Goal: Task Accomplishment & Management: Manage account settings

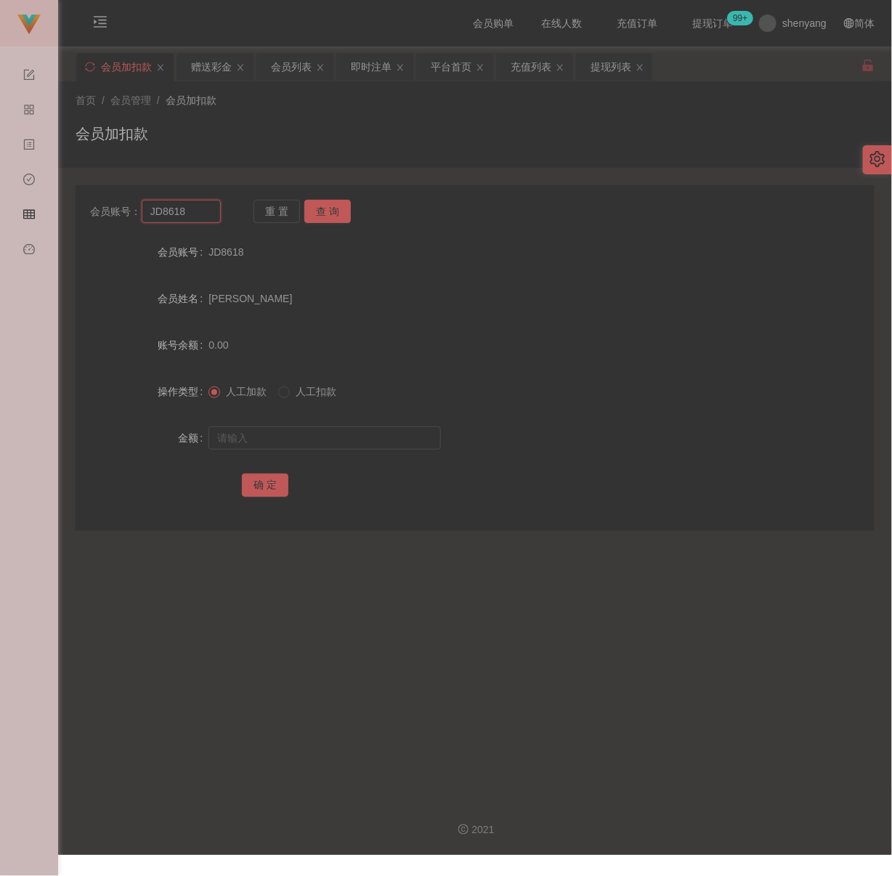
click at [203, 207] on input "JD8618" at bounding box center [181, 211] width 79 height 23
paste input "Girlgirl1997"
type input "Girlgirl1997"
click at [325, 208] on button "查 询" at bounding box center [327, 211] width 47 height 23
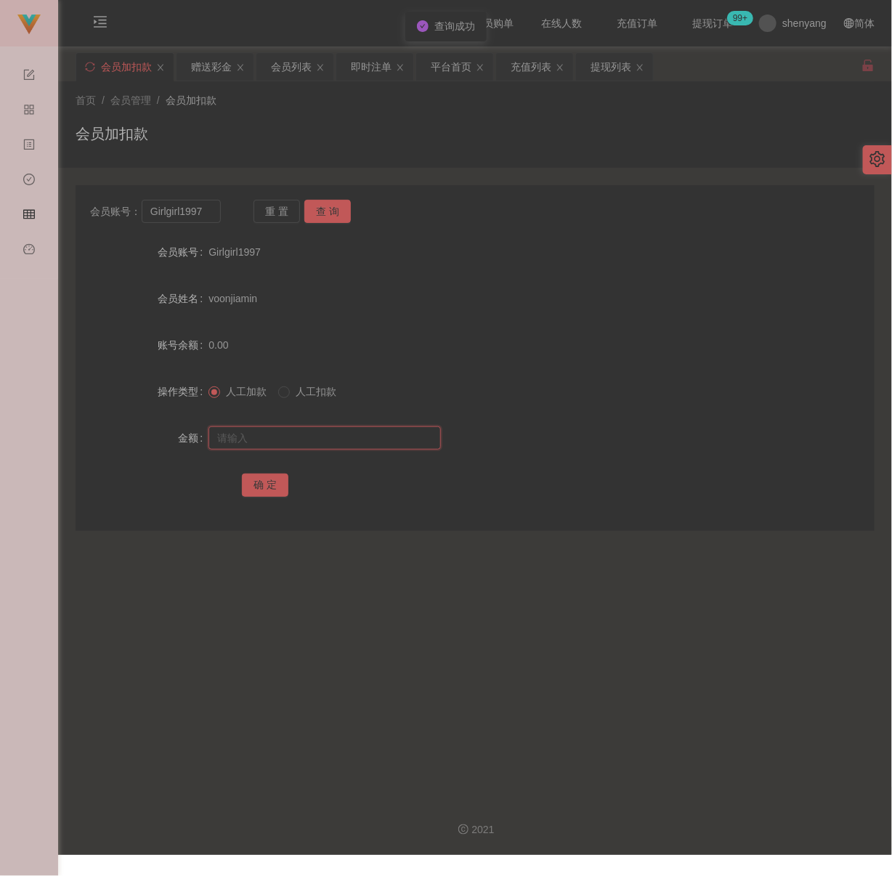
click at [365, 443] on input "text" at bounding box center [325, 437] width 233 height 23
click at [344, 438] on input "text" at bounding box center [325, 437] width 233 height 23
paste input "500"
type input "500"
click at [272, 478] on button "确 定" at bounding box center [265, 485] width 47 height 23
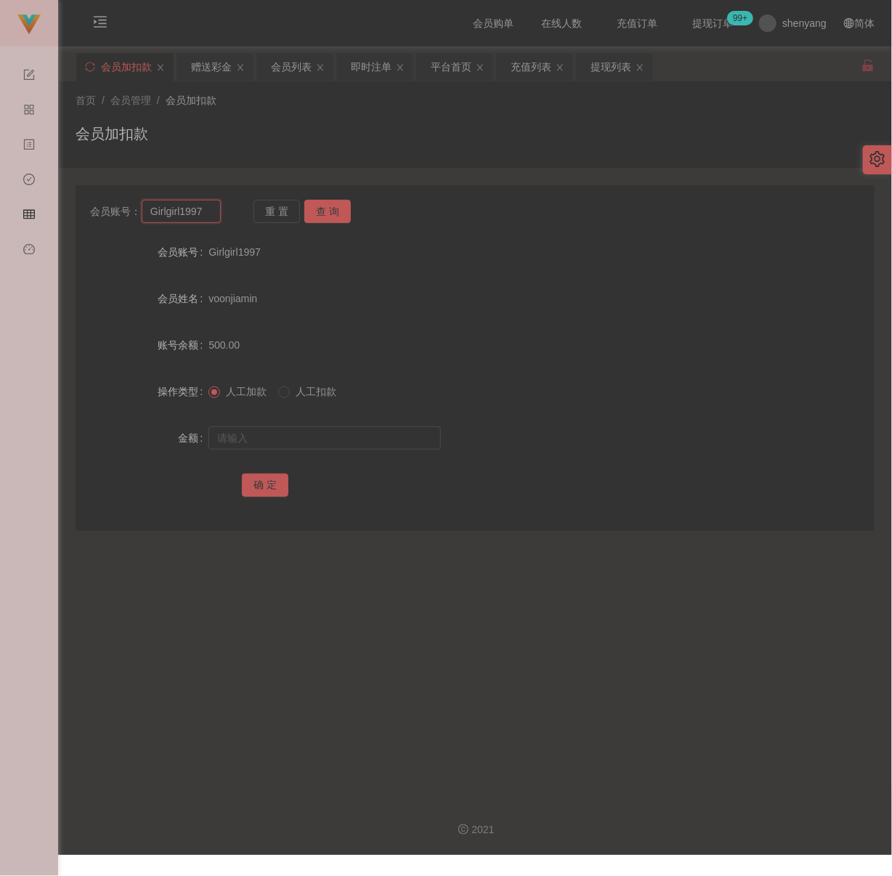
click at [208, 214] on input "Girlgirl1997" at bounding box center [181, 211] width 79 height 23
paste input "qq123"
type input "qq123"
click at [336, 210] on button "查 询" at bounding box center [327, 211] width 47 height 23
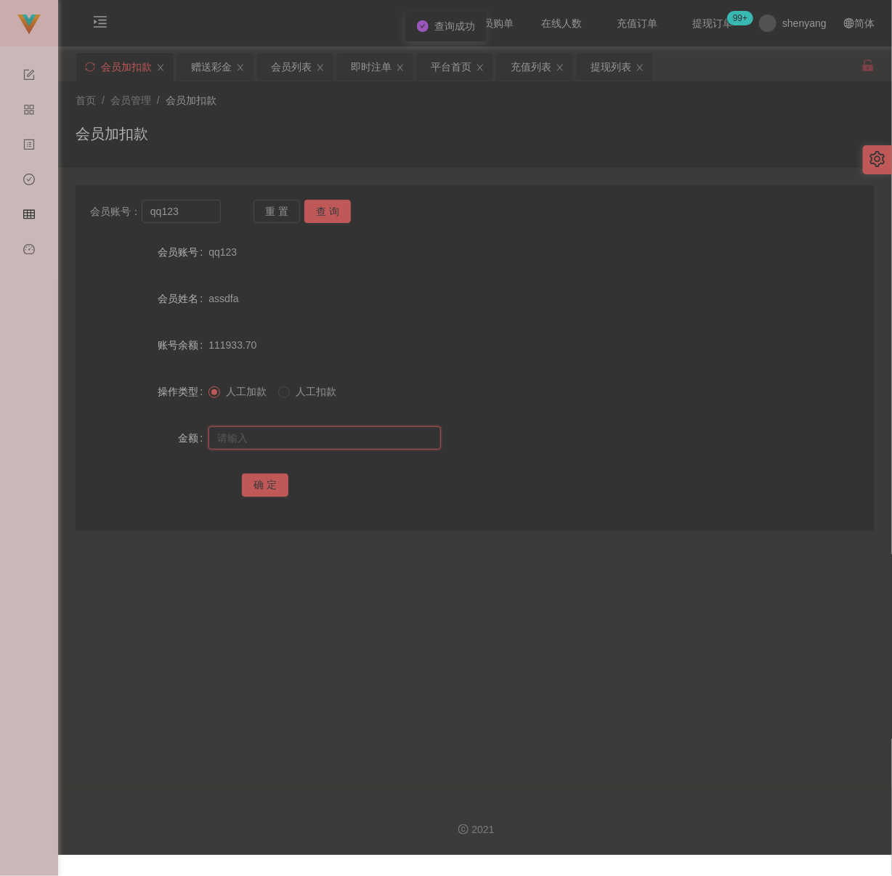
click at [328, 439] on input "text" at bounding box center [325, 437] width 233 height 23
click at [362, 439] on input "text" at bounding box center [325, 437] width 233 height 23
paste input "500"
type input "500"
click at [271, 476] on button "确 定" at bounding box center [265, 485] width 47 height 23
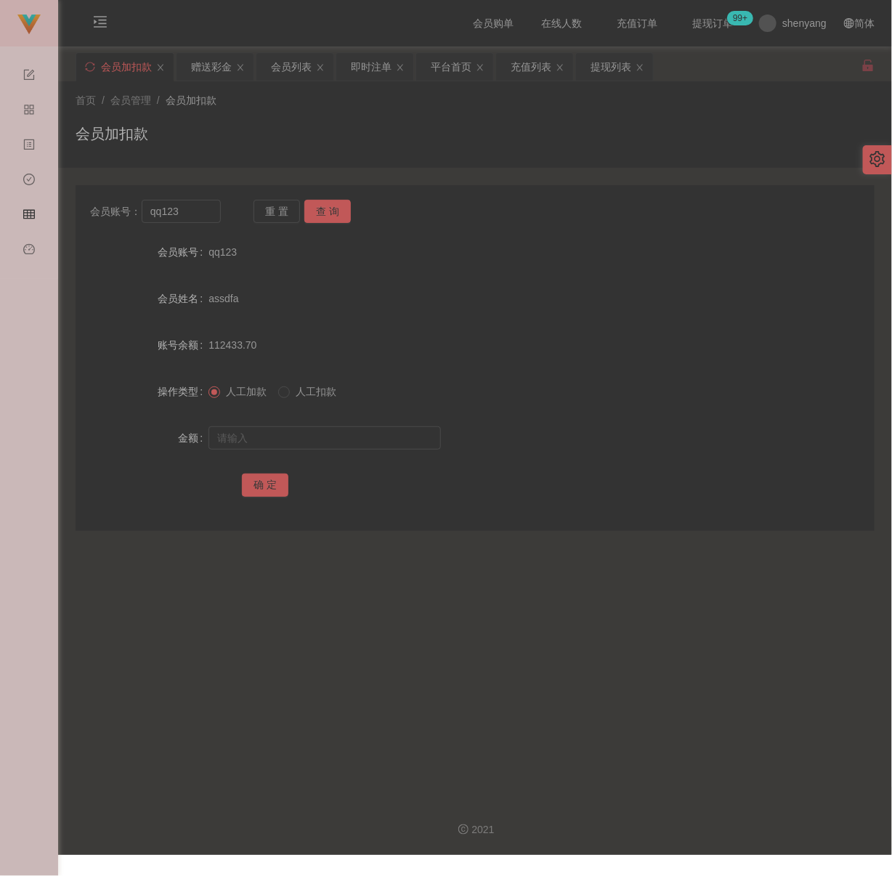
click at [312, 105] on div "首页 / 会员管理 / 会员加扣款 /" at bounding box center [475, 100] width 799 height 15
click at [201, 208] on input "qq123" at bounding box center [181, 211] width 79 height 23
click at [320, 205] on button "查 询" at bounding box center [327, 211] width 47 height 23
click at [315, 434] on input "text" at bounding box center [325, 437] width 233 height 23
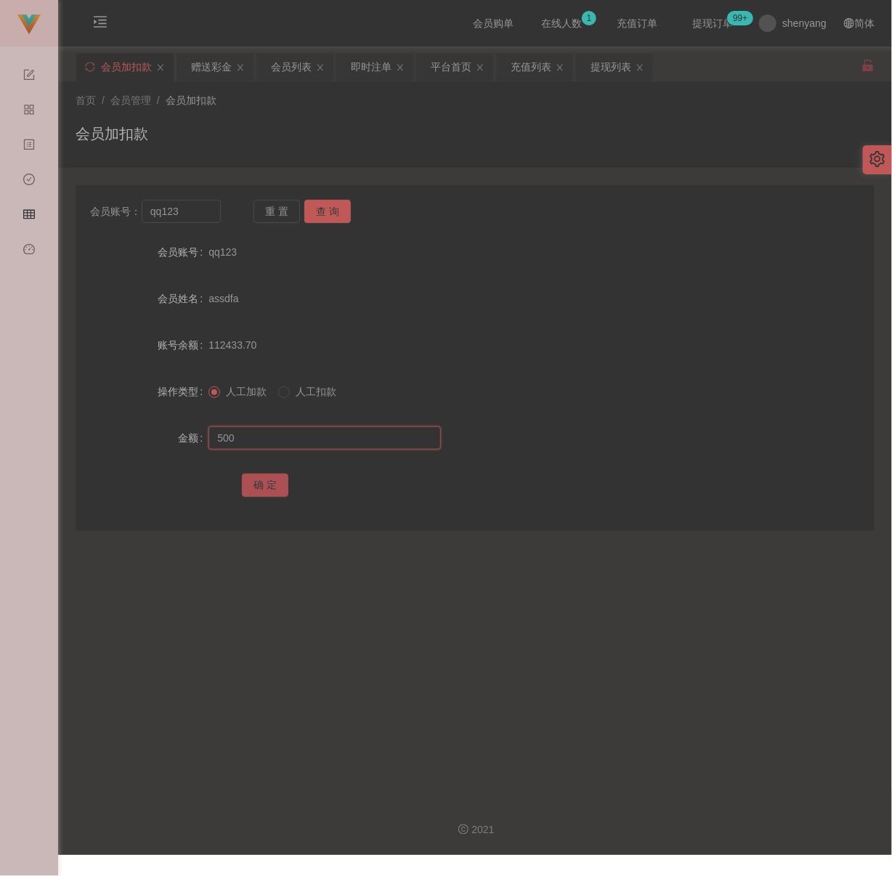
type input "500"
click at [268, 484] on button "确 定" at bounding box center [265, 485] width 47 height 23
click at [295, 135] on div "会员加扣款" at bounding box center [475, 139] width 799 height 33
click at [208, 207] on input "qq123" at bounding box center [181, 211] width 79 height 23
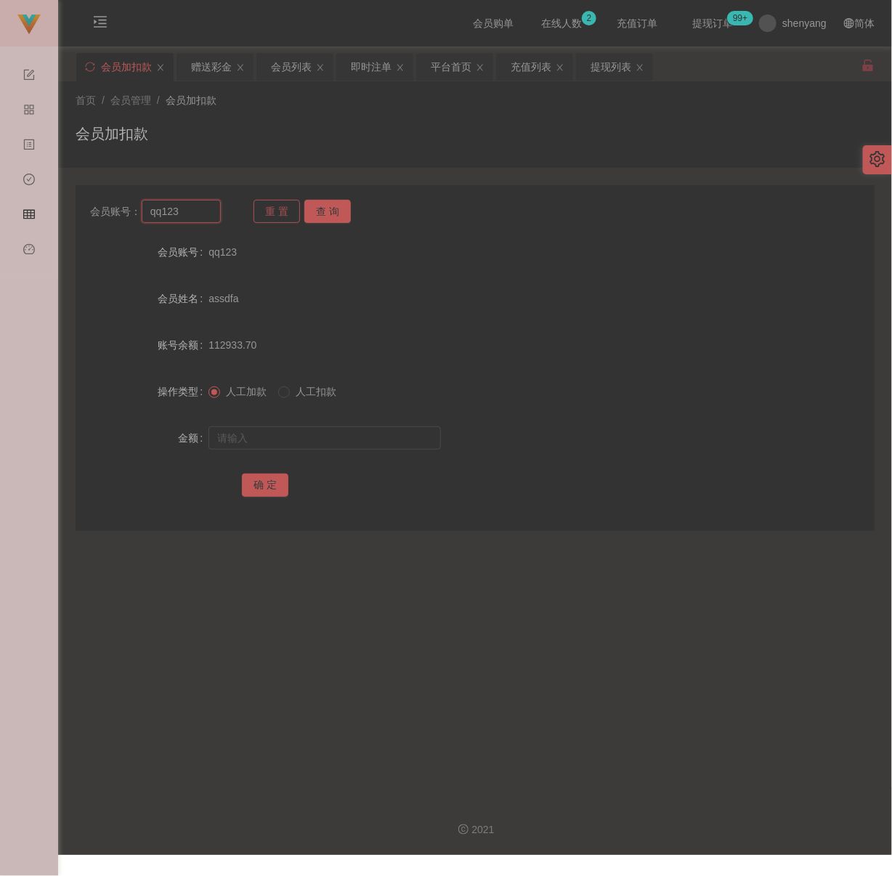
paste input "WW"
type input "WW123"
click at [319, 209] on button "查 询" at bounding box center [327, 211] width 47 height 23
click at [297, 432] on input "text" at bounding box center [325, 437] width 233 height 23
type input "500"
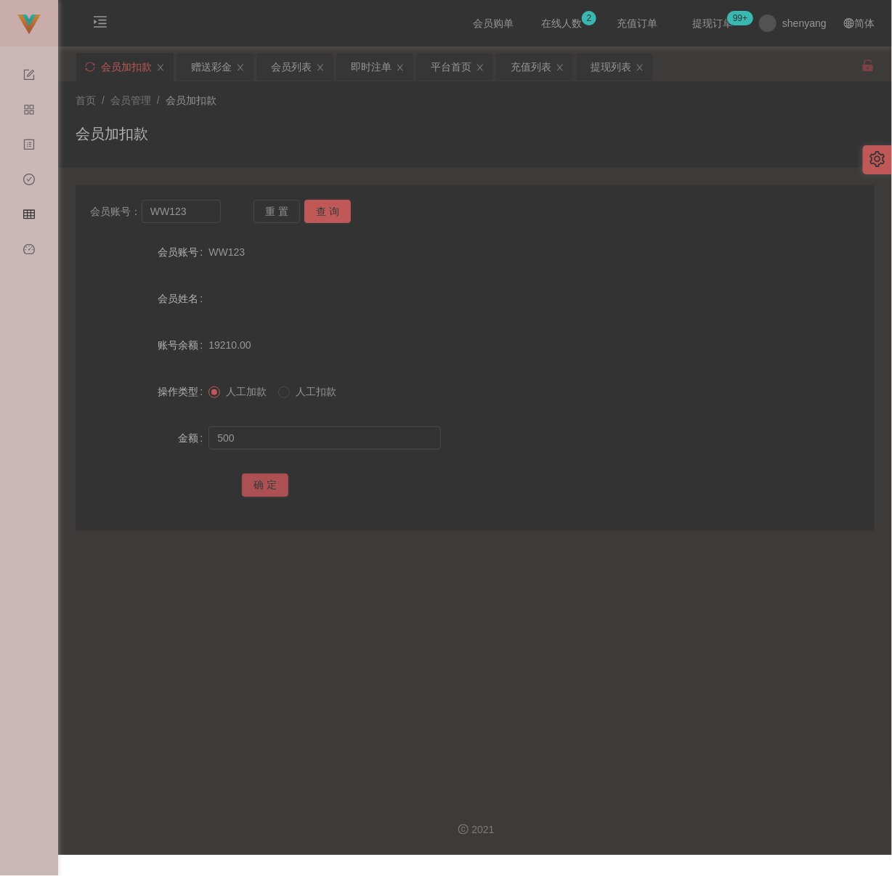
click at [280, 482] on button "确 定" at bounding box center [265, 485] width 47 height 23
click at [392, 133] on div "会员加扣款" at bounding box center [475, 139] width 799 height 33
click at [211, 216] on input "WW123" at bounding box center [181, 211] width 79 height 23
paste input "1111511"
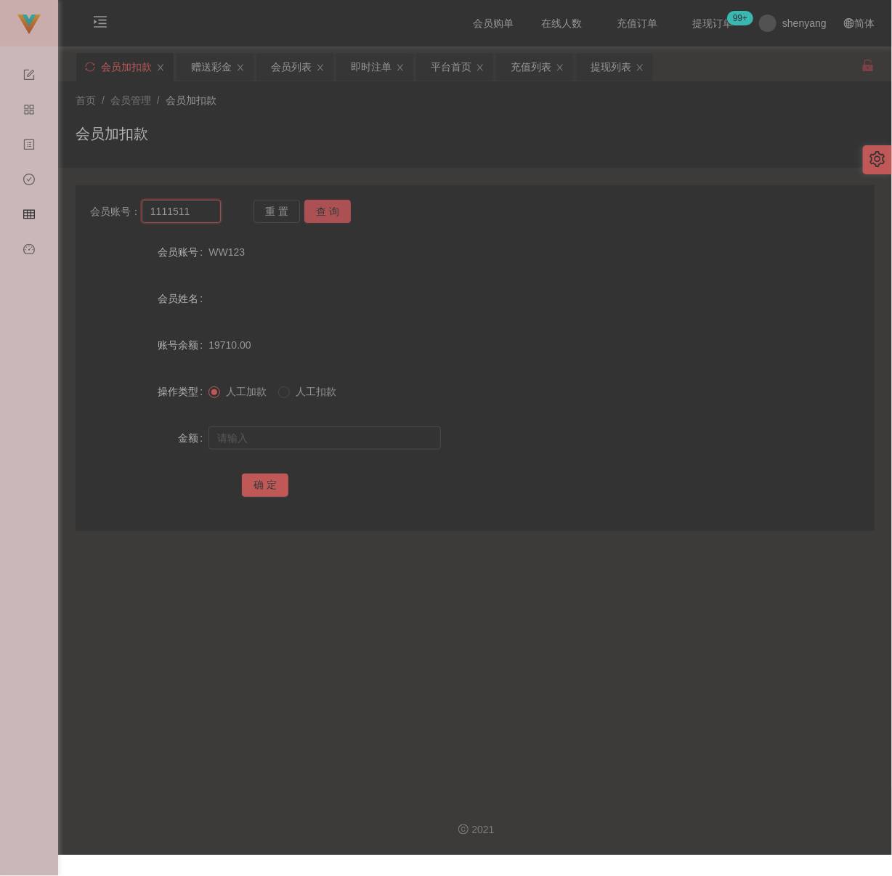
type input "1111511"
click at [316, 214] on button "查 询" at bounding box center [327, 211] width 47 height 23
click at [315, 434] on input "text" at bounding box center [325, 437] width 233 height 23
click at [354, 441] on input "text" at bounding box center [325, 437] width 233 height 23
paste input "7000"
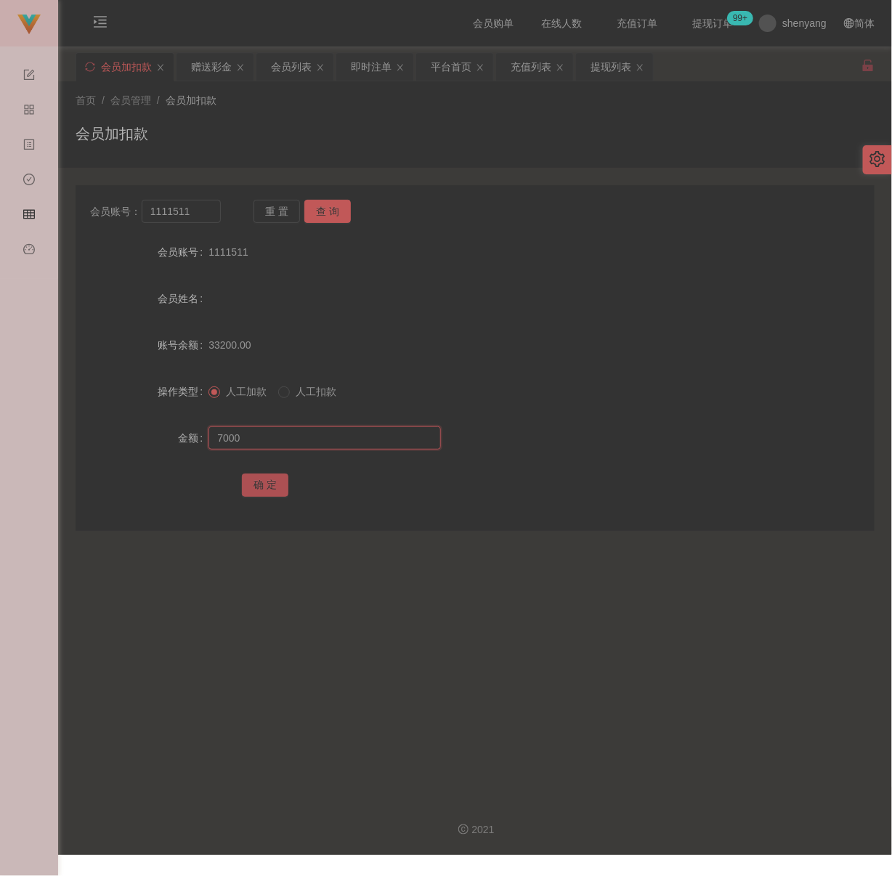
type input "7000"
click at [259, 485] on button "确 定" at bounding box center [265, 485] width 47 height 23
click at [192, 216] on input "1111511" at bounding box center [181, 211] width 79 height 23
paste input "qq123"
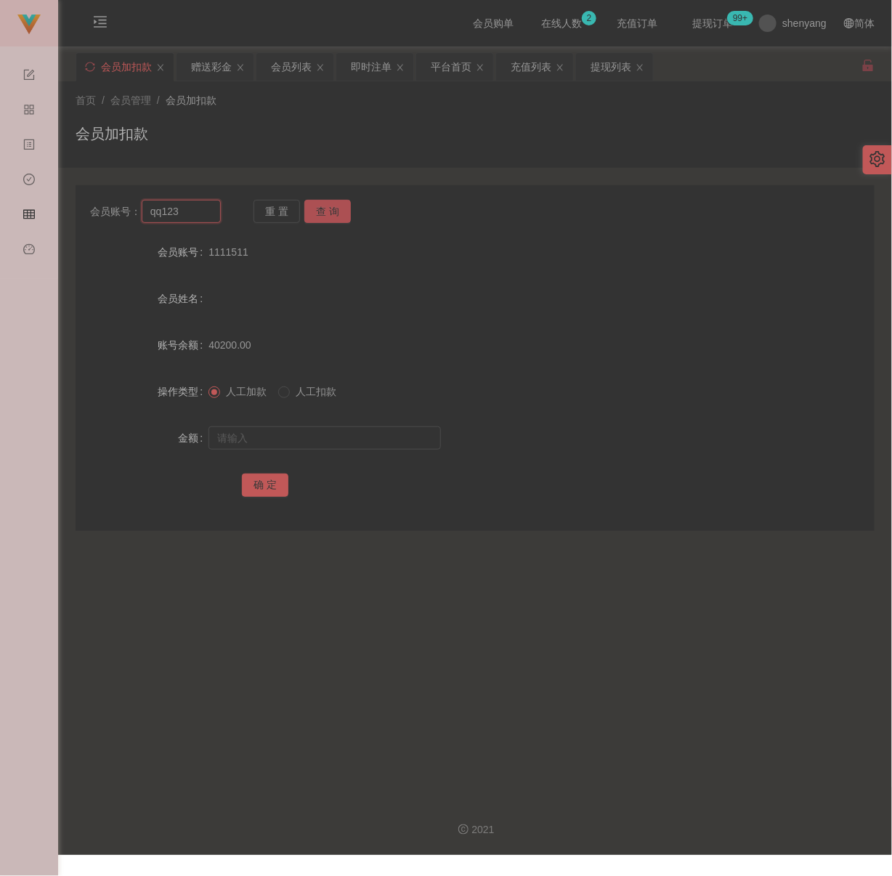
type input "qq123"
click at [334, 212] on button "查 询" at bounding box center [327, 211] width 47 height 23
click at [327, 438] on input "text" at bounding box center [325, 437] width 233 height 23
click at [371, 441] on input "text" at bounding box center [325, 437] width 233 height 23
paste input "500"
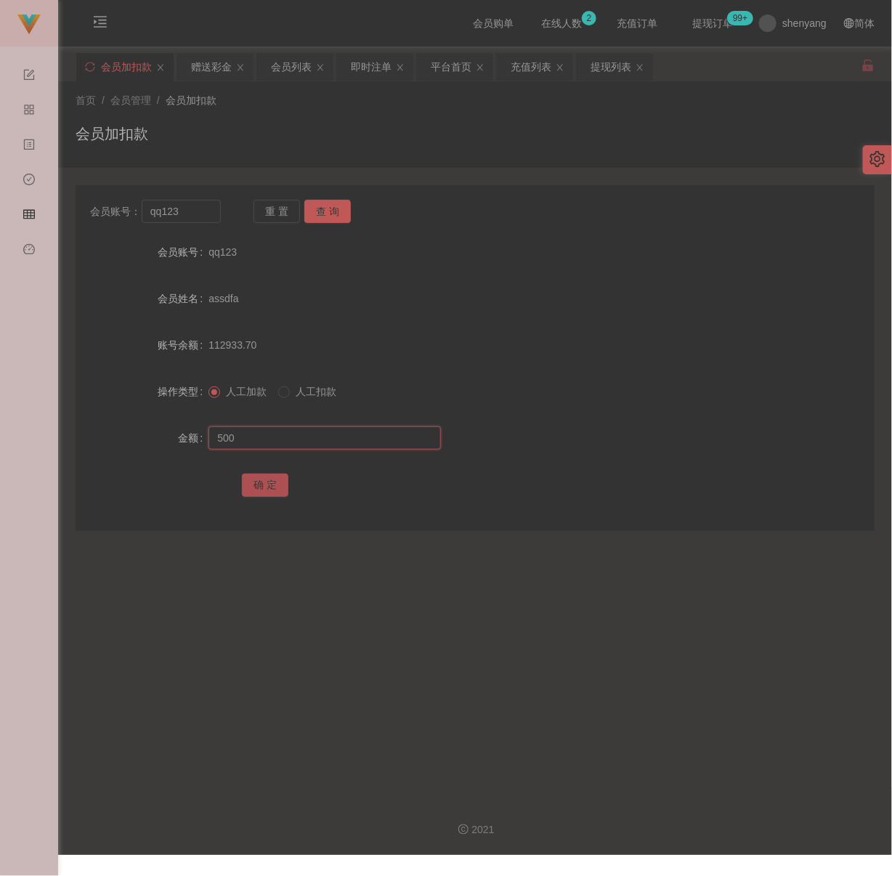
type input "500"
click at [270, 491] on button "确 定" at bounding box center [265, 485] width 47 height 23
drag, startPoint x: 474, startPoint y: 100, endPoint x: 460, endPoint y: 107, distance: 15.3
click at [474, 100] on div "首页 / 会员管理 / 会员加扣款 /" at bounding box center [475, 100] width 799 height 15
click at [199, 216] on input "qq123" at bounding box center [181, 211] width 79 height 23
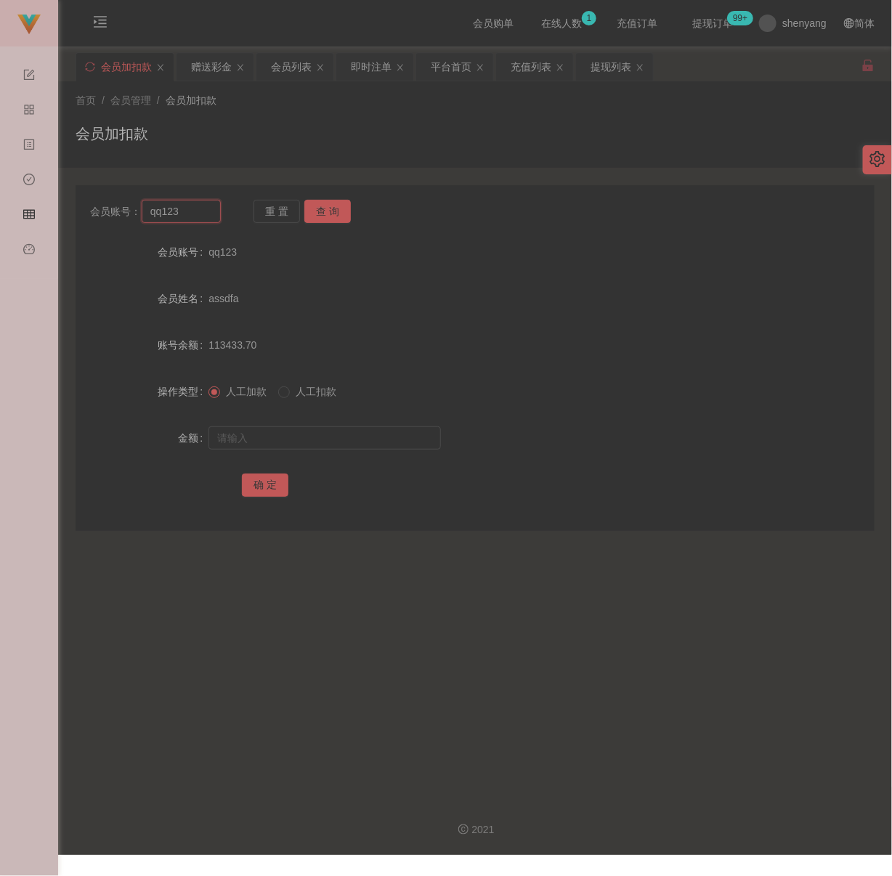
click at [199, 216] on input "qq123" at bounding box center [181, 211] width 79 height 23
paste input "[PERSON_NAME]"
type input "[PERSON_NAME]"
click at [323, 211] on button "查 询" at bounding box center [327, 211] width 47 height 23
click at [340, 434] on input "text" at bounding box center [325, 437] width 233 height 23
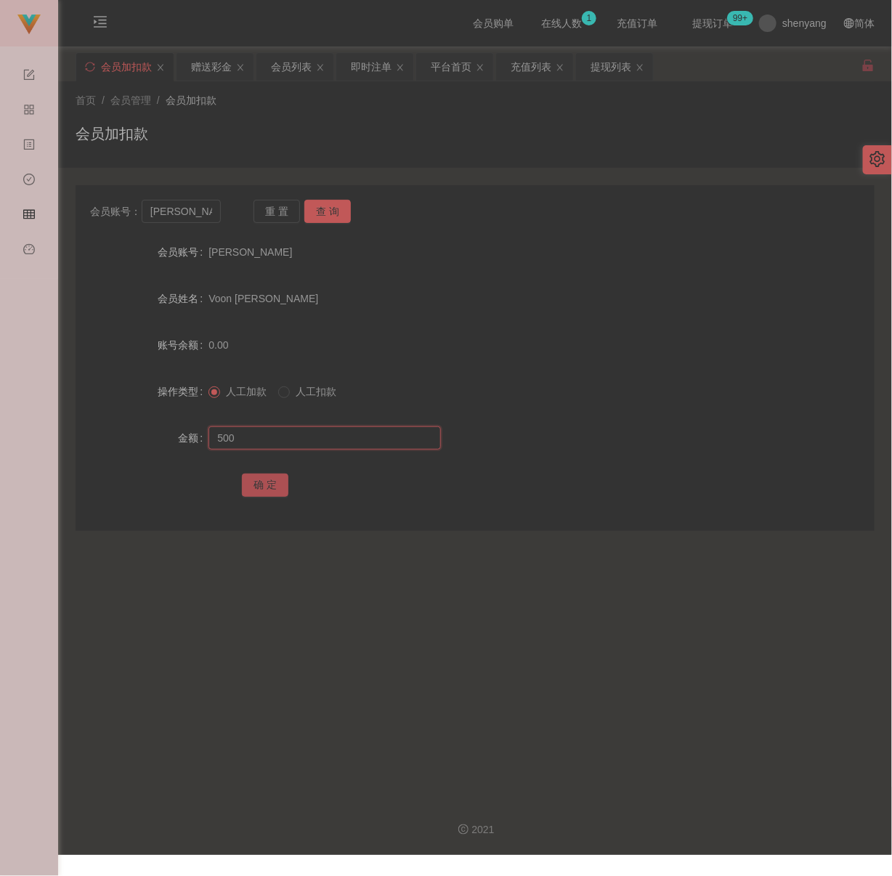
type input "500"
click at [279, 482] on button "确 定" at bounding box center [265, 485] width 47 height 23
click at [438, 161] on div "首页 / 会员管理 / 会员加扣款 / 会员加扣款" at bounding box center [475, 124] width 834 height 86
click at [194, 216] on input "[PERSON_NAME]" at bounding box center [181, 211] width 79 height 23
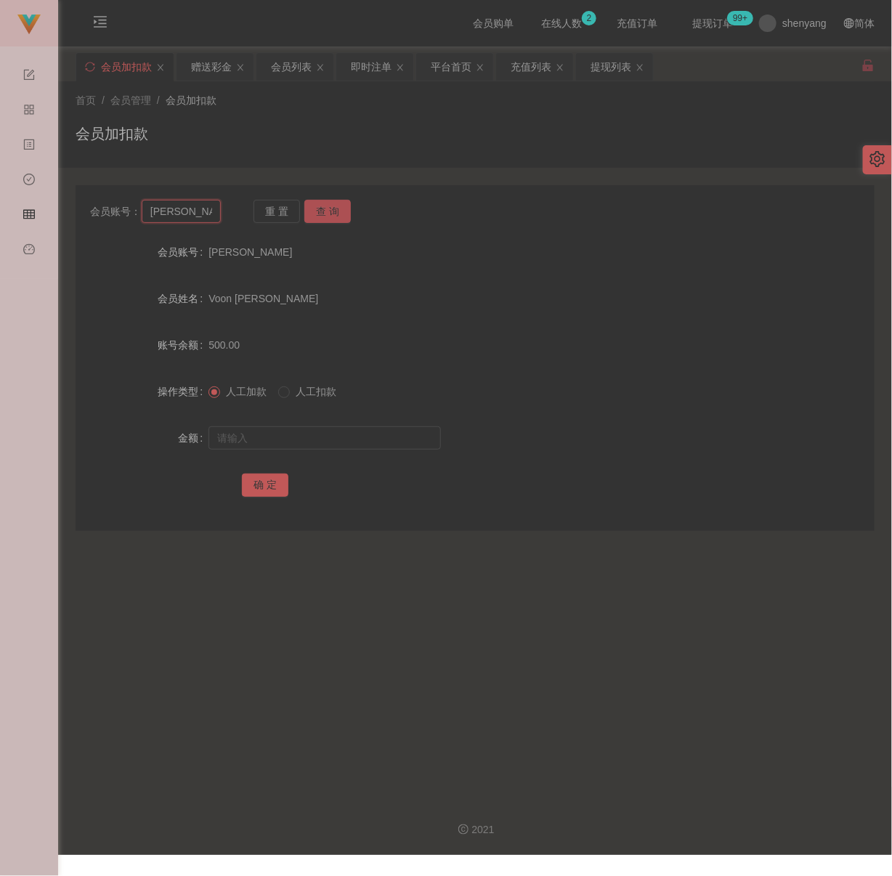
paste input "WW123"
type input "WW123"
click at [323, 212] on button "查 询" at bounding box center [327, 211] width 47 height 23
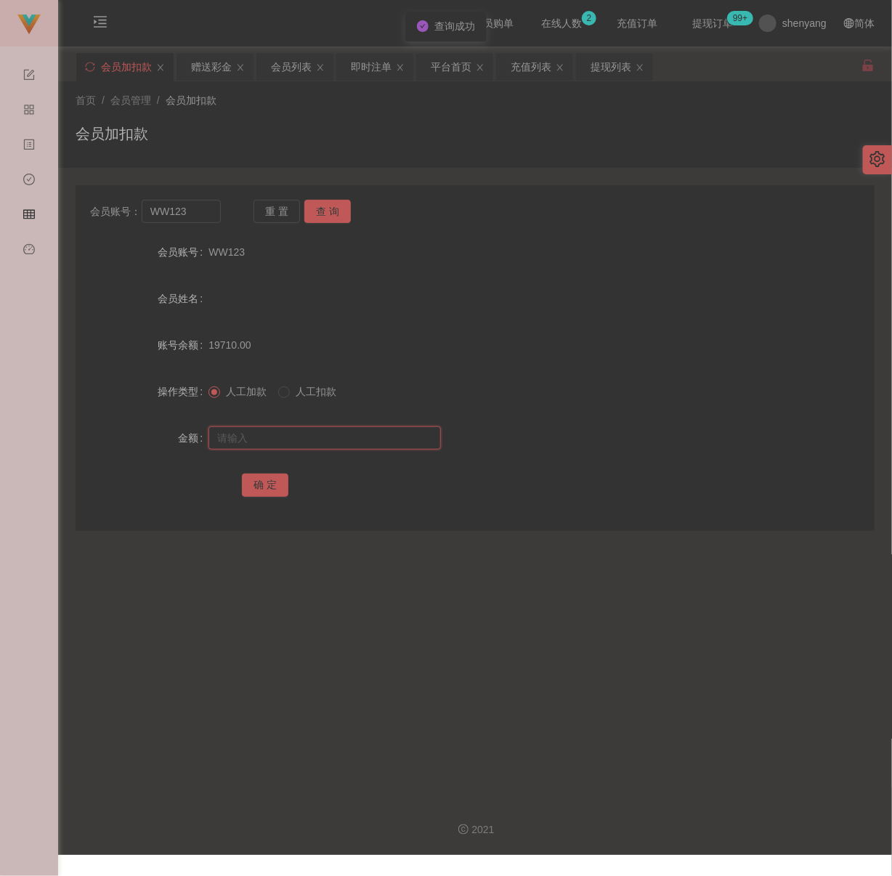
click at [315, 432] on input "text" at bounding box center [325, 437] width 233 height 23
click at [388, 443] on input "text" at bounding box center [325, 437] width 233 height 23
paste input "200"
type input "200"
click at [269, 485] on button "确 定" at bounding box center [265, 485] width 47 height 23
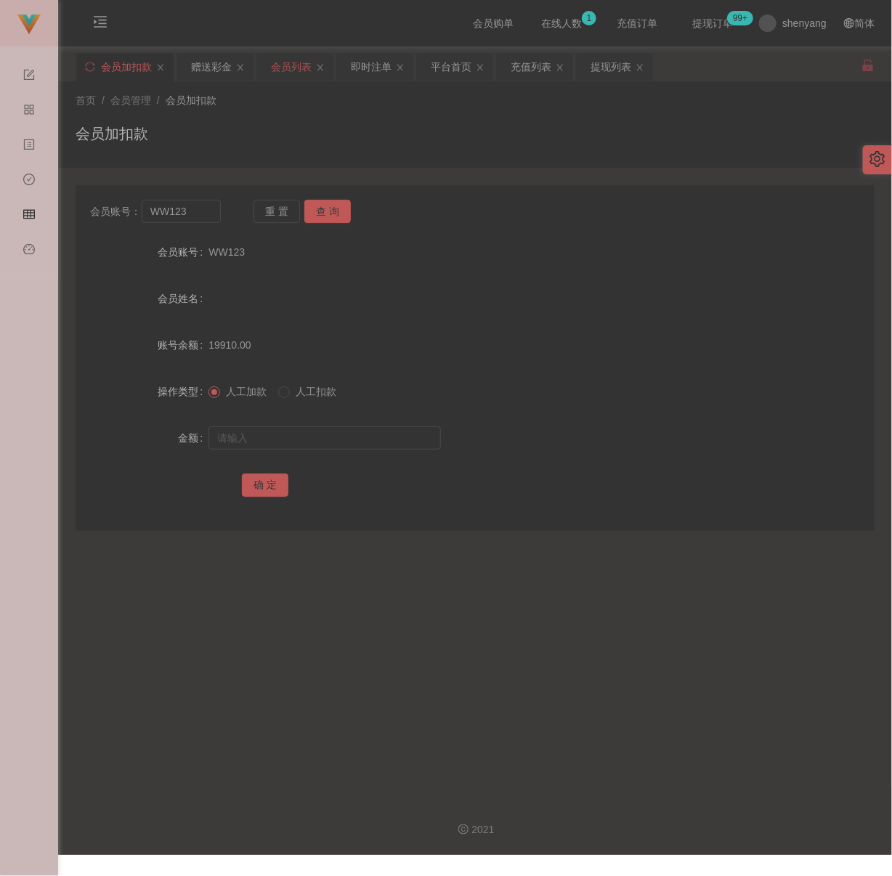
click at [294, 66] on div "会员列表" at bounding box center [291, 67] width 41 height 28
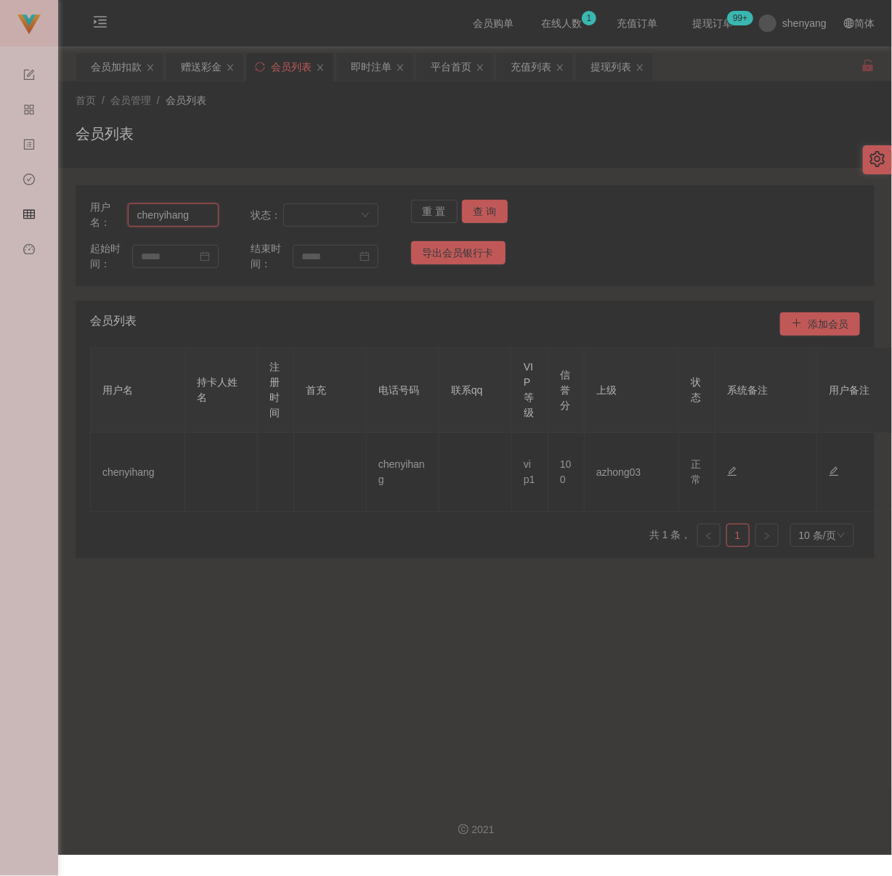
click at [194, 221] on input "chenyihang" at bounding box center [173, 214] width 90 height 23
paste input "on1234567"
type input "con1234567"
click at [467, 212] on button "查 询" at bounding box center [485, 211] width 47 height 23
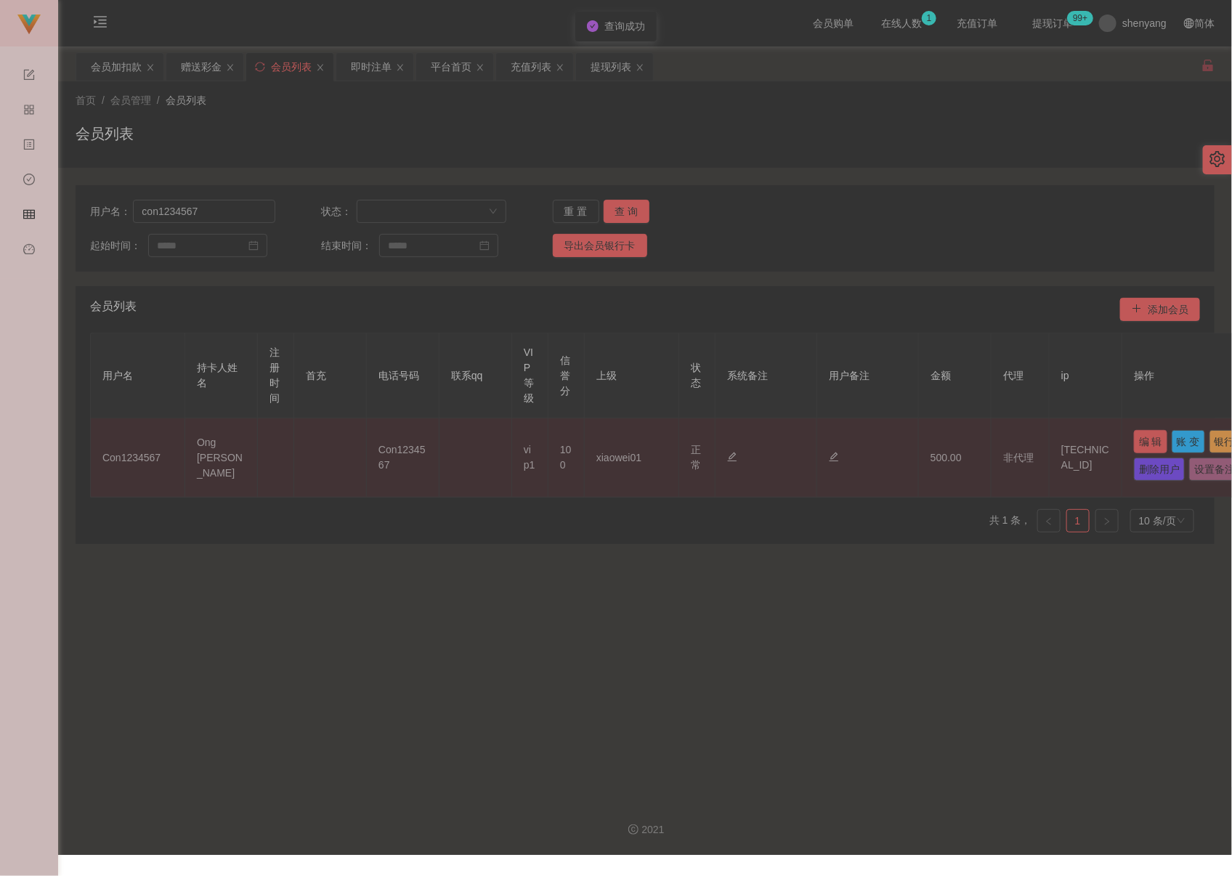
click at [892, 440] on button "编 辑" at bounding box center [1150, 441] width 33 height 23
type input "Con1234567"
type input "Ong [PERSON_NAME]"
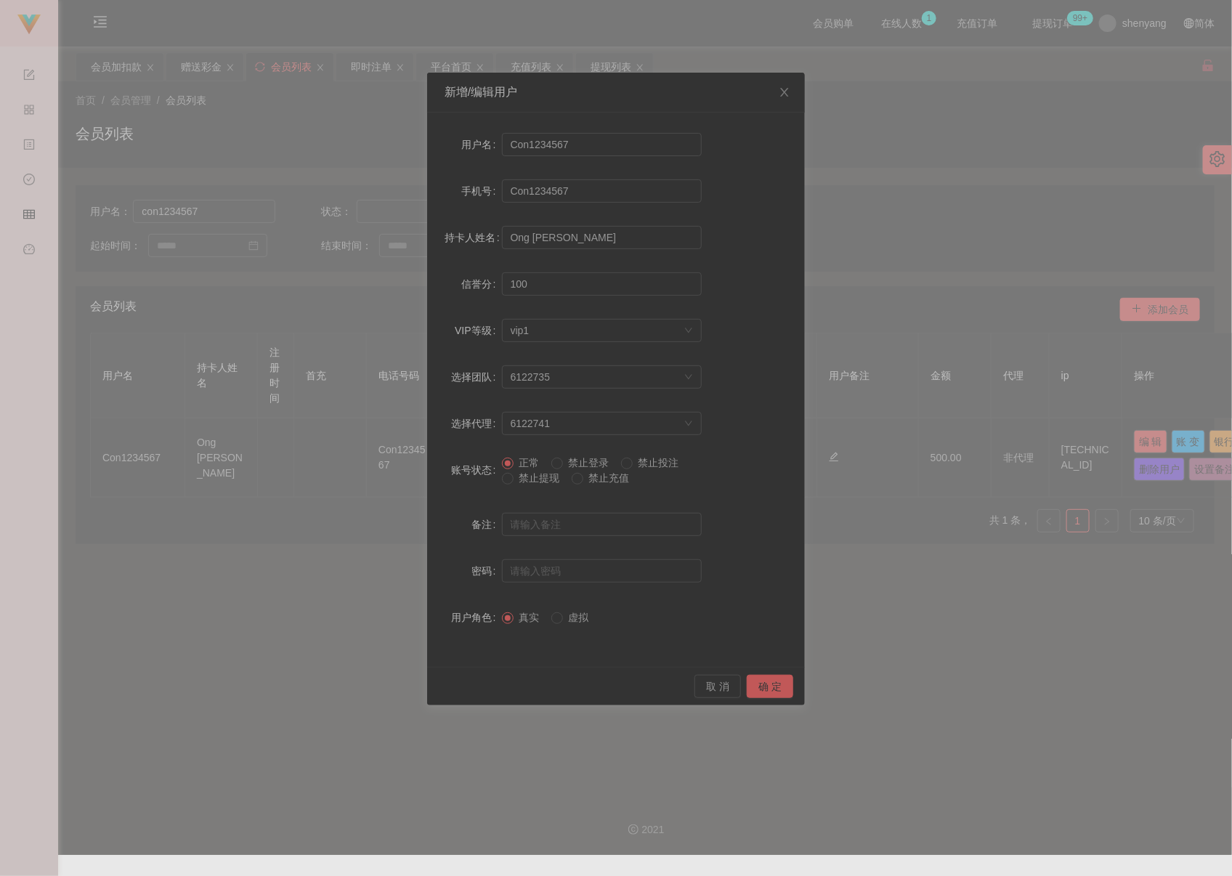
click at [538, 478] on span "禁止提现" at bounding box center [540, 478] width 52 height 12
click at [761, 687] on button "确 定" at bounding box center [770, 686] width 47 height 23
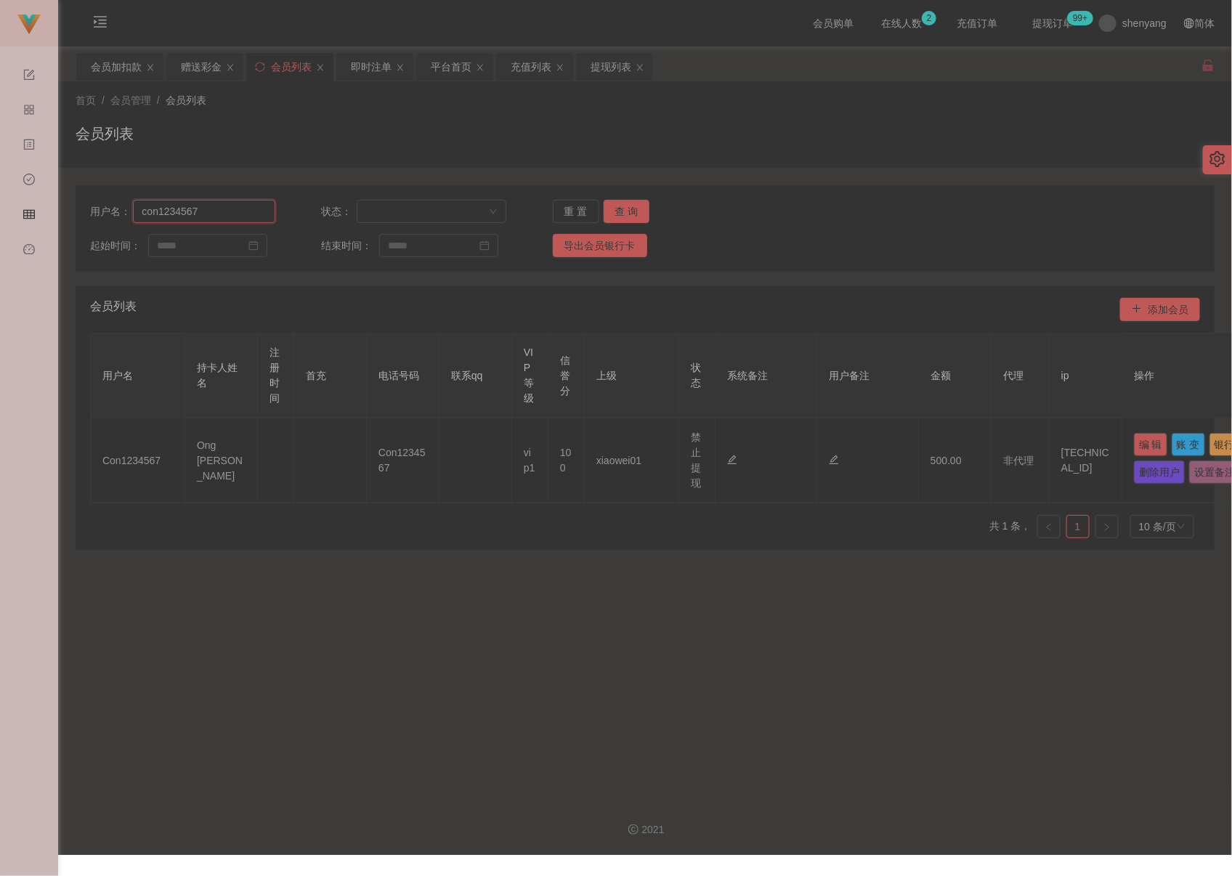
click at [235, 211] on input "con1234567" at bounding box center [204, 211] width 142 height 23
paste input "yap865"
type input "yap8657"
click at [618, 208] on button "查 询" at bounding box center [627, 211] width 47 height 23
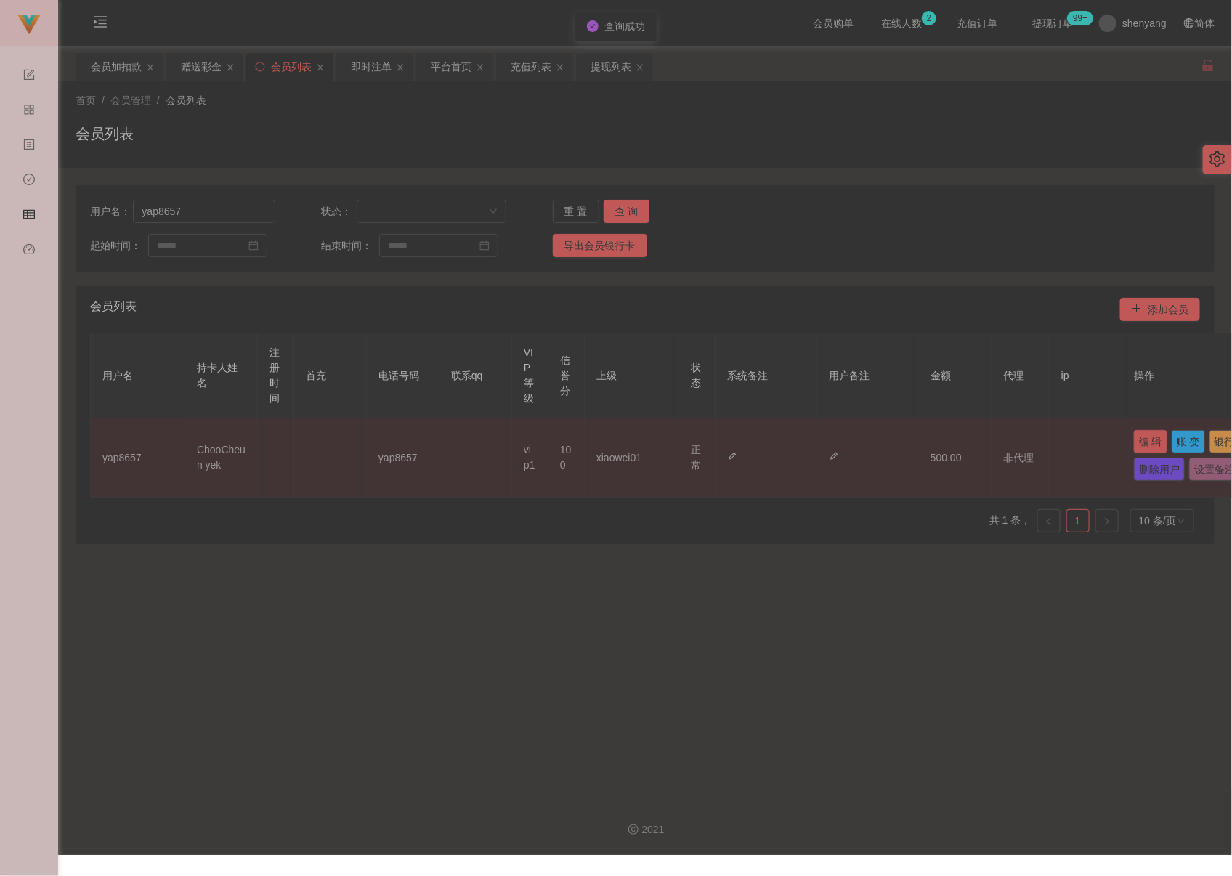
click at [892, 440] on button "编 辑" at bounding box center [1150, 441] width 33 height 23
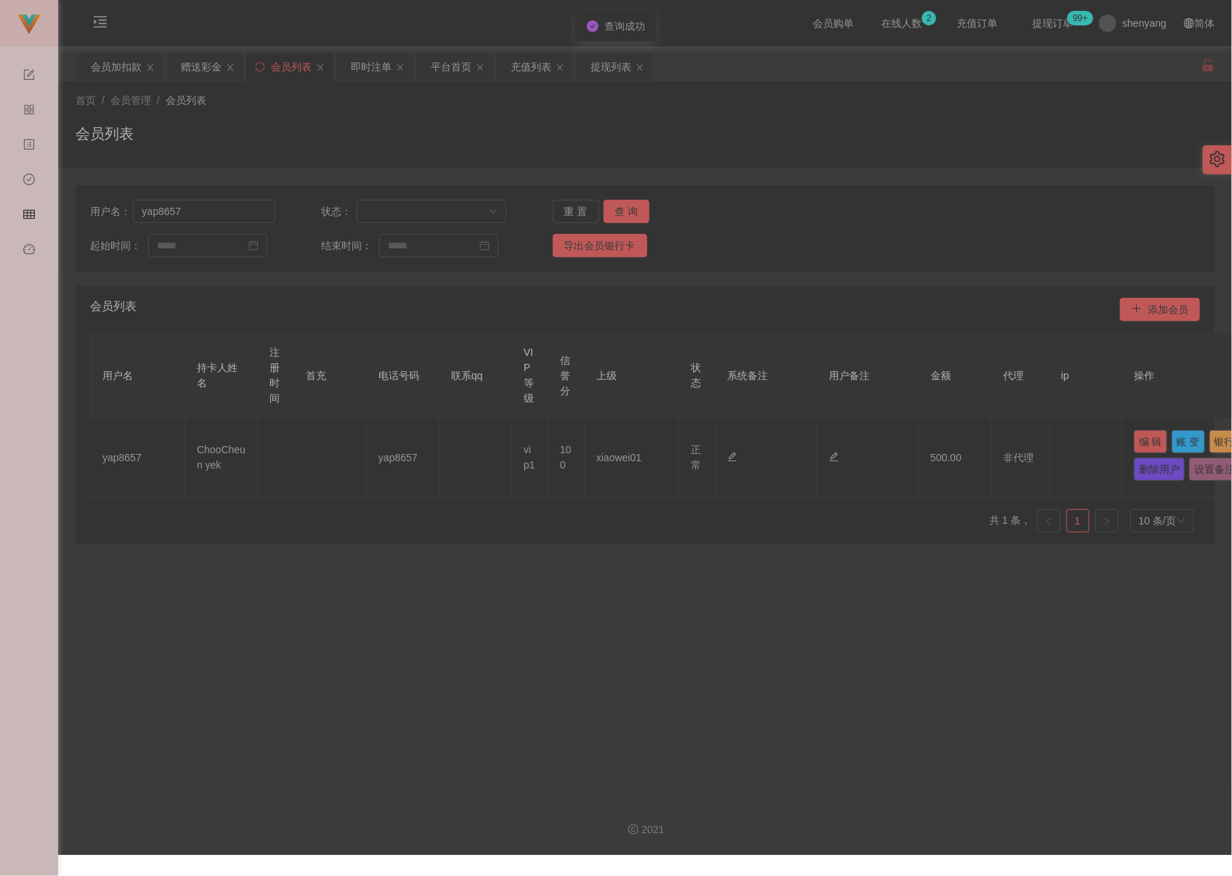
type input "yap8657"
type input "ChooCheun yek"
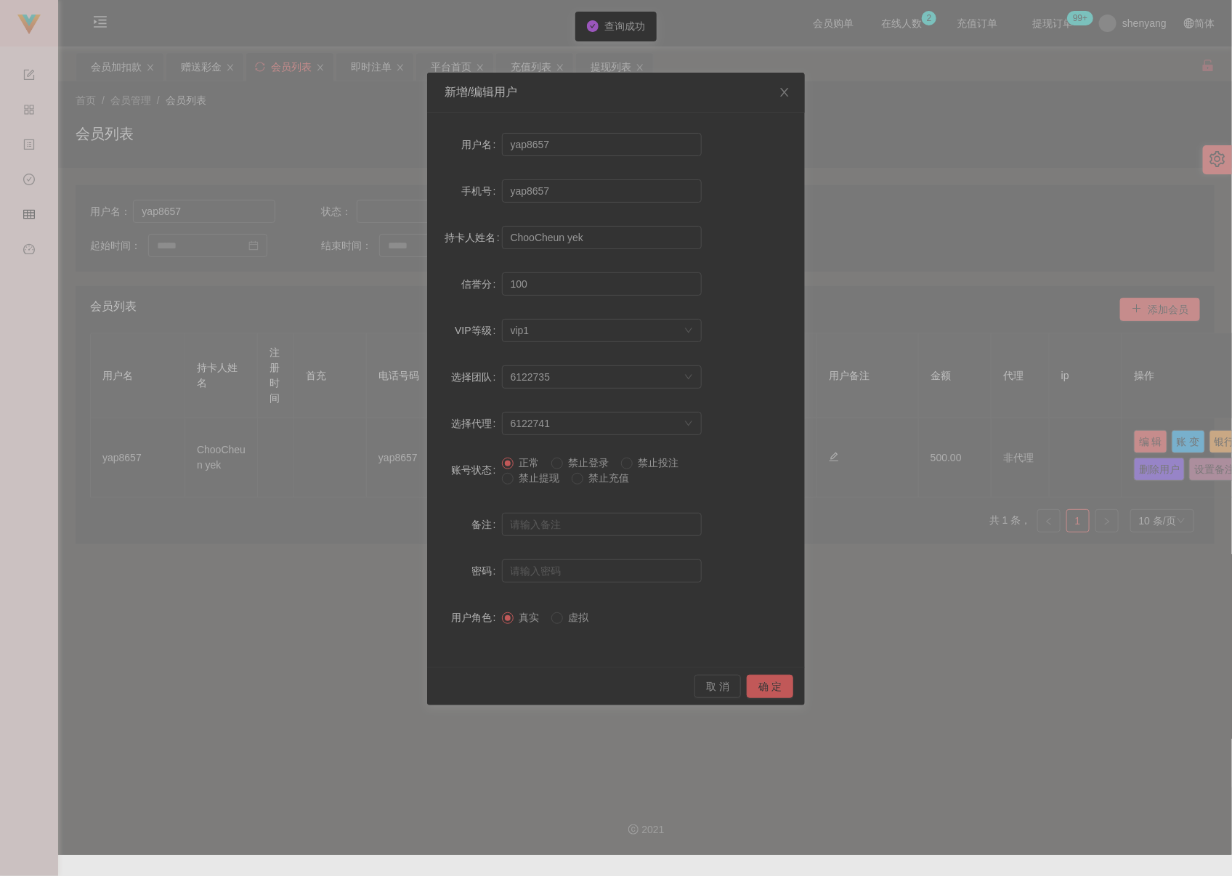
click at [527, 480] on span "禁止提现" at bounding box center [540, 478] width 52 height 12
click at [770, 683] on button "确 定" at bounding box center [770, 686] width 47 height 23
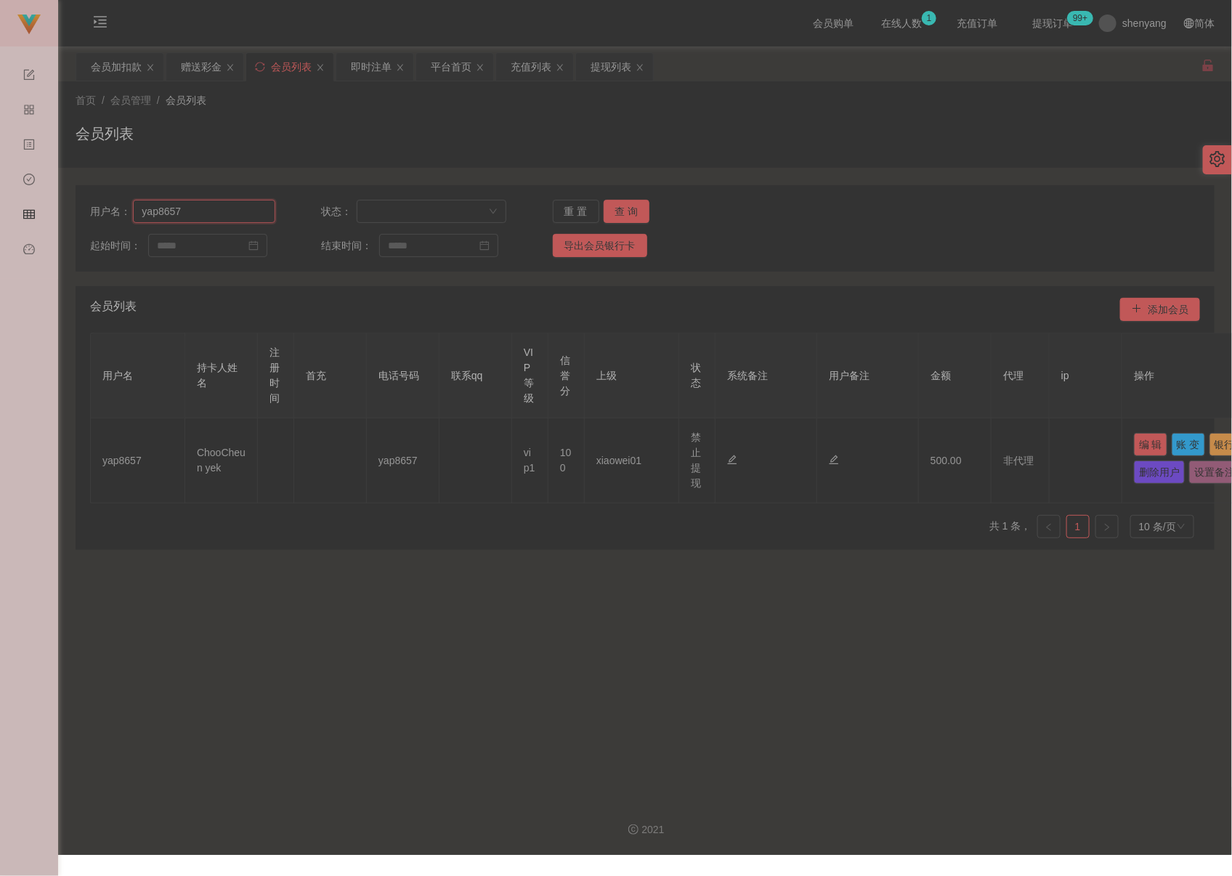
click at [222, 217] on input "yap8657" at bounding box center [204, 211] width 142 height 23
paste input "ongsent"
type input "yongsent"
click at [617, 205] on button "查 询" at bounding box center [627, 211] width 47 height 23
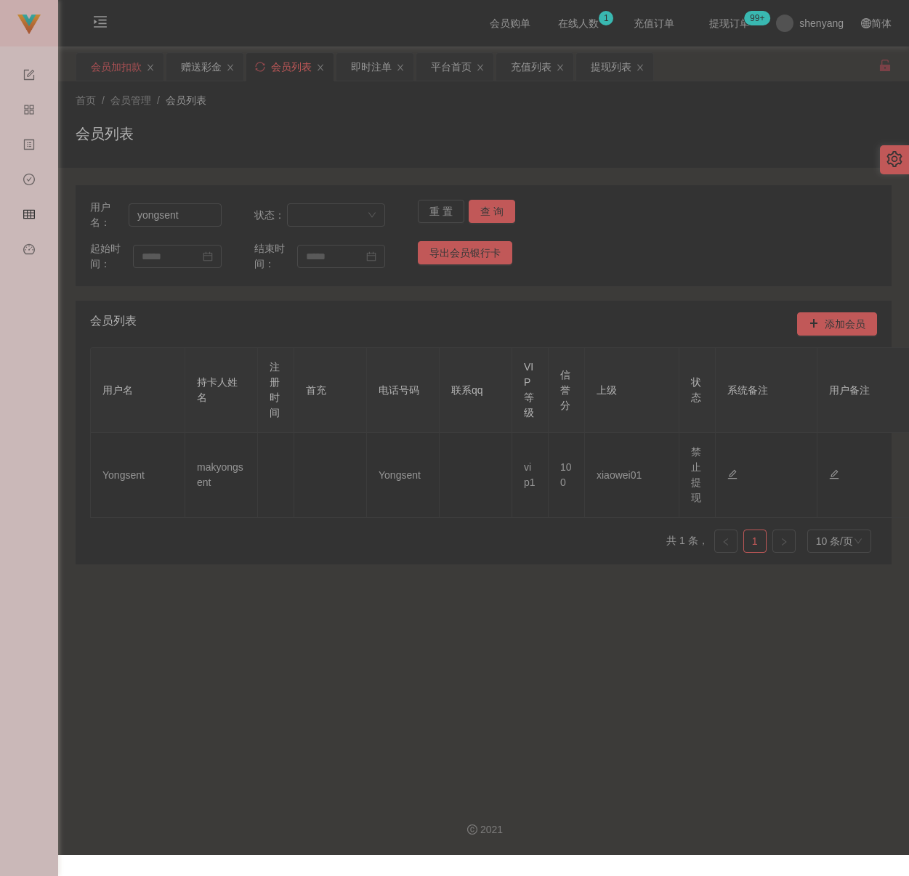
click at [132, 68] on div "会员加扣款" at bounding box center [116, 67] width 51 height 28
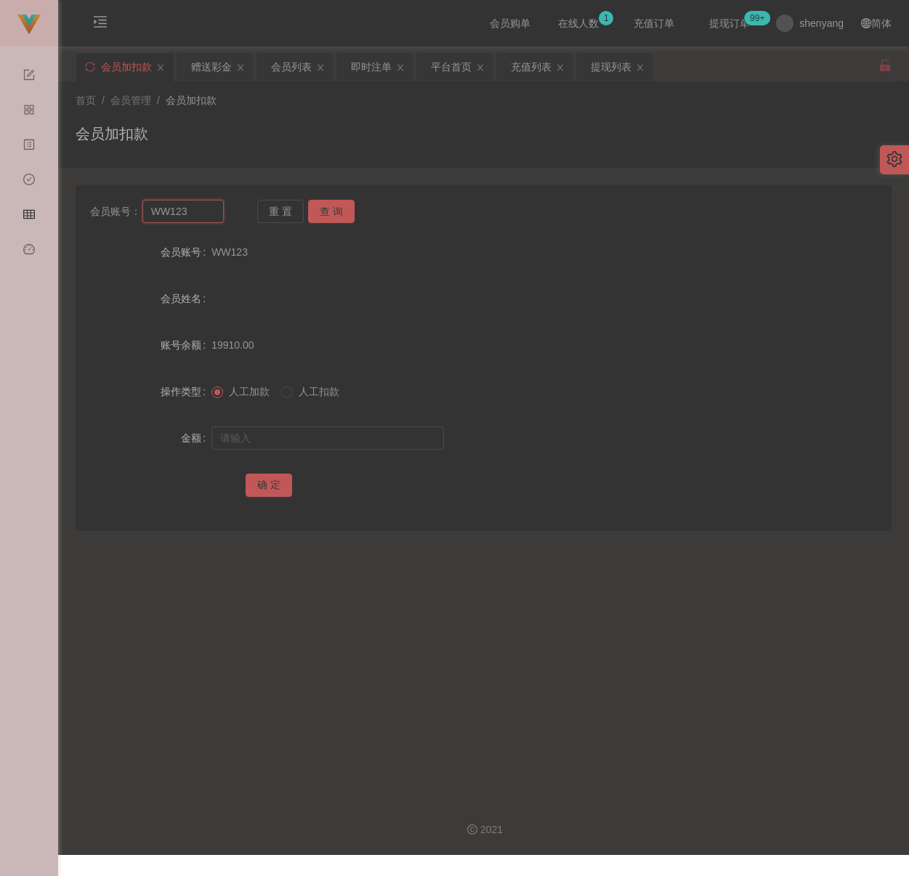
click at [211, 214] on input "WW123" at bounding box center [182, 211] width 81 height 23
paste input "Natelie"
type input "Natelie"
click at [330, 208] on button "查 询" at bounding box center [331, 211] width 47 height 23
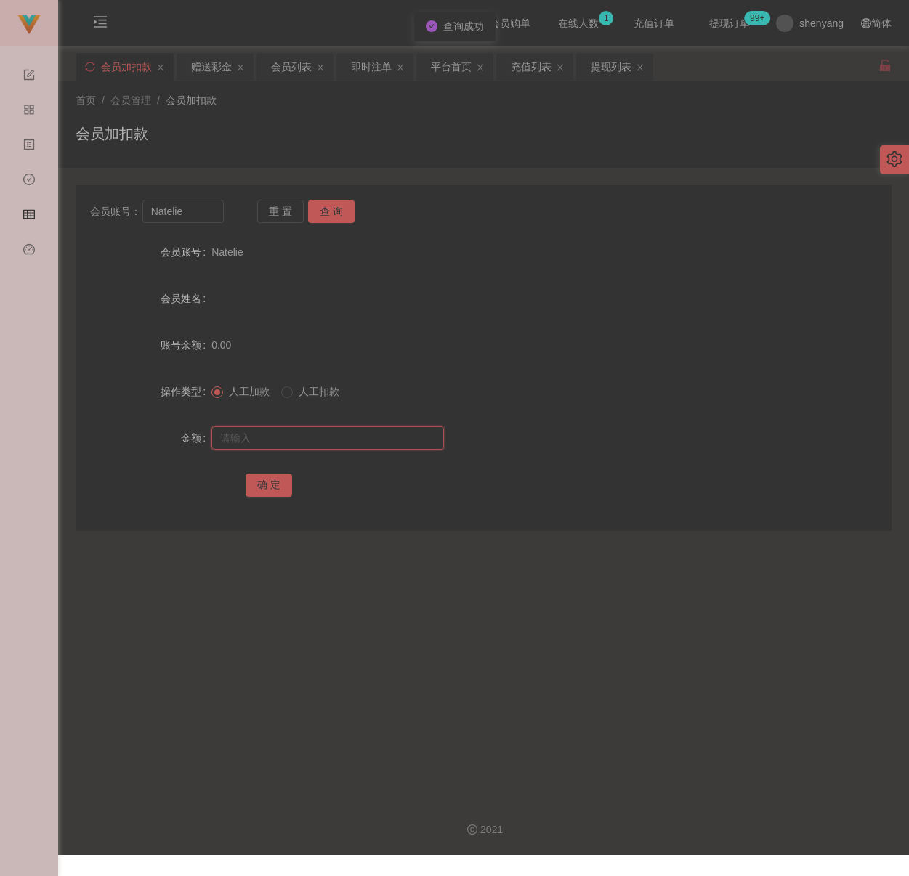
click at [319, 436] on input "text" at bounding box center [327, 437] width 233 height 23
click at [297, 430] on input "text" at bounding box center [327, 437] width 233 height 23
paste input "500"
type input "500"
click at [262, 477] on button "确 定" at bounding box center [269, 485] width 47 height 23
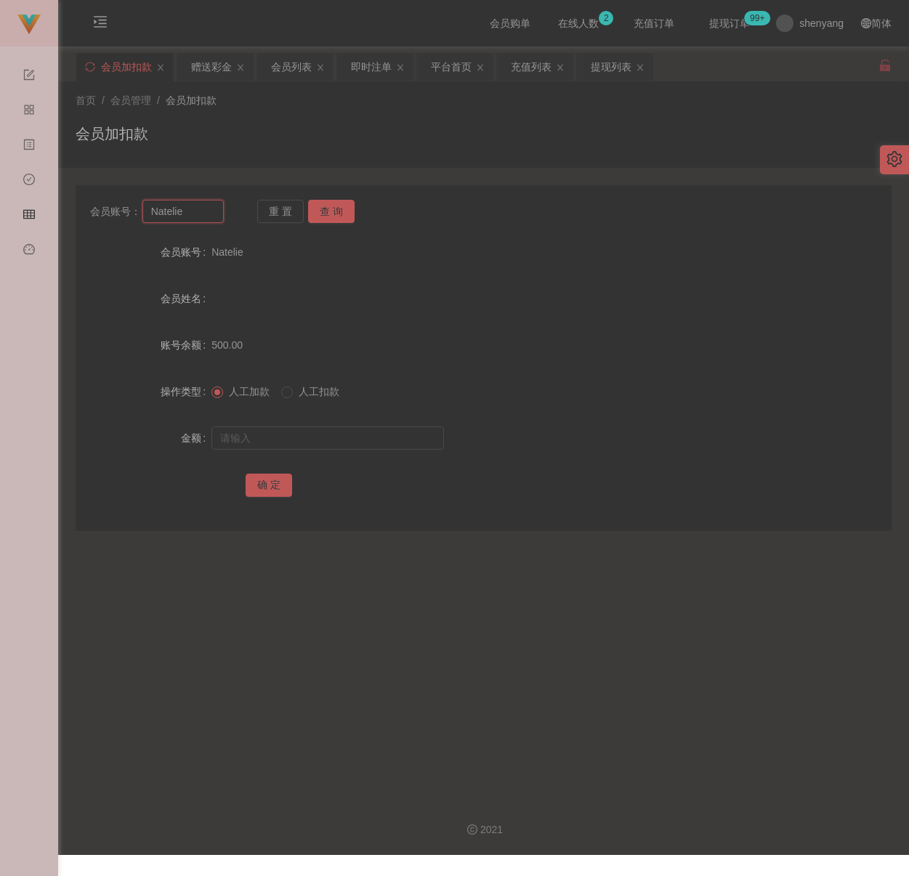
click at [205, 210] on input "Natelie" at bounding box center [182, 211] width 81 height 23
paste input "qq123"
type input "qq123"
click at [347, 207] on button "查 询" at bounding box center [331, 211] width 47 height 23
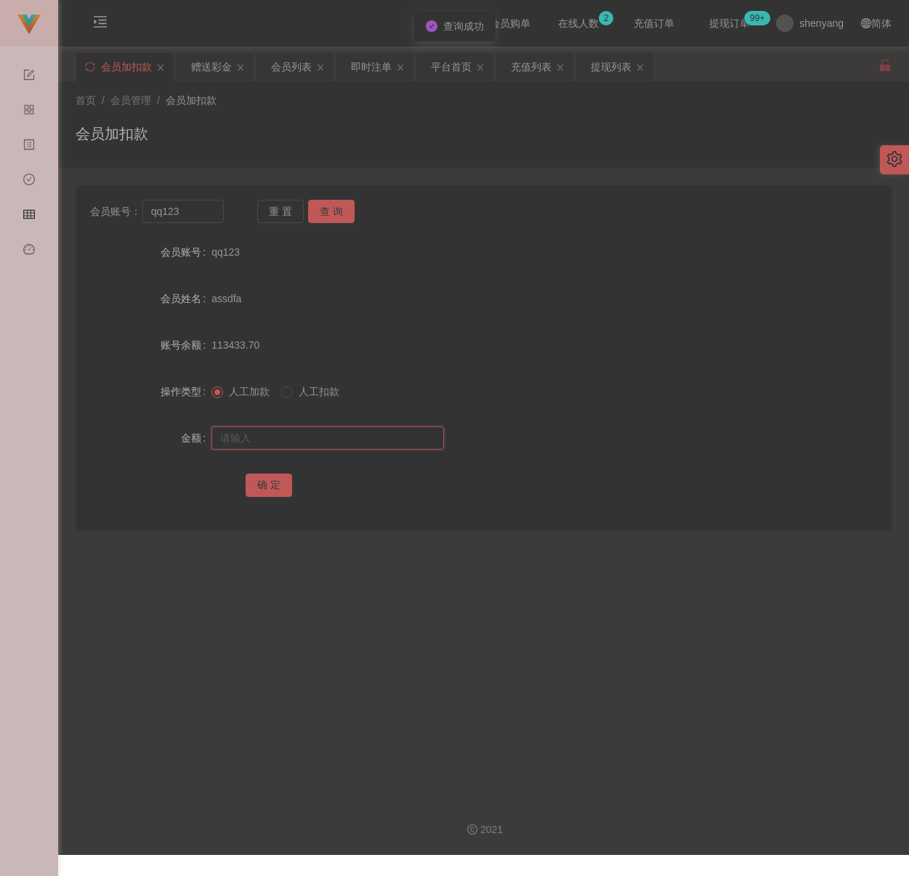
click at [329, 438] on input "text" at bounding box center [327, 437] width 233 height 23
click at [336, 442] on input "text" at bounding box center [327, 437] width 233 height 23
paste input "500"
type input "500"
click at [267, 484] on button "确 定" at bounding box center [269, 485] width 47 height 23
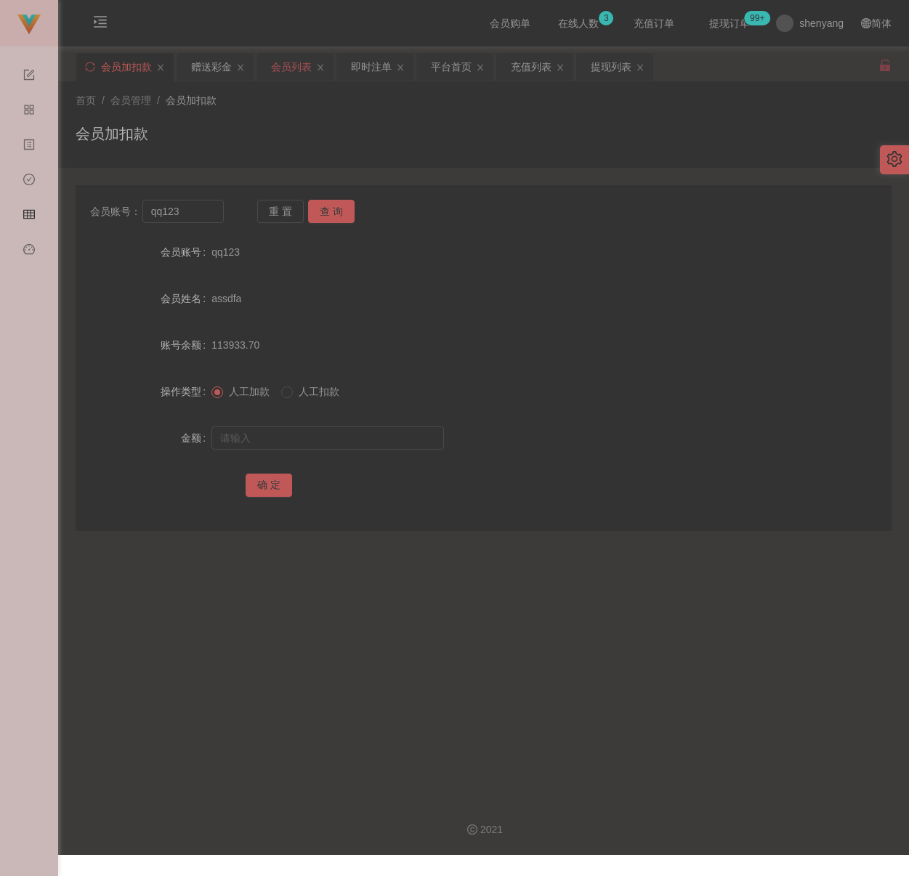
click at [297, 61] on div "会员列表" at bounding box center [291, 67] width 41 height 28
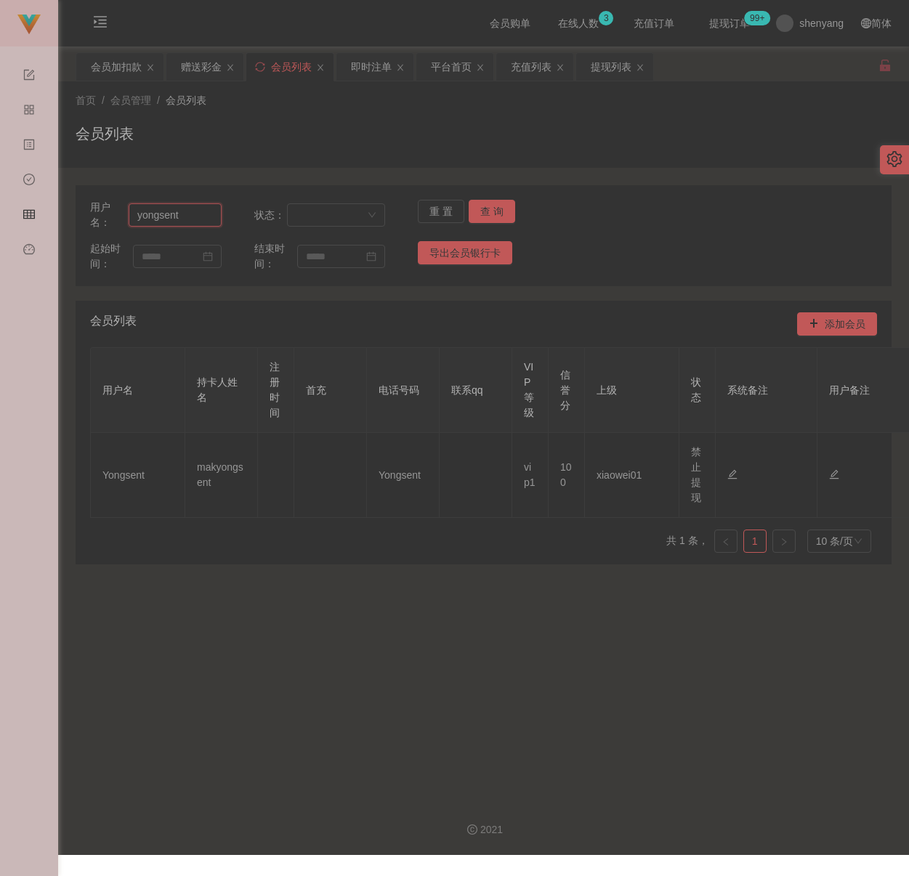
click at [190, 217] on input "yongsent" at bounding box center [175, 214] width 93 height 23
paste input "OKC5259"
type input "OKC5259"
click at [501, 207] on button "查 询" at bounding box center [492, 211] width 47 height 23
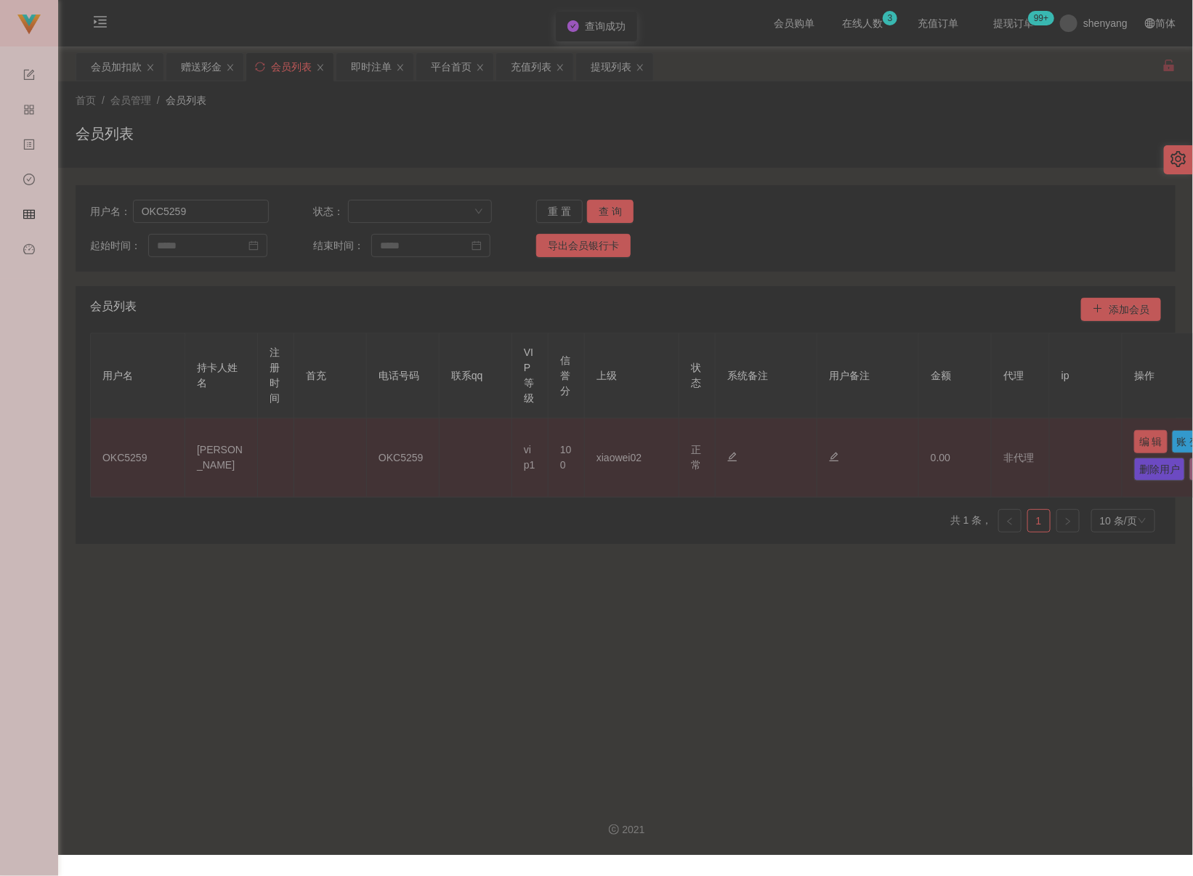
click at [892, 440] on button "编 辑" at bounding box center [1150, 441] width 33 height 23
type input "OKC5259"
type input "[PERSON_NAME]"
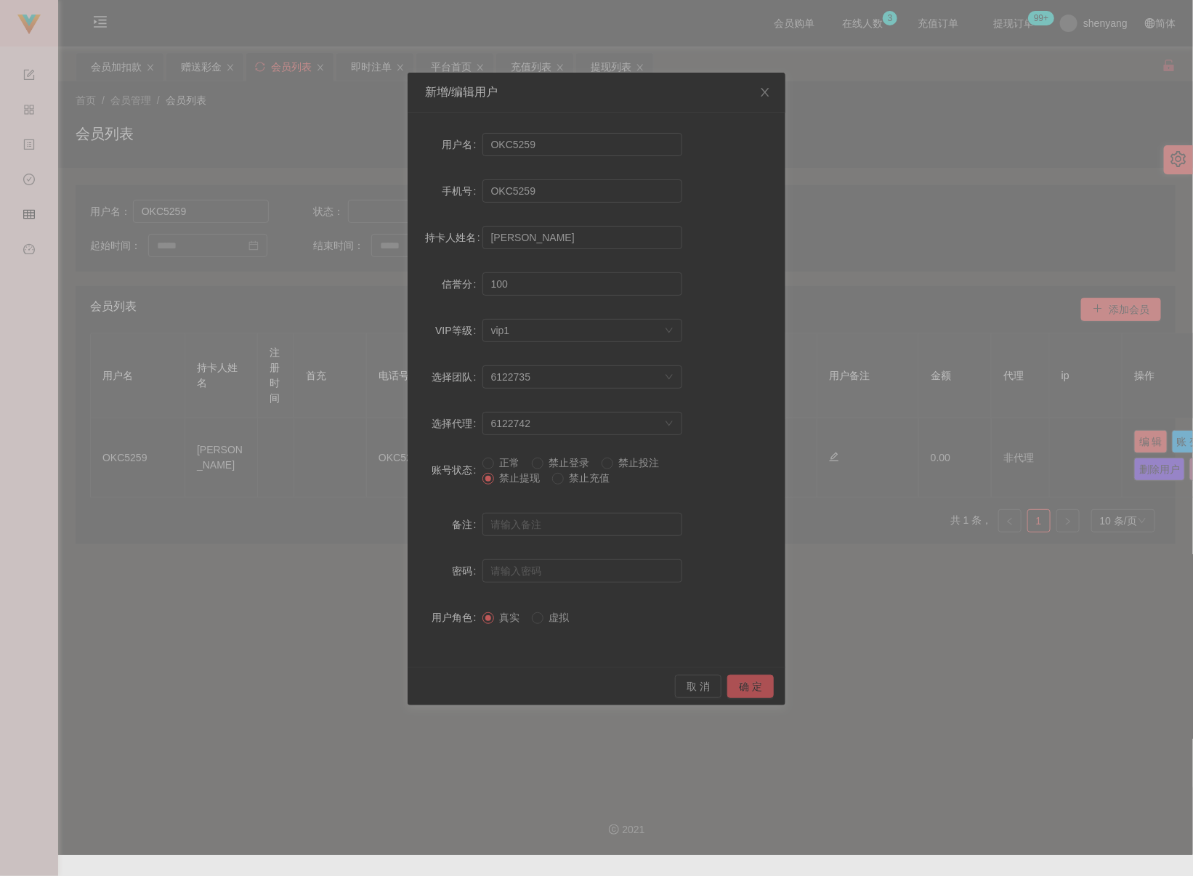
click at [756, 682] on button "确 定" at bounding box center [750, 686] width 47 height 23
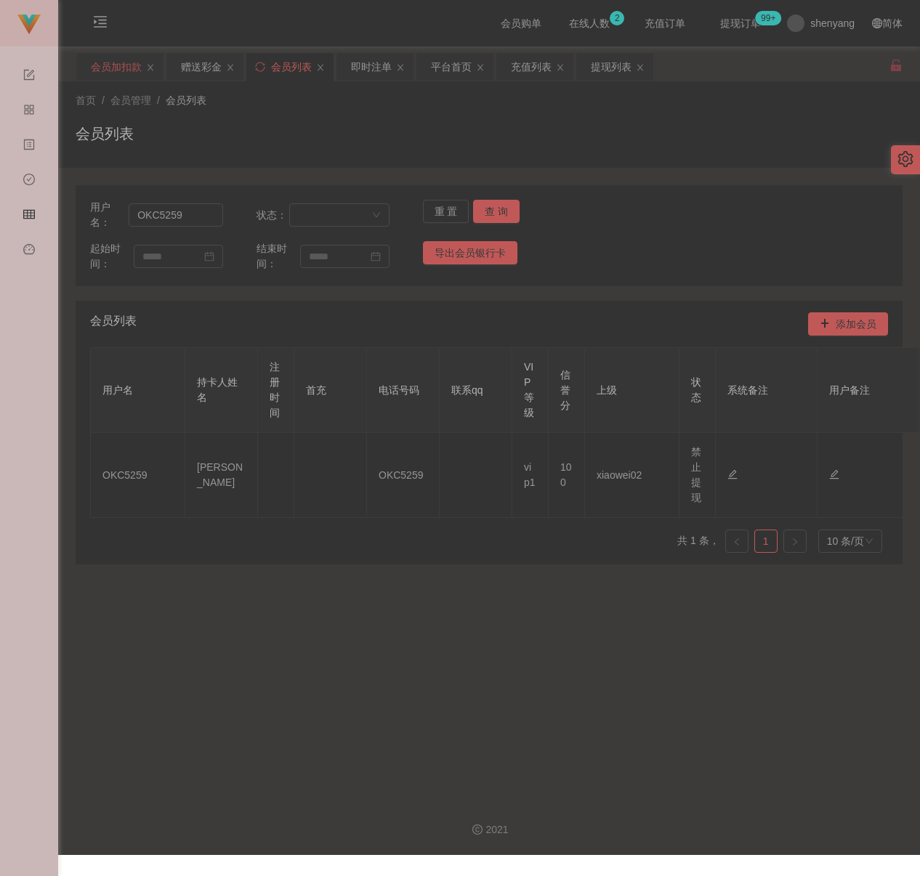
click at [136, 74] on div "会员加扣款" at bounding box center [116, 67] width 51 height 28
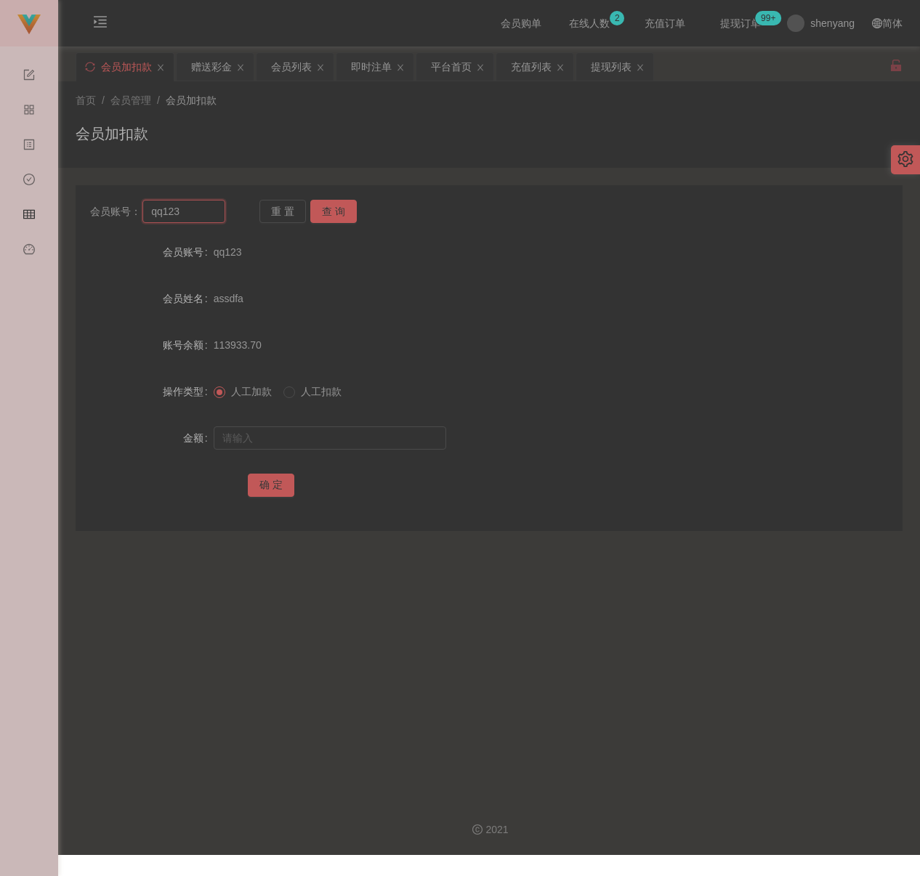
click at [197, 218] on input "qq123" at bounding box center [183, 211] width 83 height 23
paste input "OKC5259"
type input "OKC5259"
click at [339, 216] on button "查 询" at bounding box center [333, 211] width 47 height 23
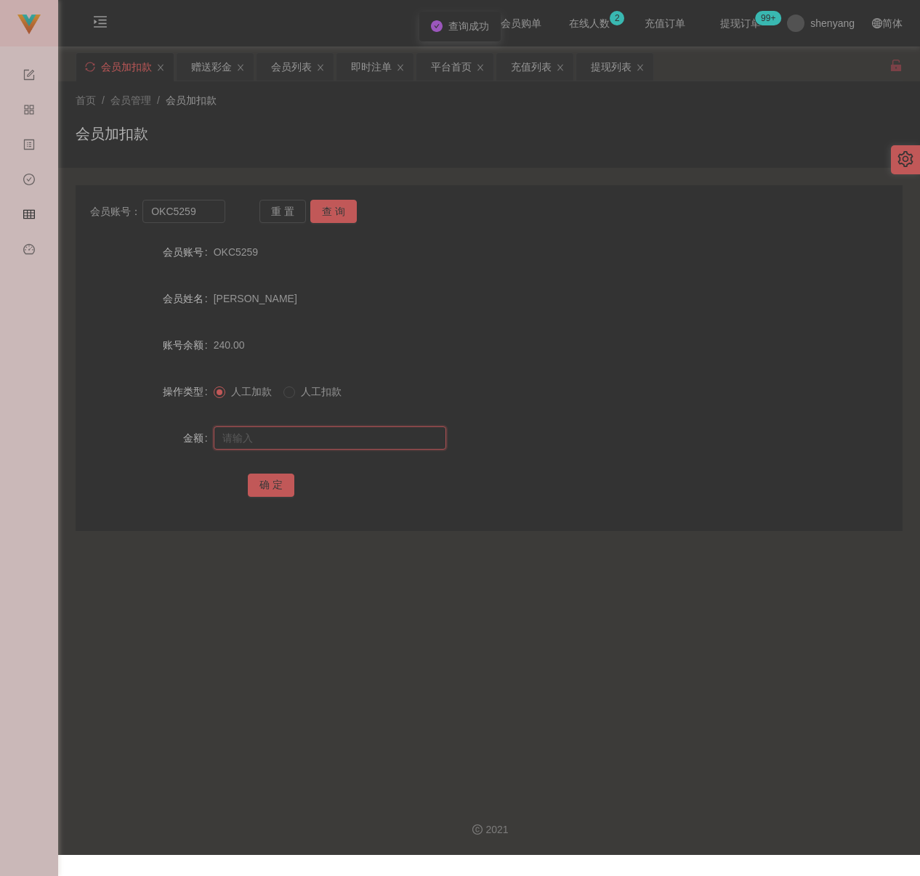
click at [320, 443] on input "text" at bounding box center [330, 437] width 233 height 23
click at [363, 440] on input "text" at bounding box center [330, 437] width 233 height 23
paste input "260"
type input "260"
click at [282, 486] on button "确 定" at bounding box center [271, 485] width 47 height 23
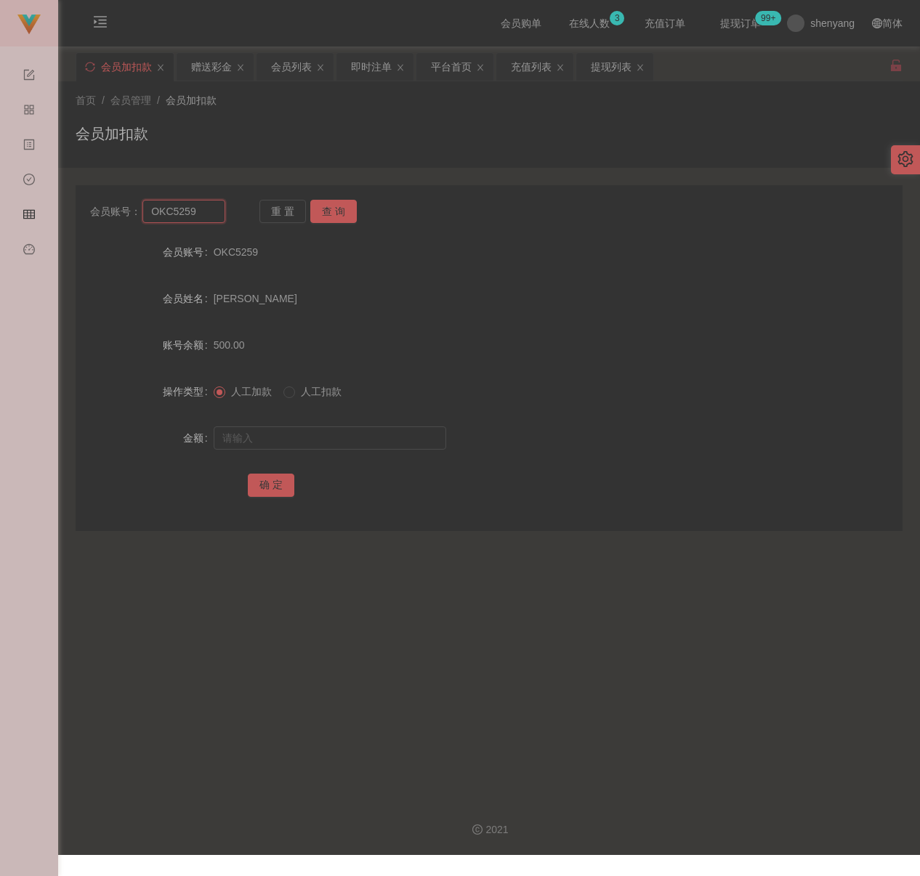
click at [208, 211] on input "OKC5259" at bounding box center [183, 211] width 83 height 23
paste input "Weifoo750"
type input "Weifoo7509"
click at [345, 205] on button "查 询" at bounding box center [333, 211] width 47 height 23
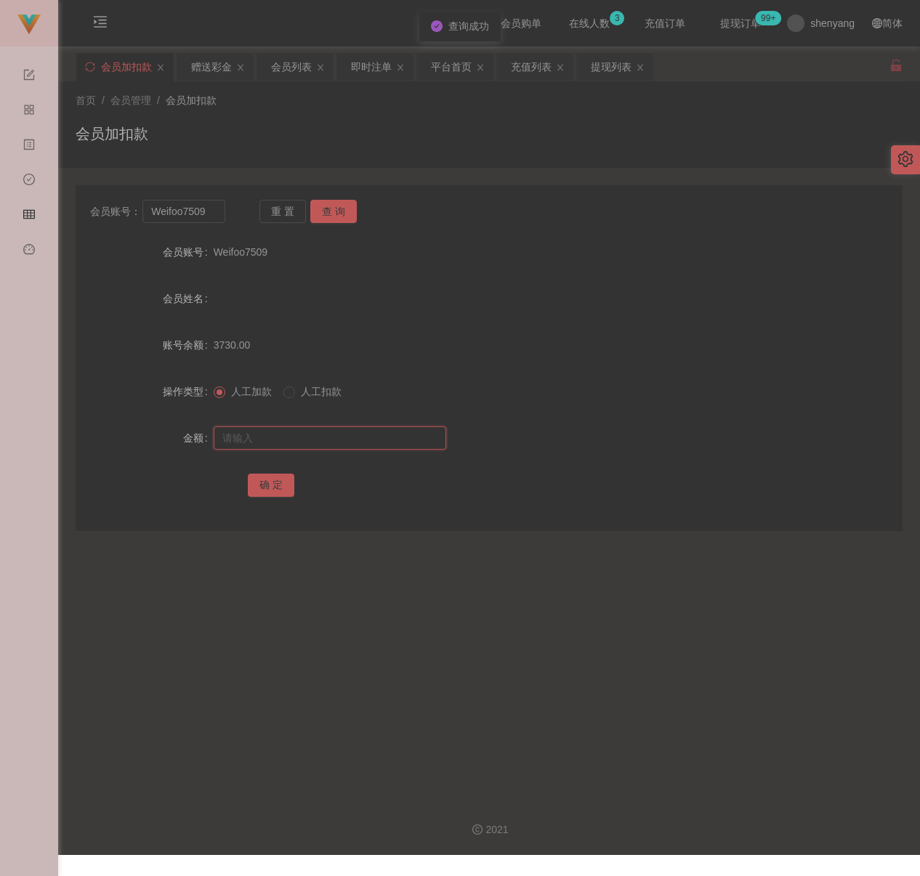
click at [332, 448] on input "text" at bounding box center [330, 437] width 233 height 23
click at [338, 440] on input "text" at bounding box center [330, 437] width 233 height 23
paste input "8000"
type input "8000"
click at [262, 490] on button "确 定" at bounding box center [271, 485] width 47 height 23
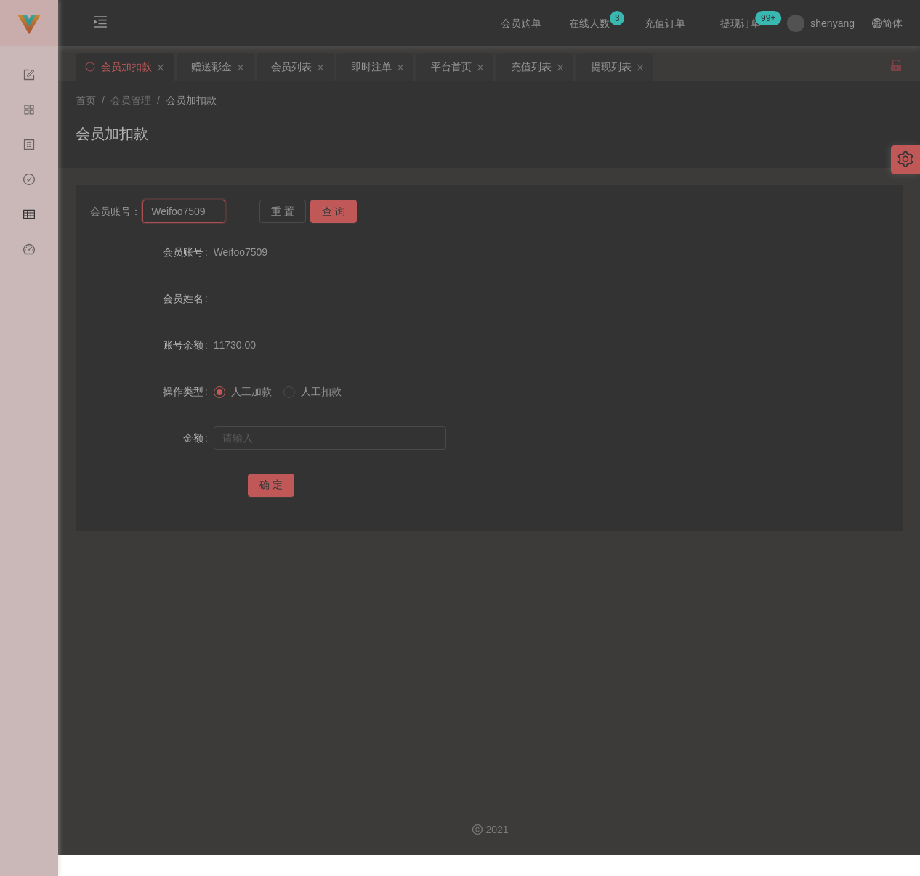
click at [210, 212] on input "Weifoo7509" at bounding box center [183, 211] width 83 height 23
paste input "jhao0117"
type input "jhao0117"
click at [316, 212] on button "查 询" at bounding box center [333, 211] width 47 height 23
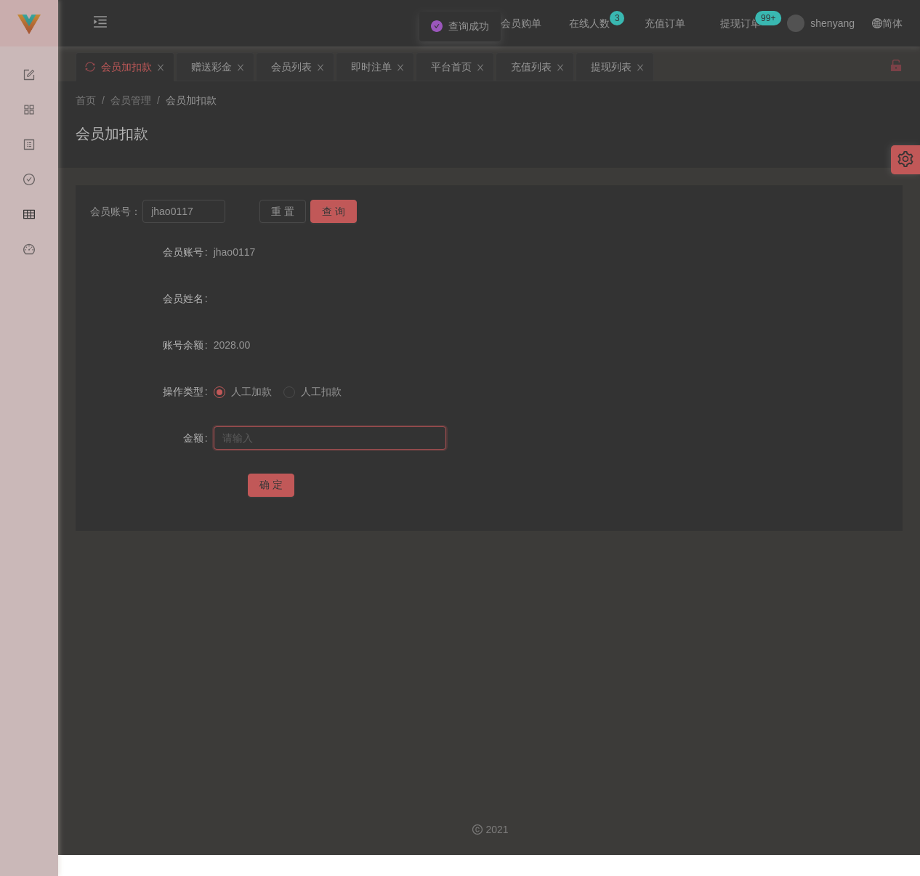
click at [318, 439] on input "text" at bounding box center [330, 437] width 233 height 23
type input "5000"
click at [262, 482] on button "确 定" at bounding box center [271, 485] width 47 height 23
drag, startPoint x: 437, startPoint y: 148, endPoint x: 382, endPoint y: 142, distance: 54.9
click at [437, 148] on div "会员加扣款" at bounding box center [489, 139] width 827 height 33
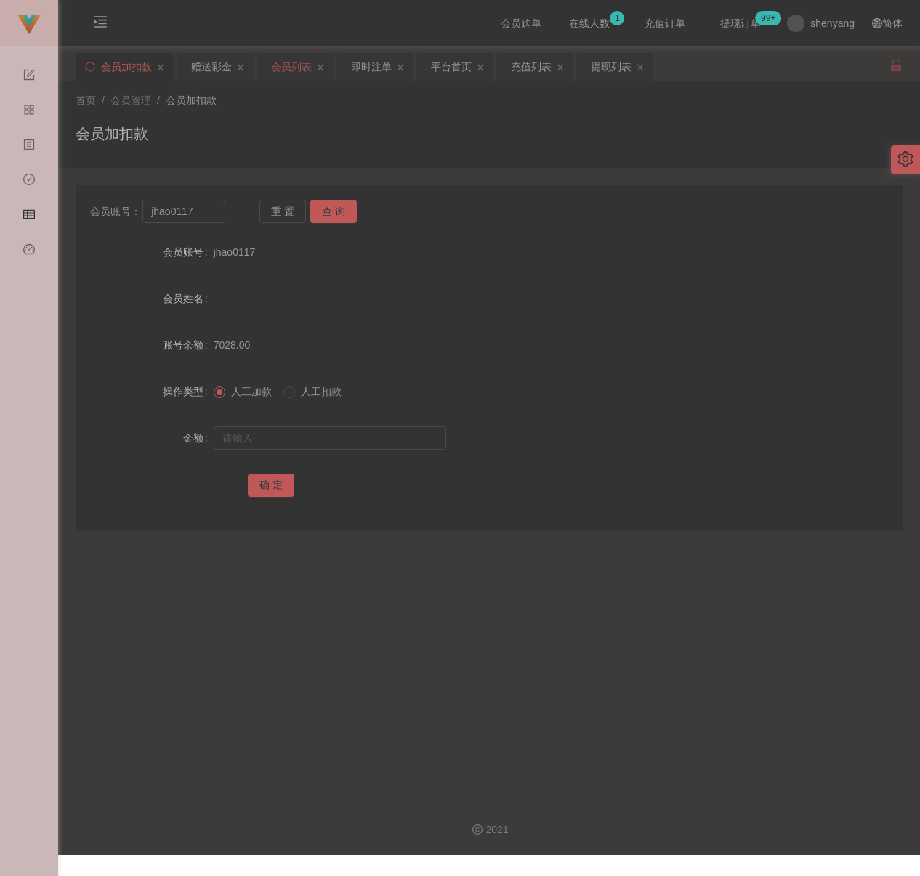
click at [295, 68] on div "会员列表" at bounding box center [291, 67] width 41 height 28
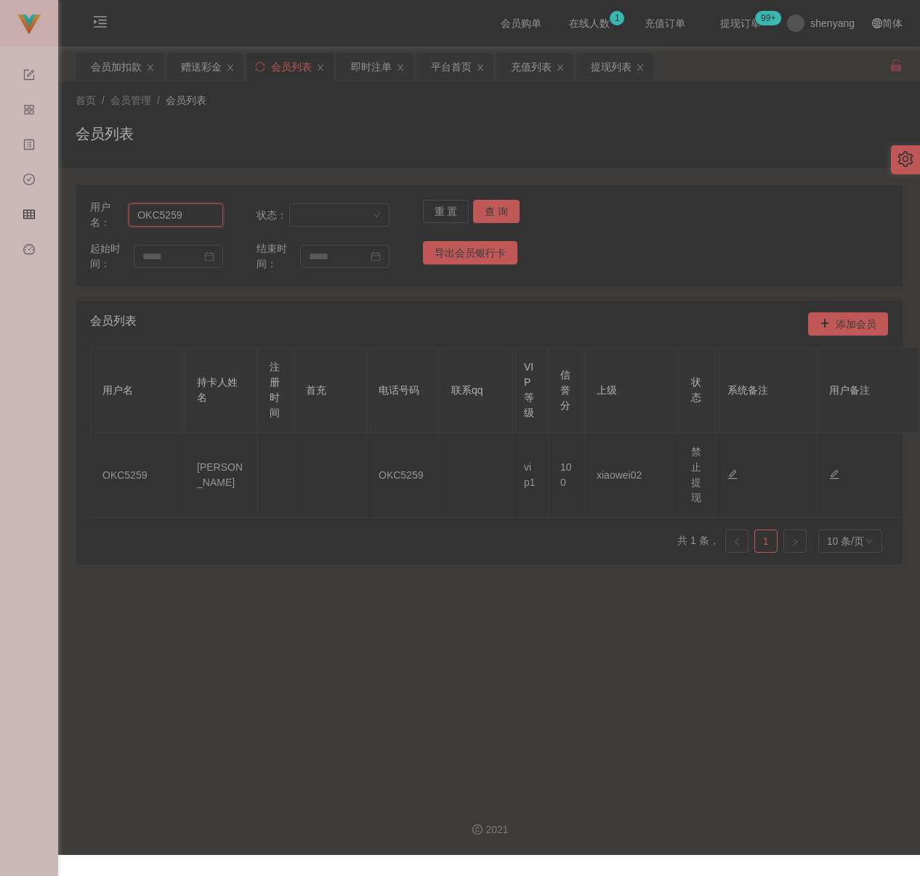
click at [196, 219] on input "OKC5259" at bounding box center [176, 214] width 94 height 23
paste input "0168625917"
type input "0168625917"
click at [491, 214] on button "查 询" at bounding box center [496, 211] width 47 height 23
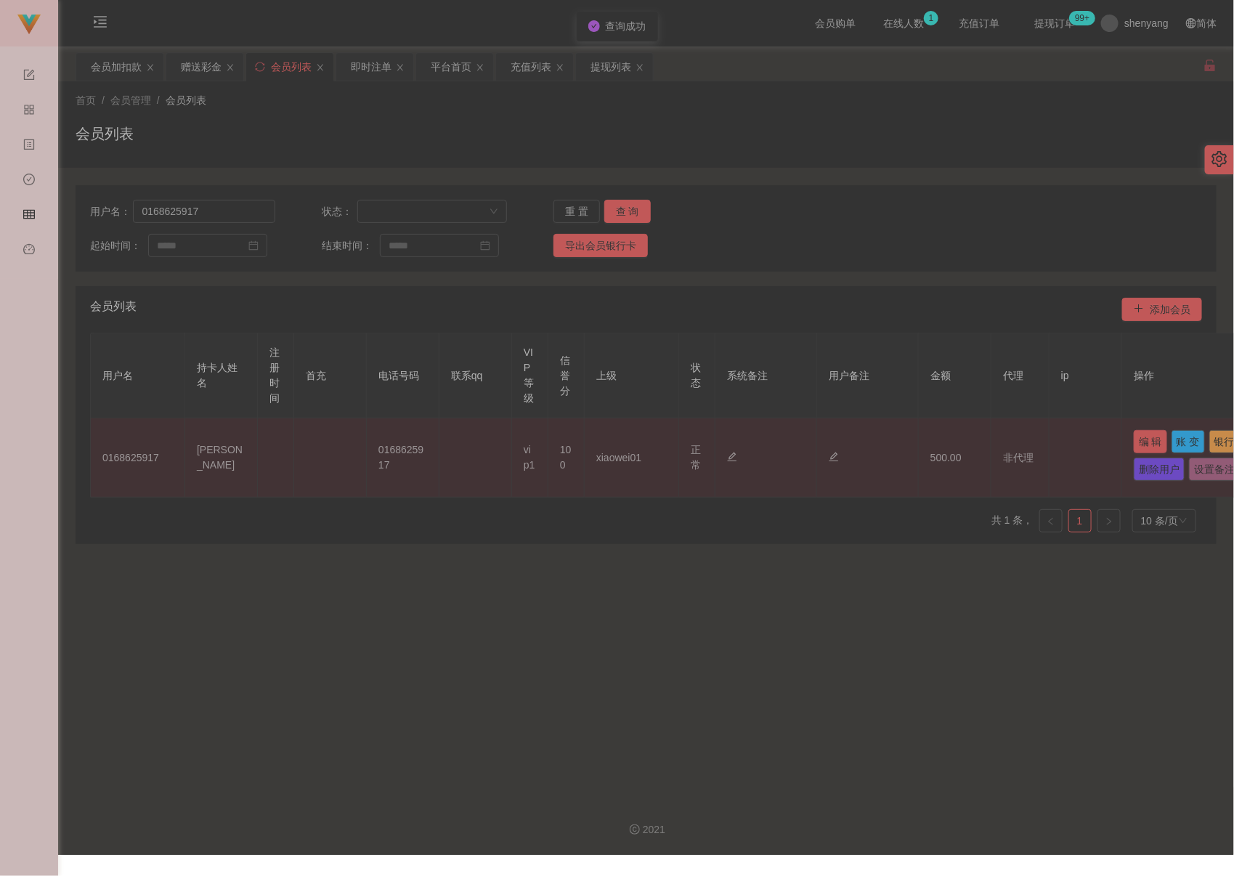
click at [892, 443] on button "编 辑" at bounding box center [1150, 441] width 33 height 23
type input "0168625917"
type input "[PERSON_NAME]"
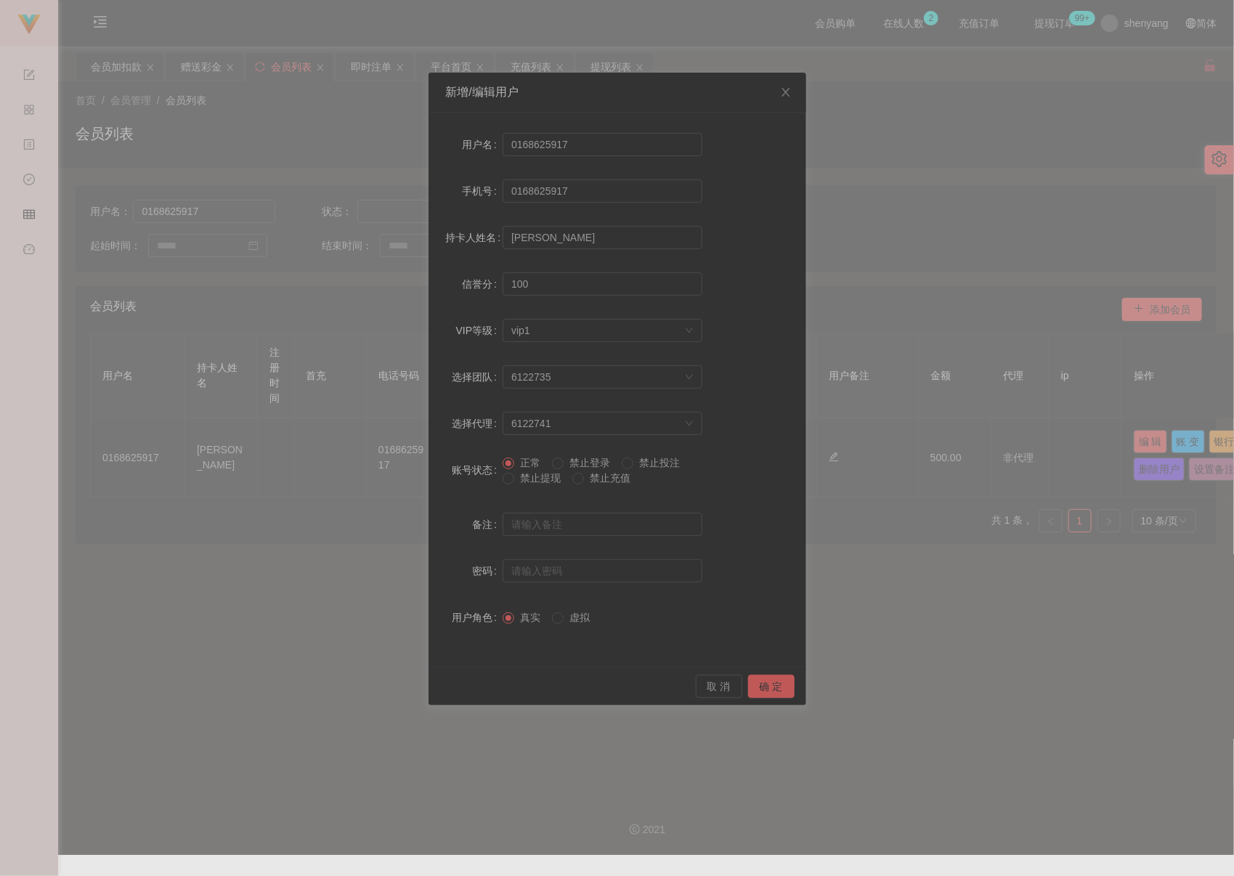
click at [527, 476] on span "禁止提现" at bounding box center [540, 478] width 52 height 12
click at [770, 678] on button "确 定" at bounding box center [771, 686] width 47 height 23
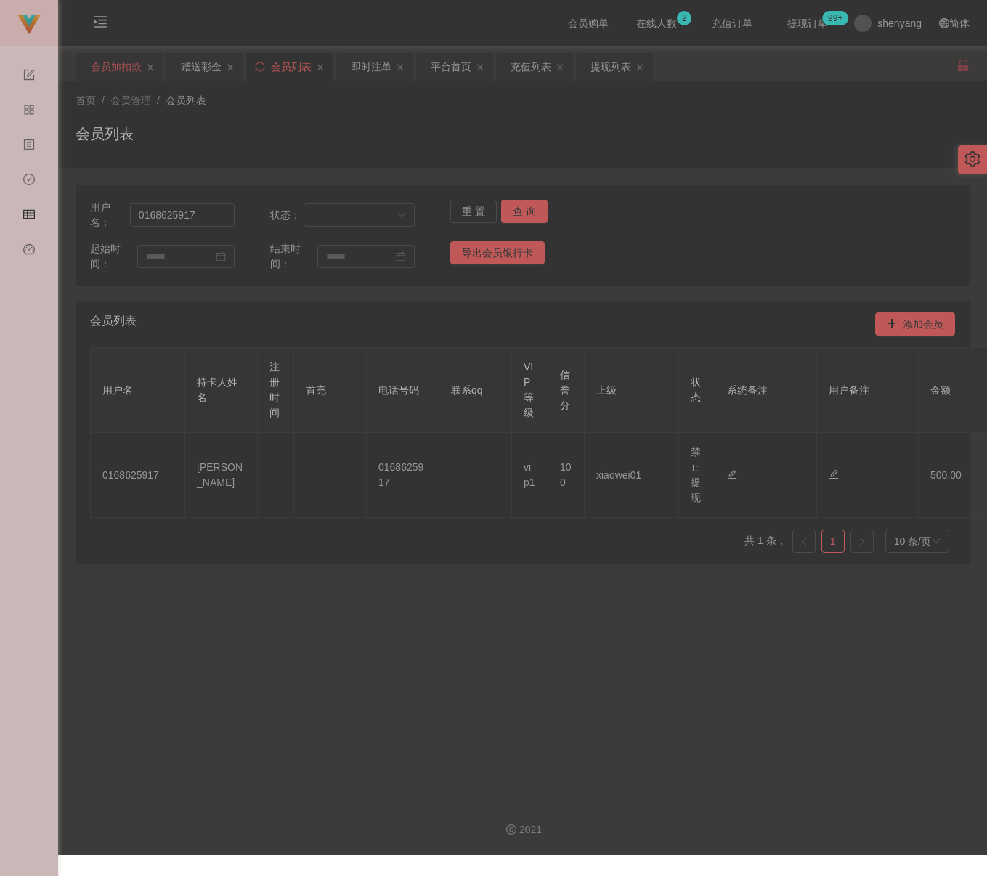
click at [102, 62] on div "会员加扣款" at bounding box center [116, 67] width 51 height 28
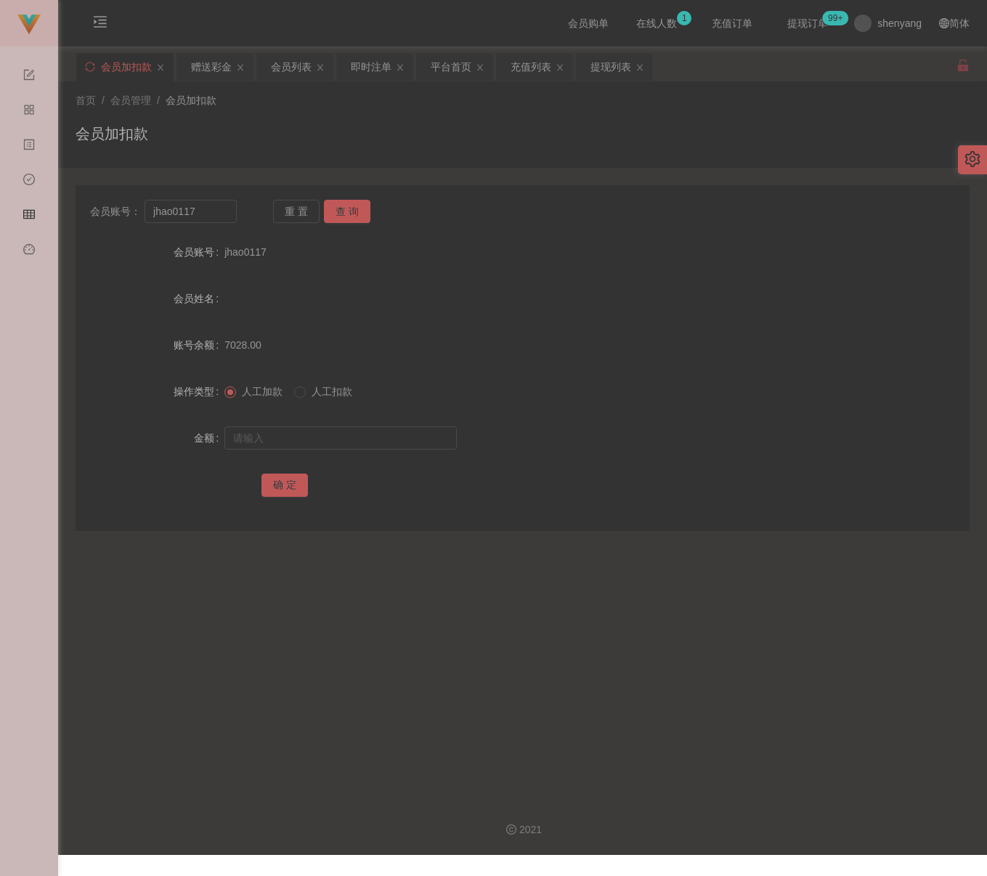
click at [486, 127] on div "会员加扣款" at bounding box center [523, 139] width 894 height 33
click at [207, 212] on input "jhao0117" at bounding box center [191, 211] width 92 height 23
paste input "anekoyong"
type input "anekoyong"
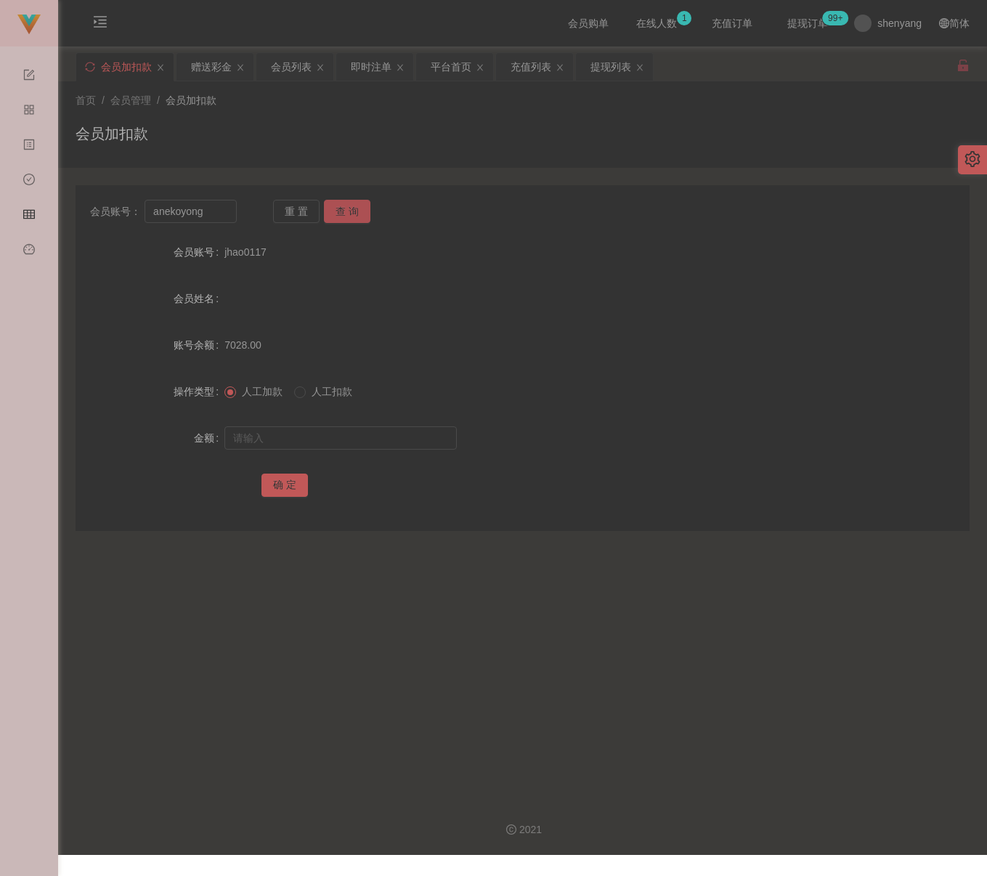
click at [347, 206] on button "查 询" at bounding box center [347, 211] width 47 height 23
click at [532, 61] on div "充值列表" at bounding box center [531, 67] width 41 height 28
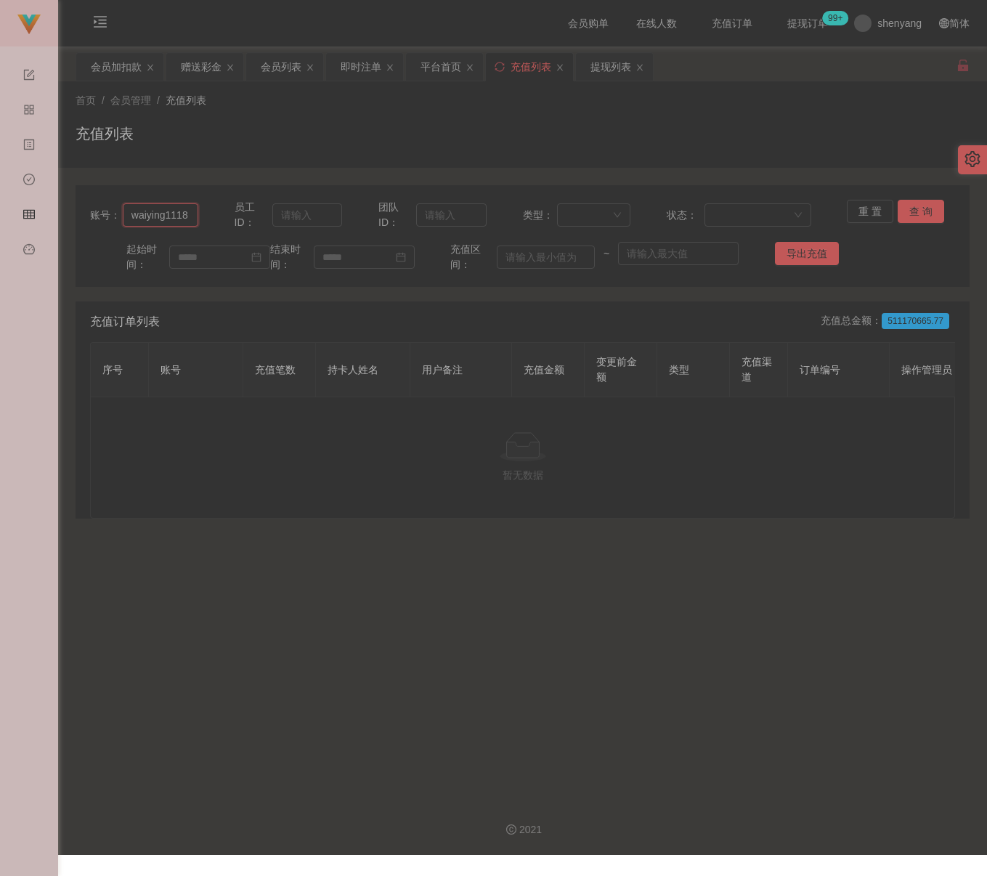
click at [190, 214] on input "waiying1118" at bounding box center [161, 214] width 76 height 23
paste input "adison614"
type input "adison614"
click at [892, 217] on button "查 询" at bounding box center [921, 211] width 47 height 23
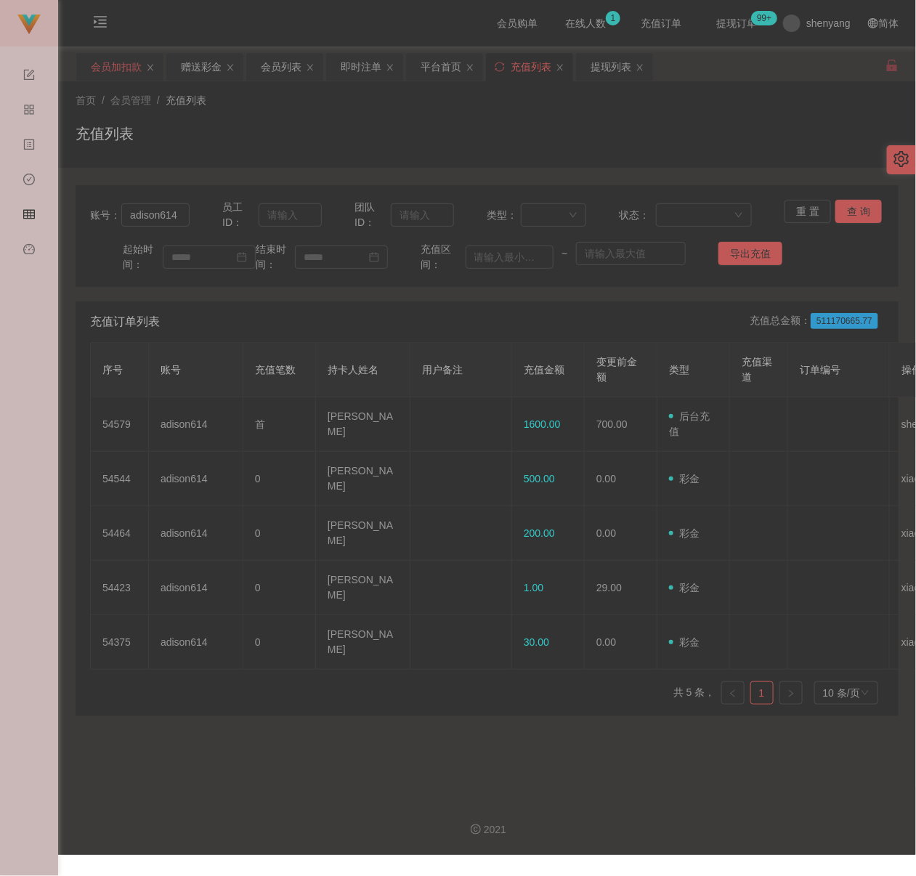
click at [122, 73] on div "会员加扣款" at bounding box center [116, 67] width 51 height 28
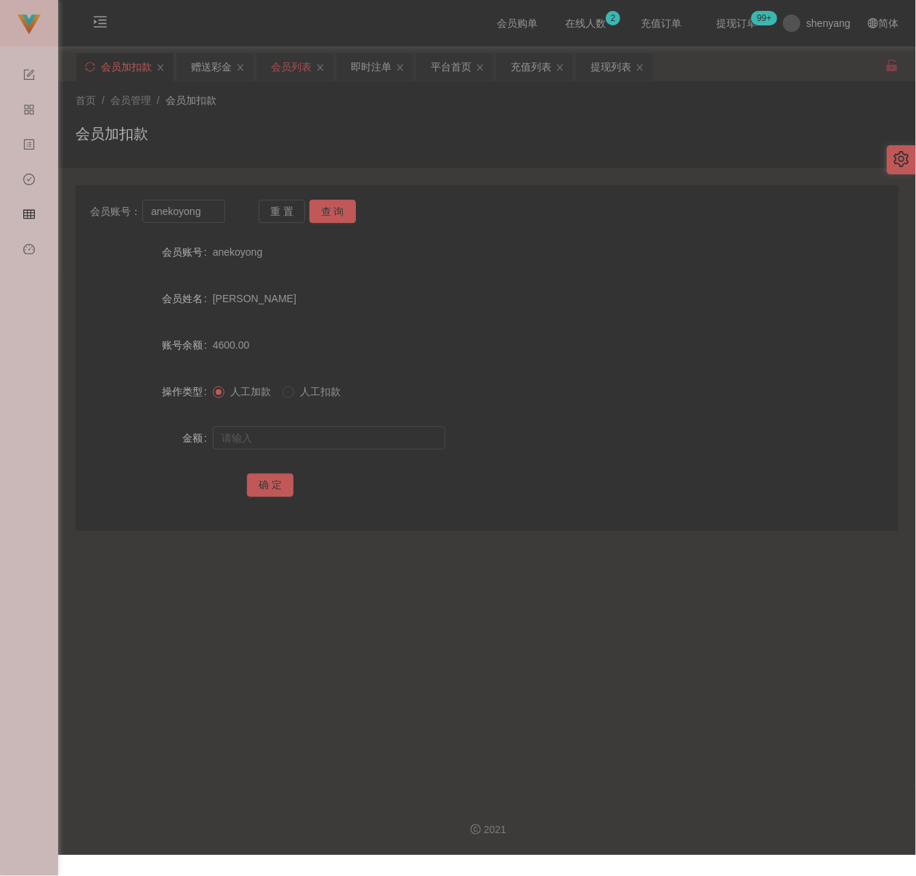
click at [295, 70] on div "会员列表" at bounding box center [291, 67] width 41 height 28
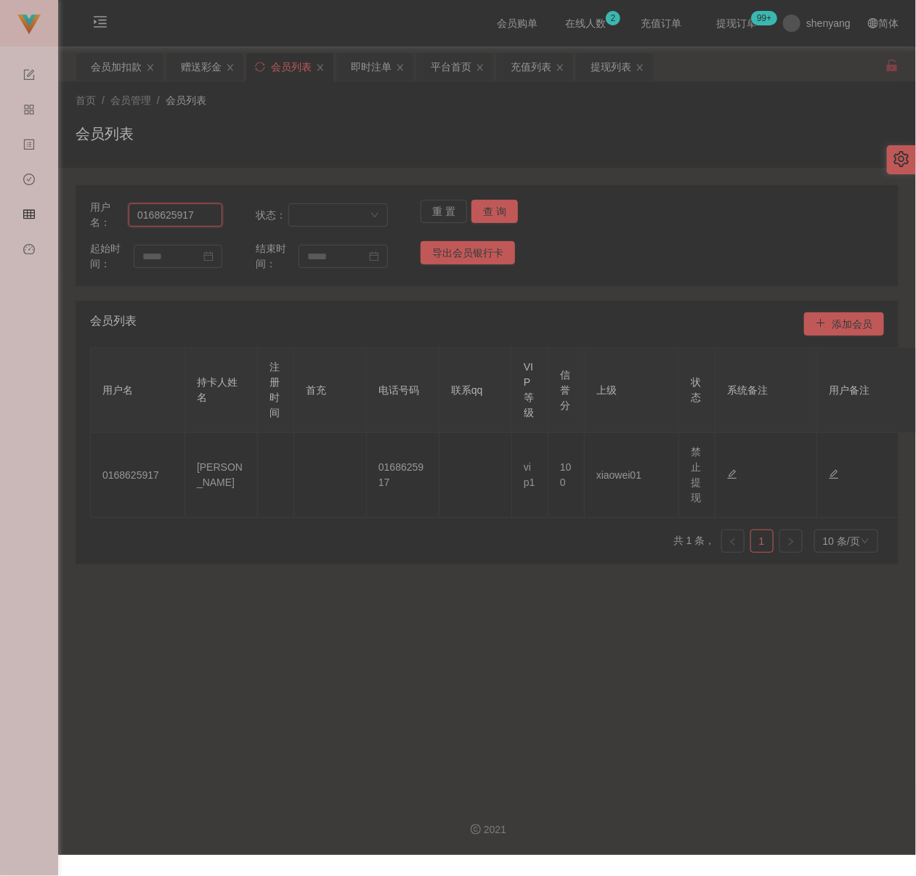
click at [195, 218] on input "0168625917" at bounding box center [176, 214] width 94 height 23
paste input "jiamin"
type input "jiamin"
click at [497, 209] on button "查 询" at bounding box center [495, 211] width 47 height 23
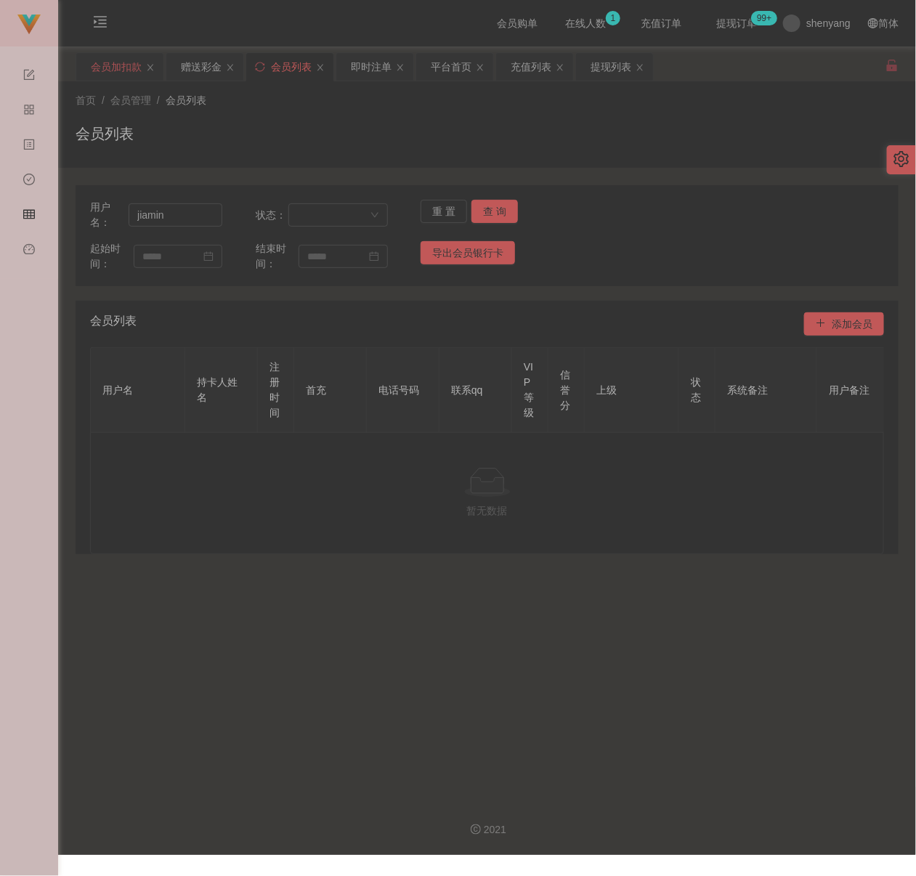
click at [125, 70] on div "会员加扣款" at bounding box center [116, 67] width 51 height 28
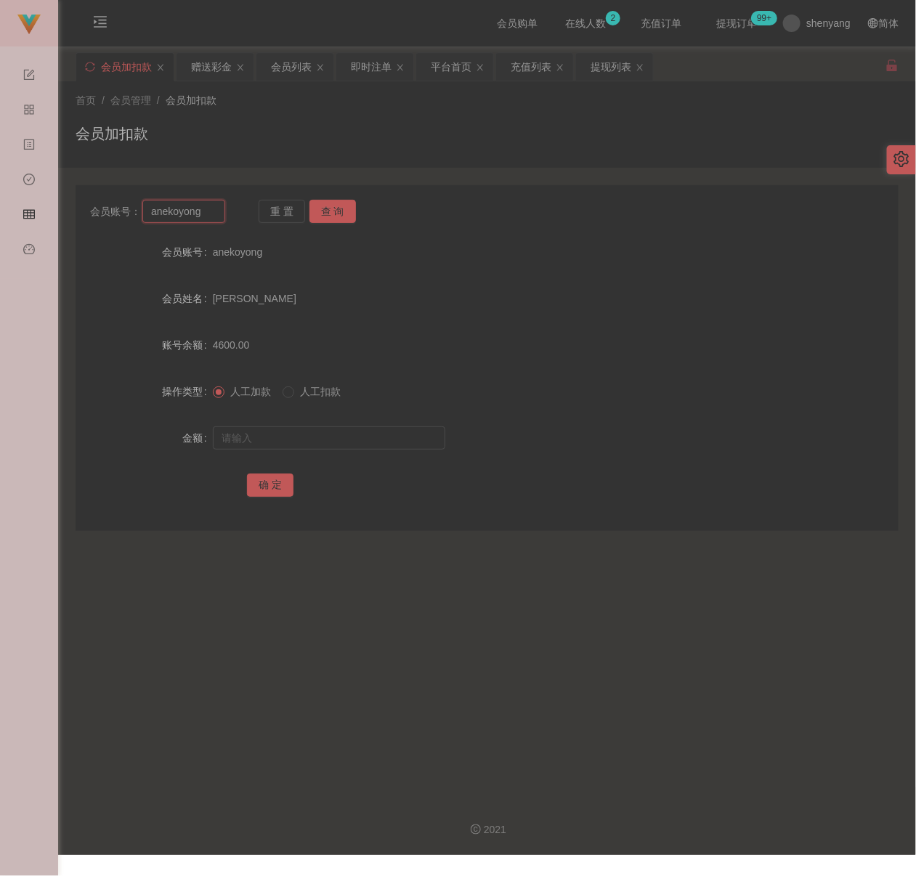
click at [209, 217] on input "anekoyong" at bounding box center [183, 211] width 82 height 23
paste input "sharon8821"
type input "sharon8821"
click at [336, 206] on button "查 询" at bounding box center [333, 211] width 47 height 23
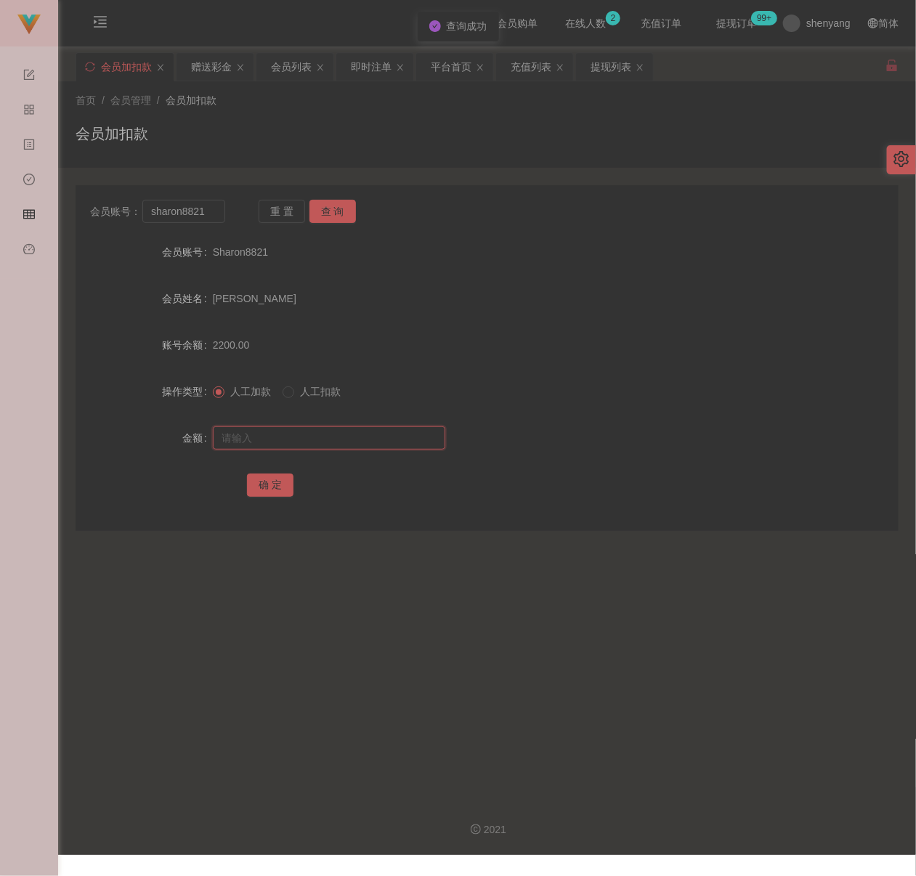
click at [275, 432] on input "text" at bounding box center [329, 437] width 233 height 23
type input "1500"
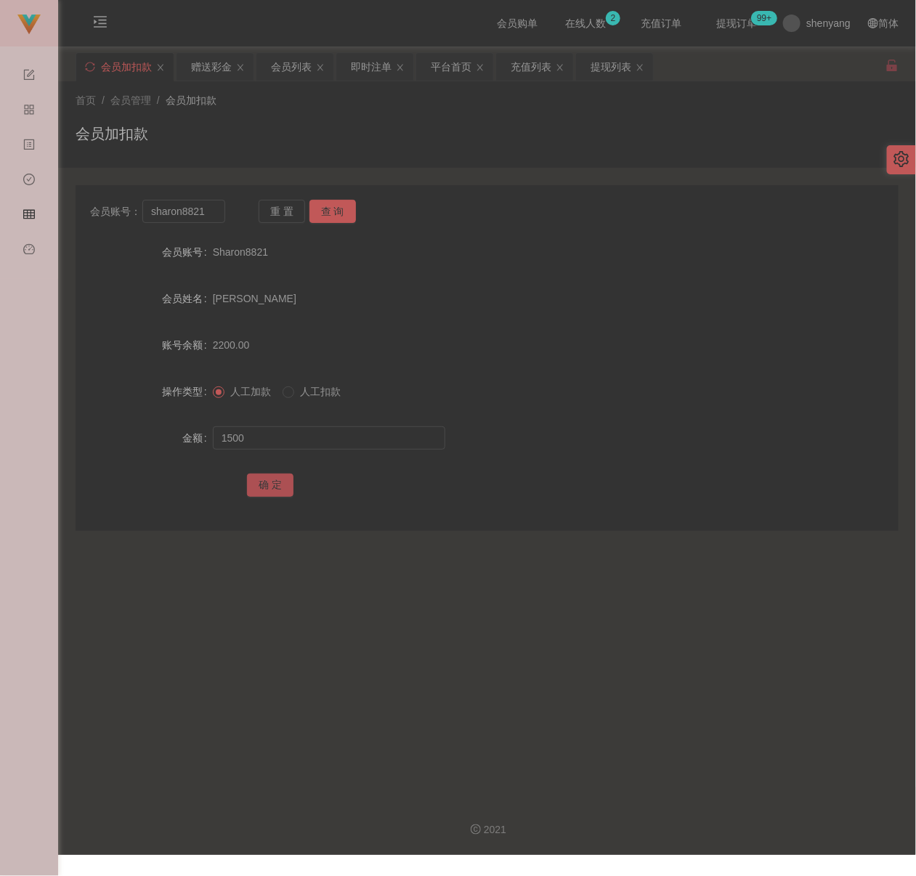
click at [258, 480] on button "确 定" at bounding box center [270, 485] width 47 height 23
click at [419, 134] on div "会员加扣款" at bounding box center [487, 139] width 823 height 33
click at [307, 445] on input "text" at bounding box center [329, 437] width 233 height 23
type input "1500"
click at [268, 480] on button "确 定" at bounding box center [270, 485] width 47 height 23
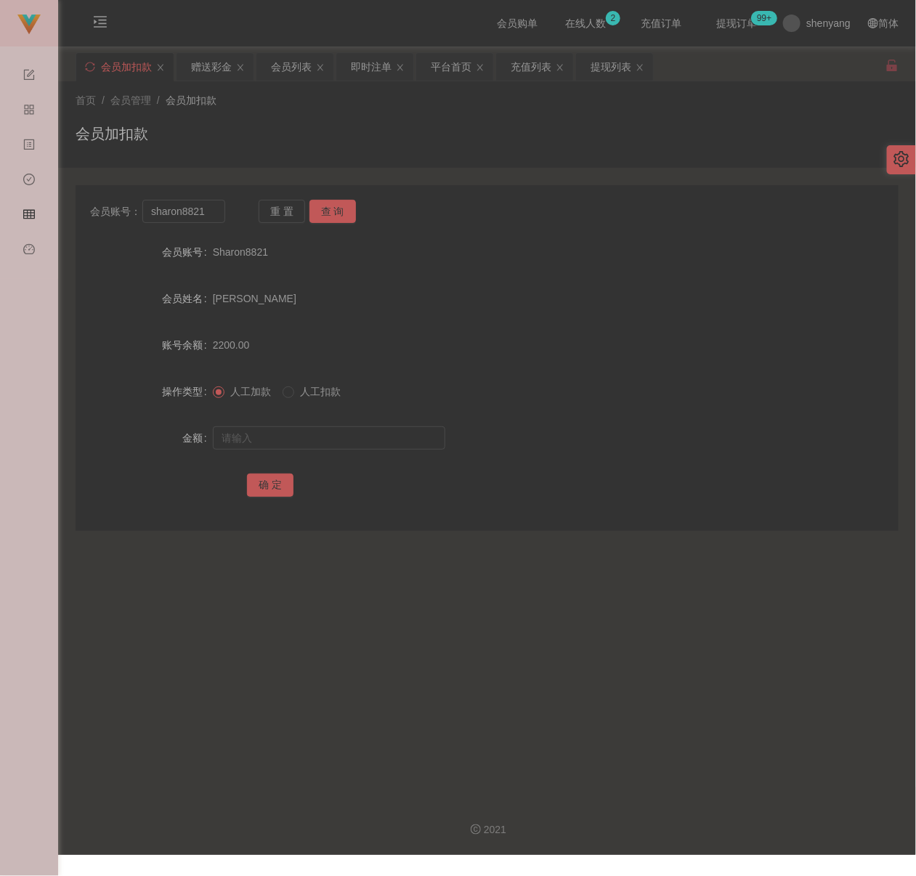
click at [345, 129] on div "会员加扣款" at bounding box center [487, 139] width 823 height 33
click at [214, 220] on input "sharon8821" at bounding box center [183, 211] width 82 height 23
paste input "VPE433"
type input "VPE433"
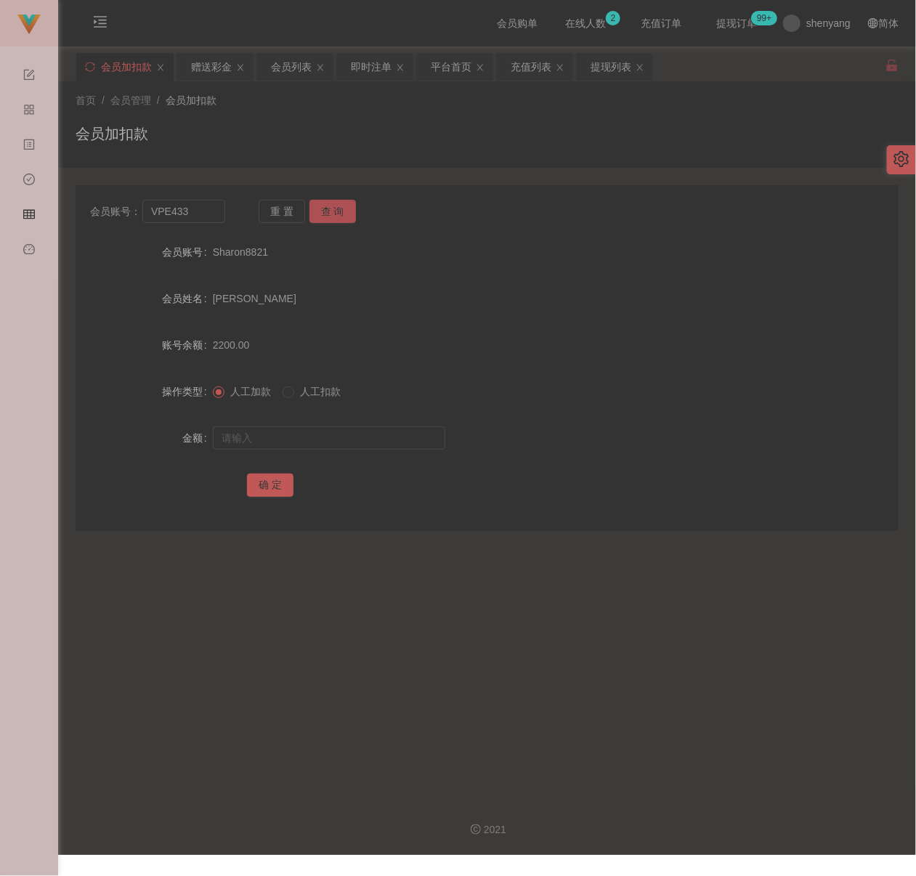
click at [328, 212] on button "查 询" at bounding box center [333, 211] width 47 height 23
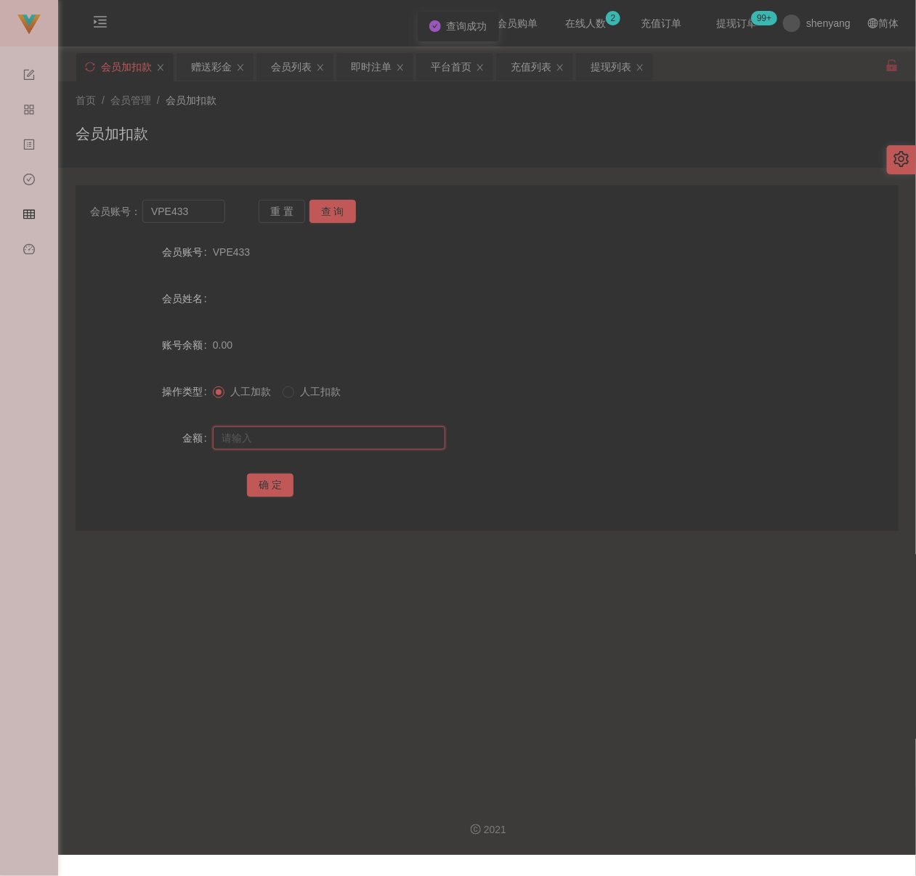
click at [316, 440] on input "text" at bounding box center [329, 437] width 233 height 23
type input "30"
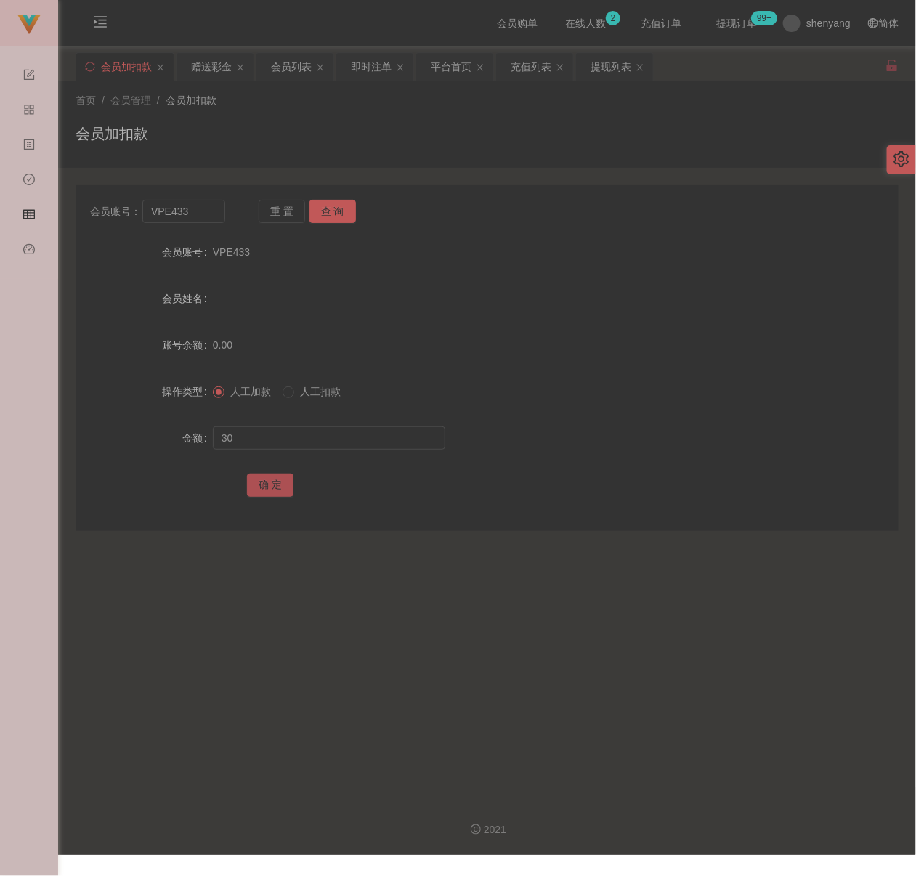
drag, startPoint x: 258, startPoint y: 487, endPoint x: 284, endPoint y: 487, distance: 26.2
click at [259, 486] on button "确 定" at bounding box center [270, 485] width 47 height 23
click at [194, 208] on input "VPE433" at bounding box center [183, 211] width 82 height 23
paste input "WYY"
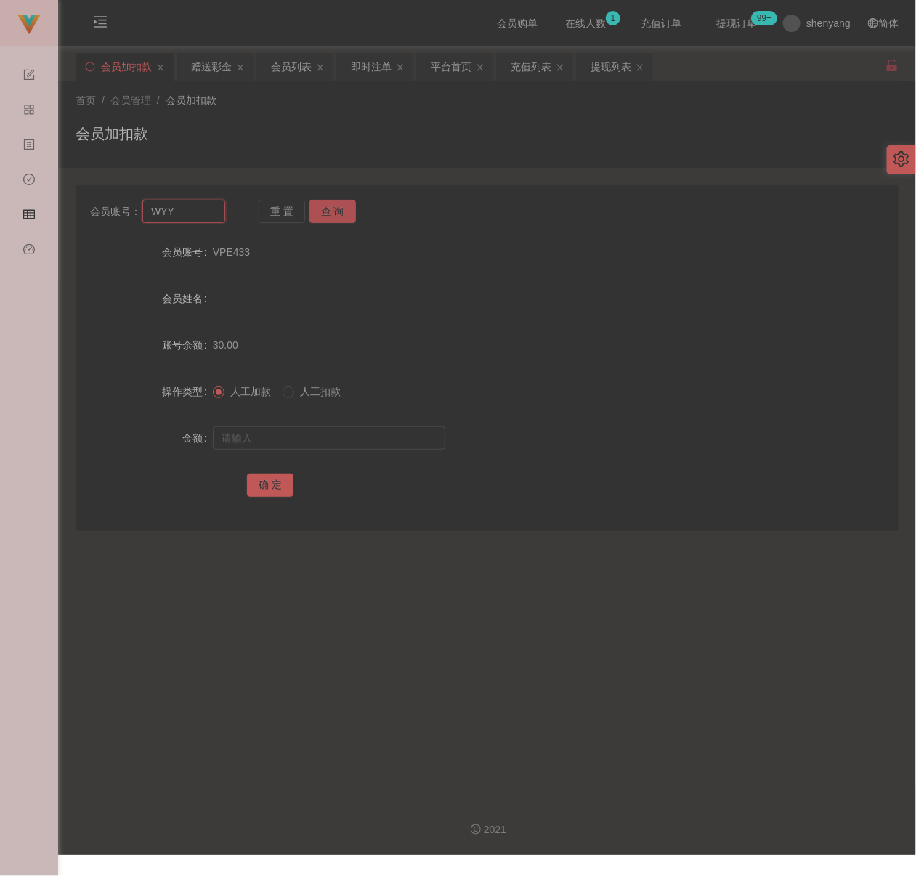
type input "WYY"
click at [333, 218] on button "查 询" at bounding box center [333, 211] width 47 height 23
click at [354, 436] on input "text" at bounding box center [329, 437] width 233 height 23
type input "30"
drag, startPoint x: 273, startPoint y: 482, endPoint x: 310, endPoint y: 482, distance: 37.1
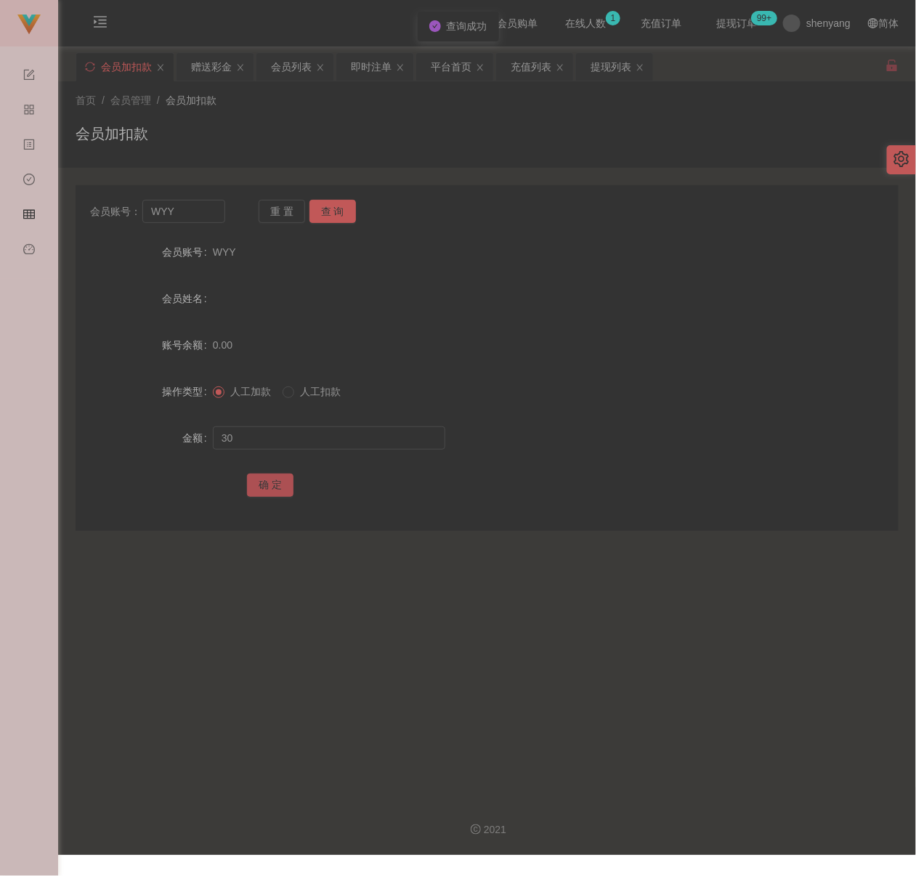
click at [273, 482] on button "确 定" at bounding box center [270, 485] width 47 height 23
click at [219, 212] on input "WYY" at bounding box center [183, 211] width 82 height 23
paste input "gan1"
type input "gan1"
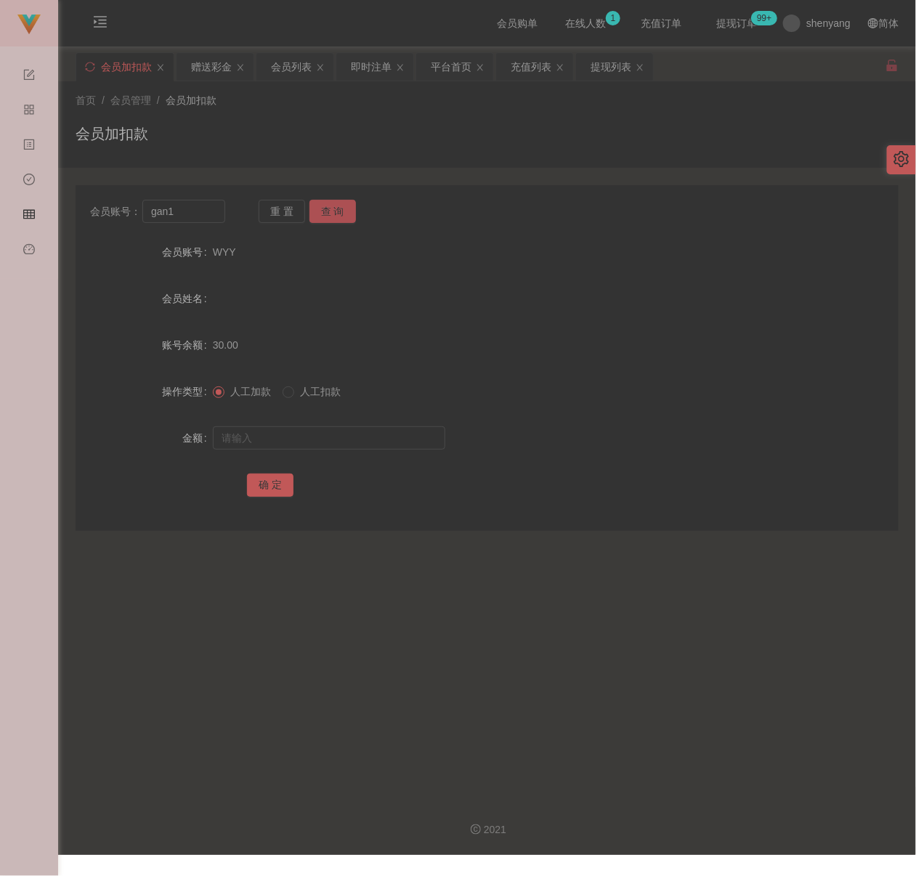
click at [326, 206] on button "查 询" at bounding box center [333, 211] width 47 height 23
click at [299, 438] on input "text" at bounding box center [329, 437] width 233 height 23
type input "30"
click at [269, 482] on button "确 定" at bounding box center [270, 485] width 47 height 23
click at [569, 150] on div "会员加扣款" at bounding box center [487, 139] width 823 height 33
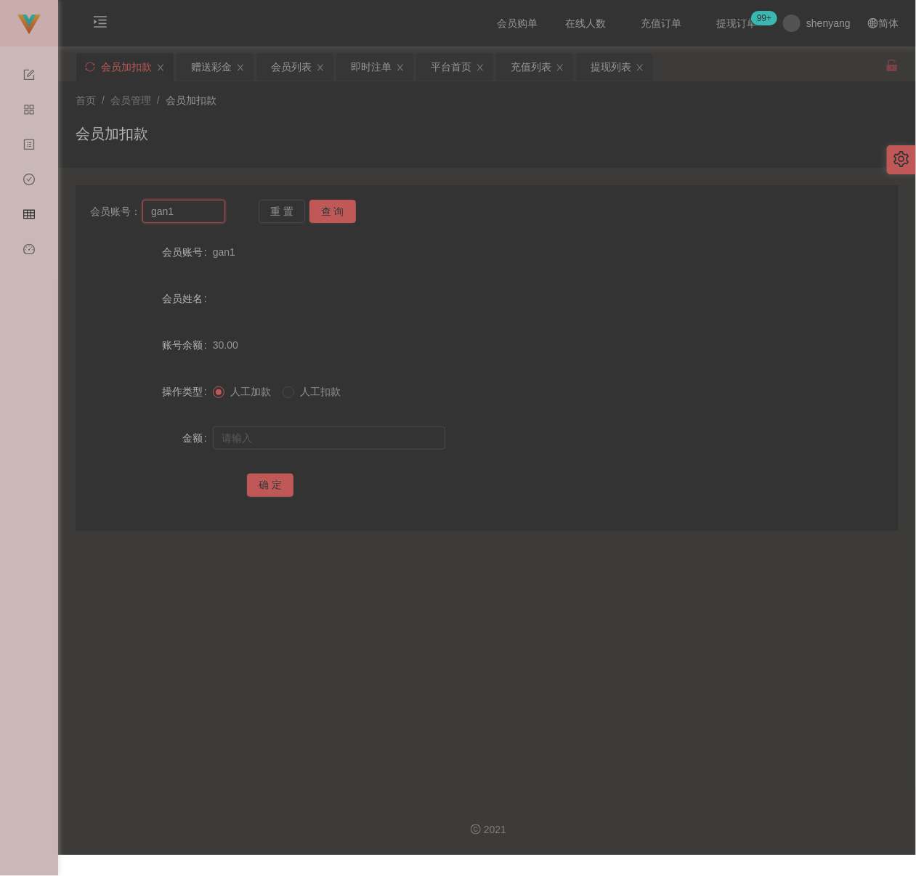
click at [198, 211] on input "gan1" at bounding box center [183, 211] width 82 height 23
paste input "871"
type input "8711"
click at [321, 206] on button "查 询" at bounding box center [333, 211] width 47 height 23
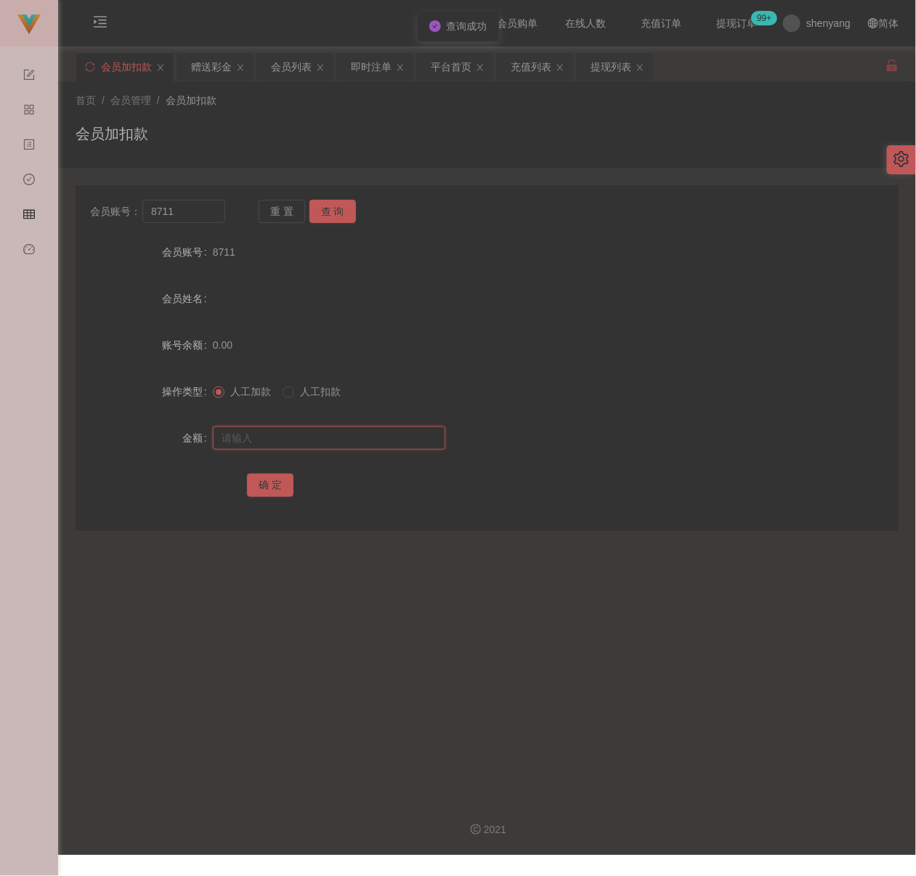
click at [321, 443] on input "text" at bounding box center [329, 437] width 233 height 23
click at [386, 441] on input "text" at bounding box center [329, 437] width 233 height 23
paste input "30"
type input "30"
click at [260, 484] on button "确 定" at bounding box center [270, 485] width 47 height 23
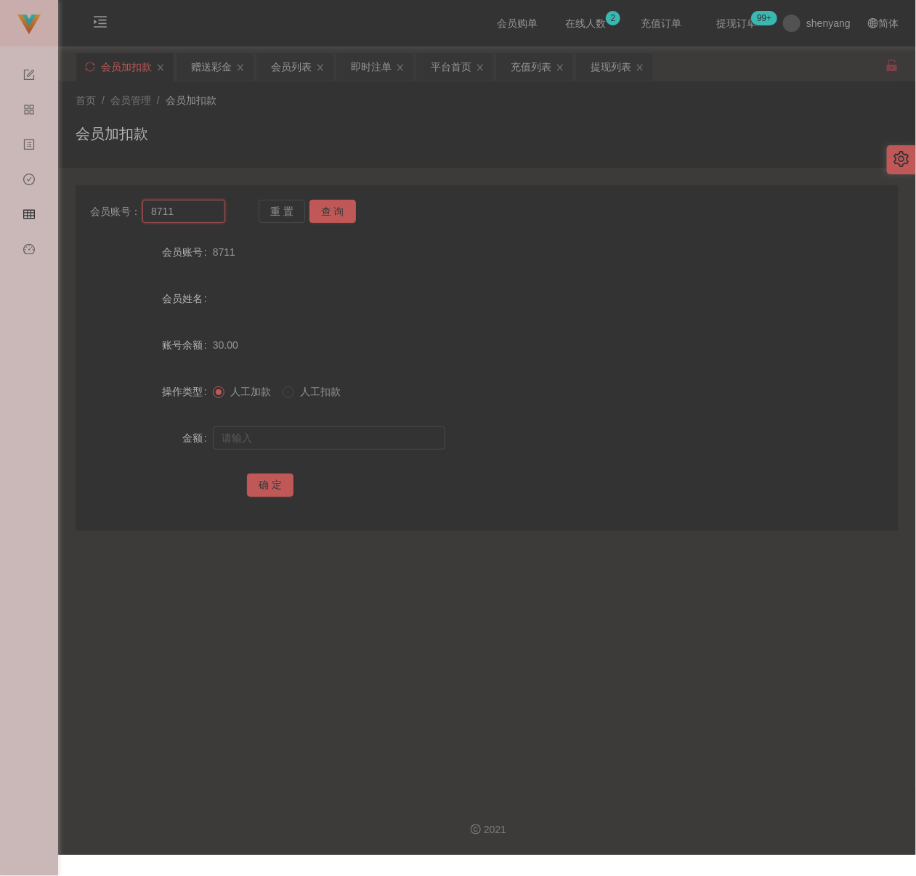
click at [198, 214] on input "8711" at bounding box center [183, 211] width 82 height 23
paste input "69766976"
type input "69766976"
click at [331, 206] on button "查 询" at bounding box center [333, 211] width 47 height 23
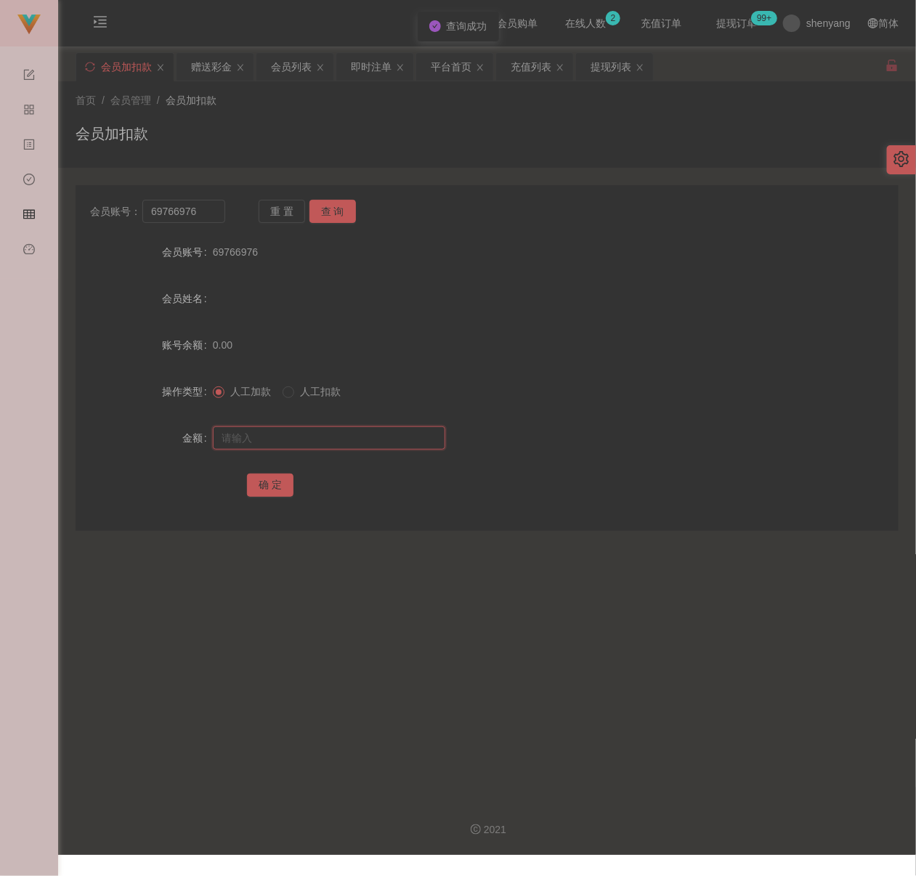
click at [328, 432] on input "text" at bounding box center [329, 437] width 233 height 23
type input "30"
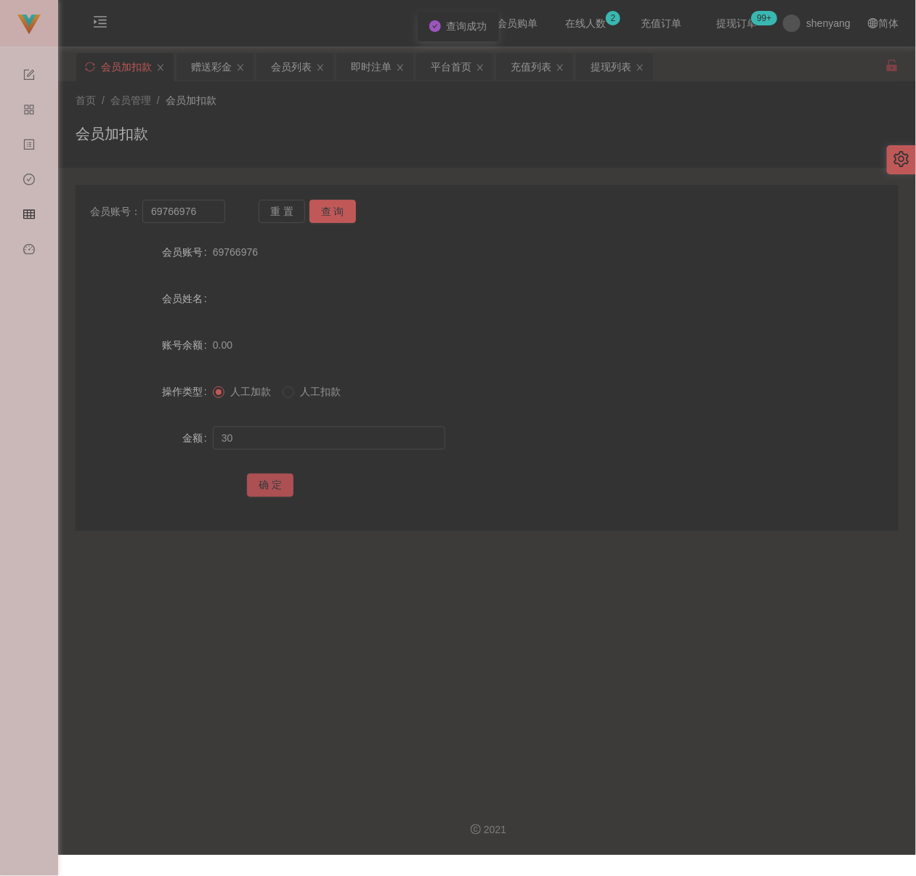
click at [259, 488] on button "确 定" at bounding box center [270, 485] width 47 height 23
click at [206, 216] on input "69766976" at bounding box center [183, 211] width 82 height 23
paste input "cyclone"
type input "cyclone"
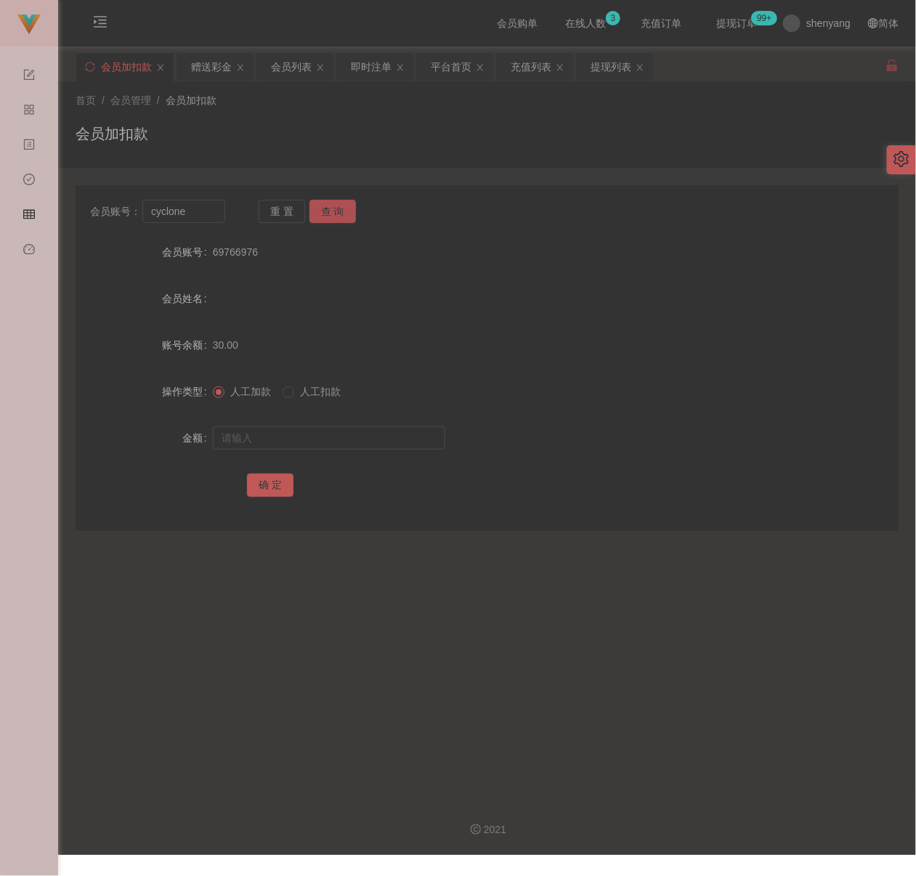
click at [342, 214] on button "查 询" at bounding box center [333, 211] width 47 height 23
click at [347, 439] on input "text" at bounding box center [329, 437] width 233 height 23
click at [379, 432] on input "text" at bounding box center [329, 437] width 233 height 23
paste input "30"
type input "30"
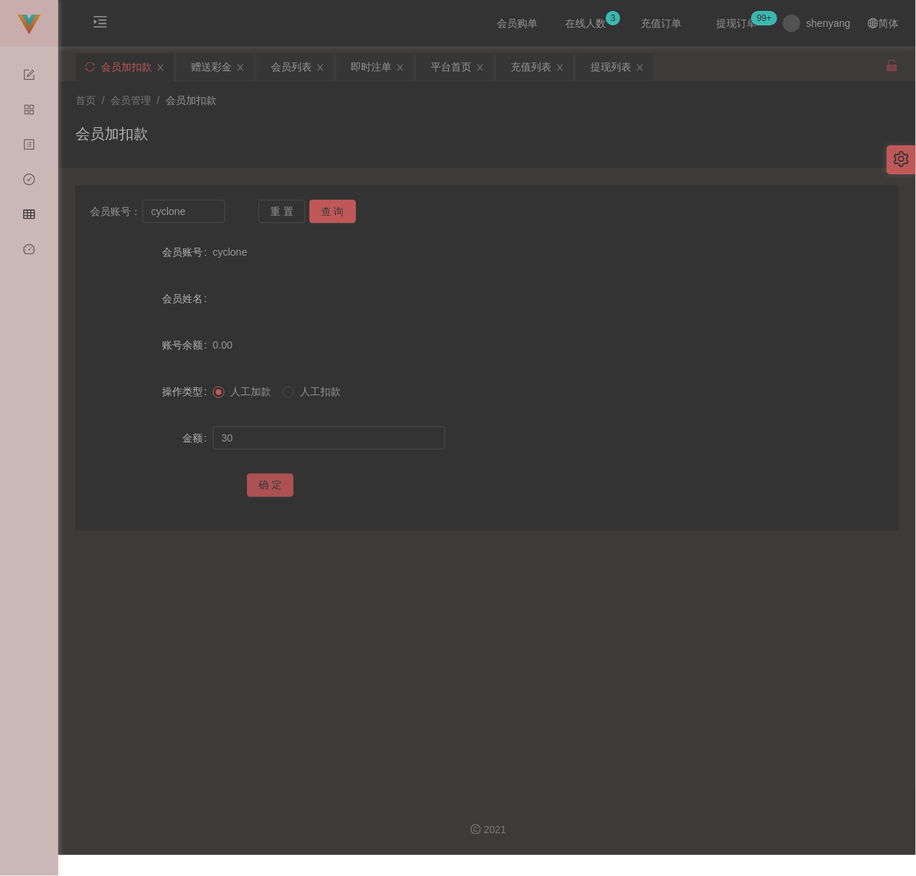
click at [273, 484] on button "确 定" at bounding box center [270, 485] width 47 height 23
click at [389, 103] on div "首页 / 会员管理 / 会员加扣款 /" at bounding box center [487, 100] width 823 height 15
click at [534, 64] on div "充值列表" at bounding box center [531, 67] width 41 height 28
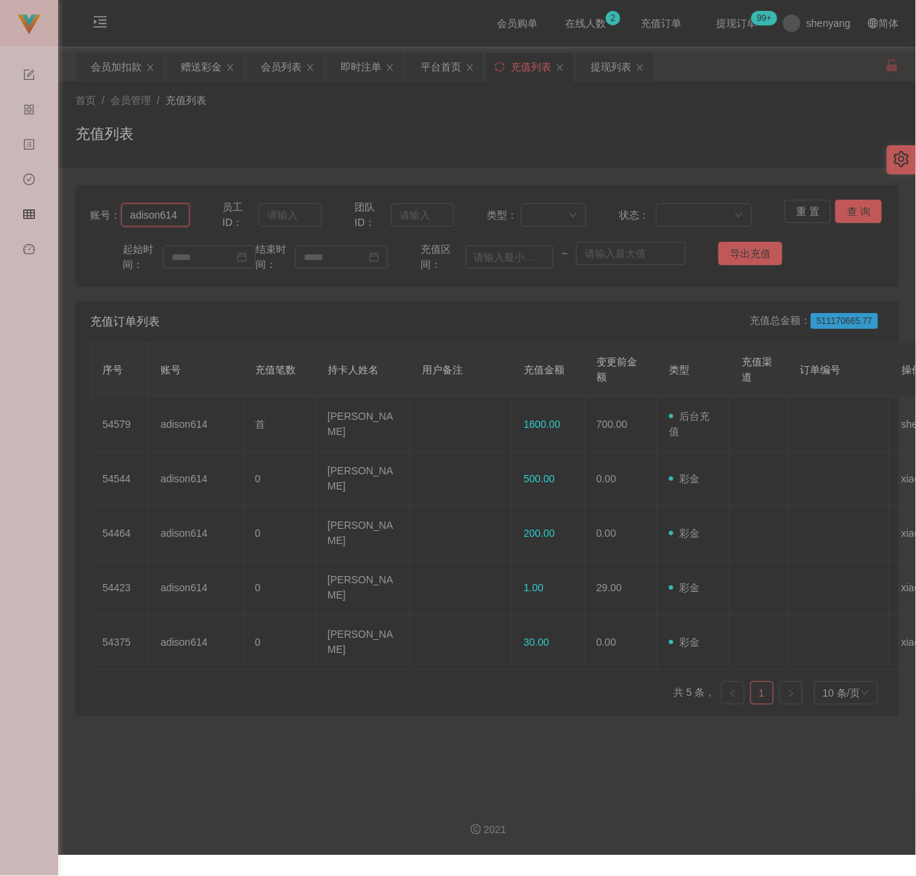
click at [177, 217] on input "adison614" at bounding box center [155, 214] width 68 height 23
paste input "qq123"
click at [849, 209] on button "查 询" at bounding box center [859, 211] width 47 height 23
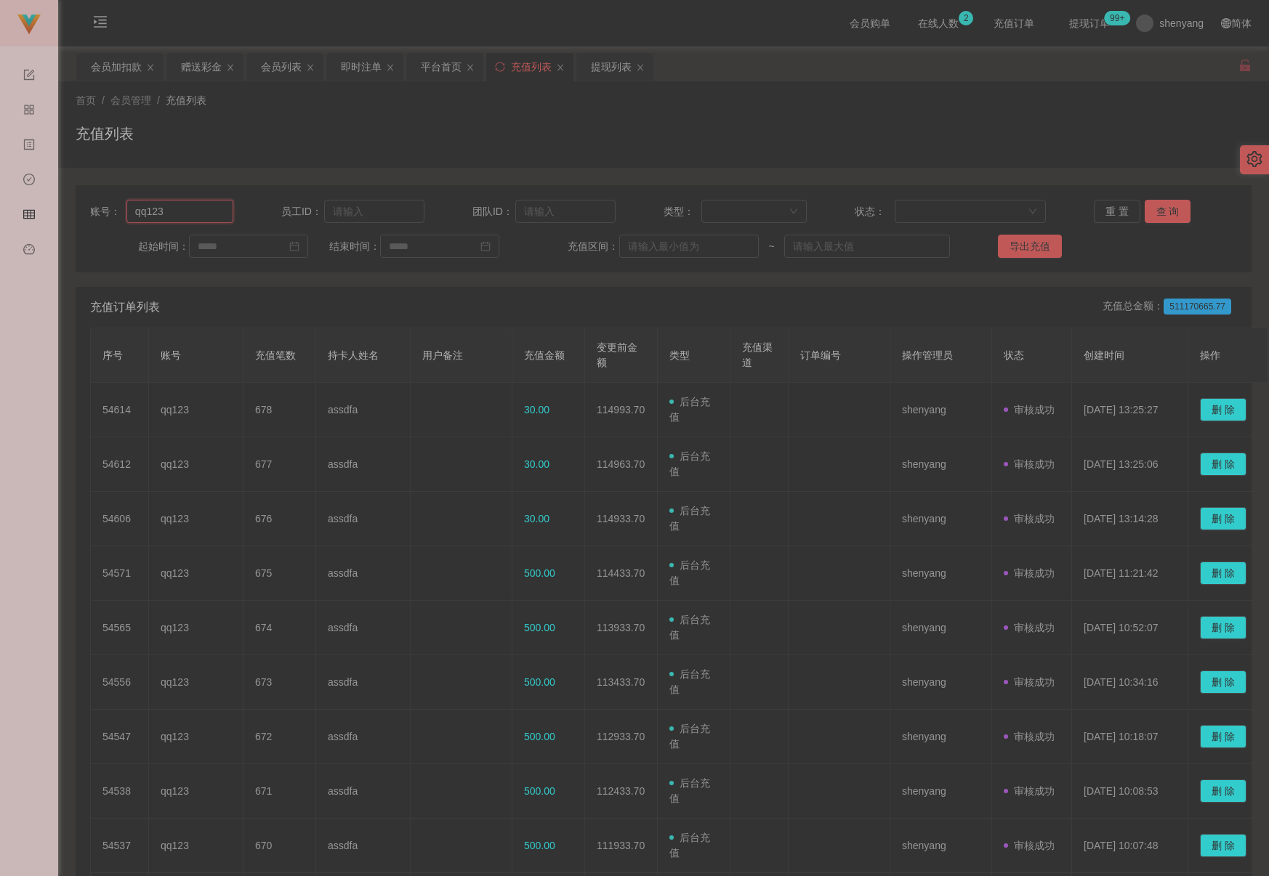
click at [201, 218] on input "qq123" at bounding box center [179, 211] width 107 height 23
click at [201, 217] on input "qq123" at bounding box center [179, 211] width 107 height 23
paste input "WW"
type input "WW123"
click at [892, 211] on button "查 询" at bounding box center [1167, 211] width 47 height 23
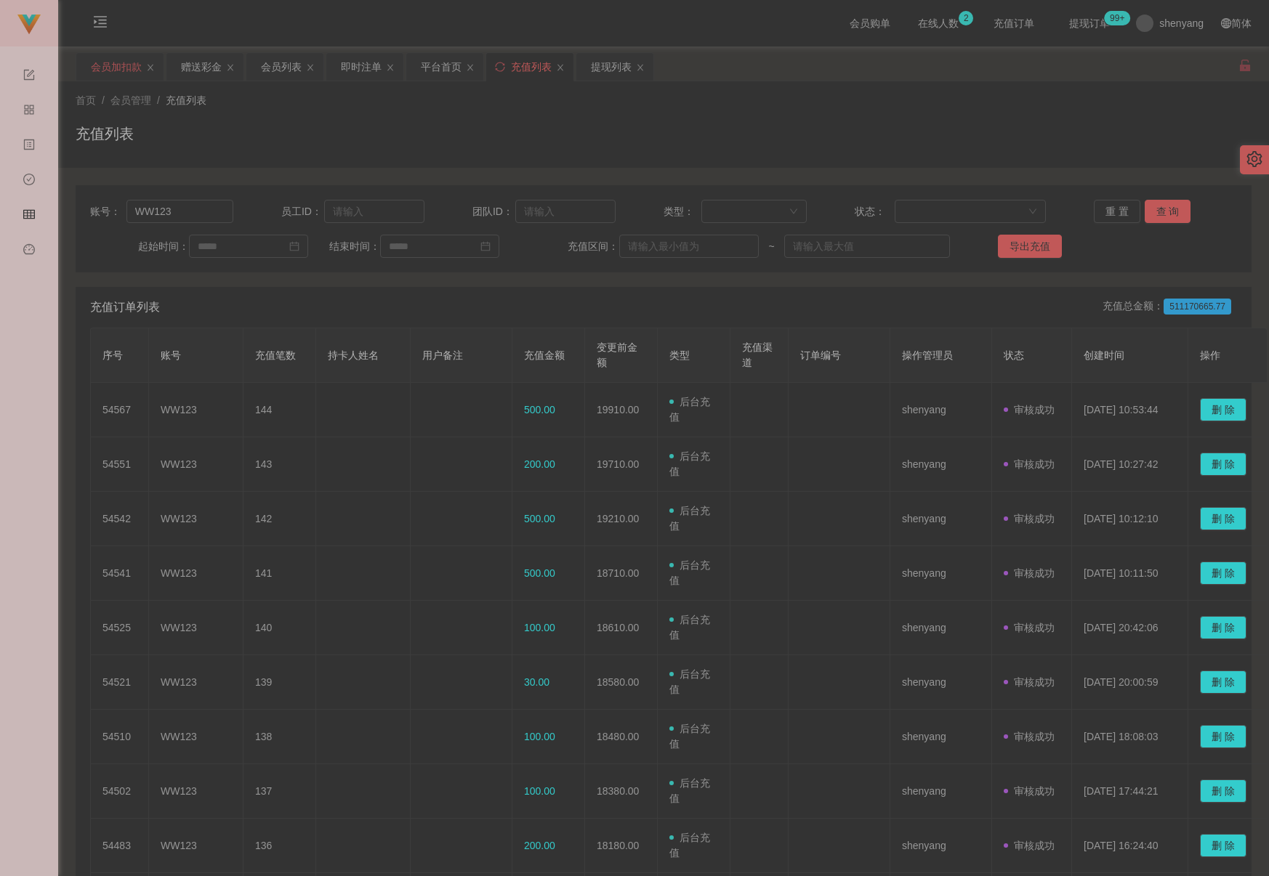
click at [120, 73] on div "会员加扣款" at bounding box center [116, 67] width 51 height 28
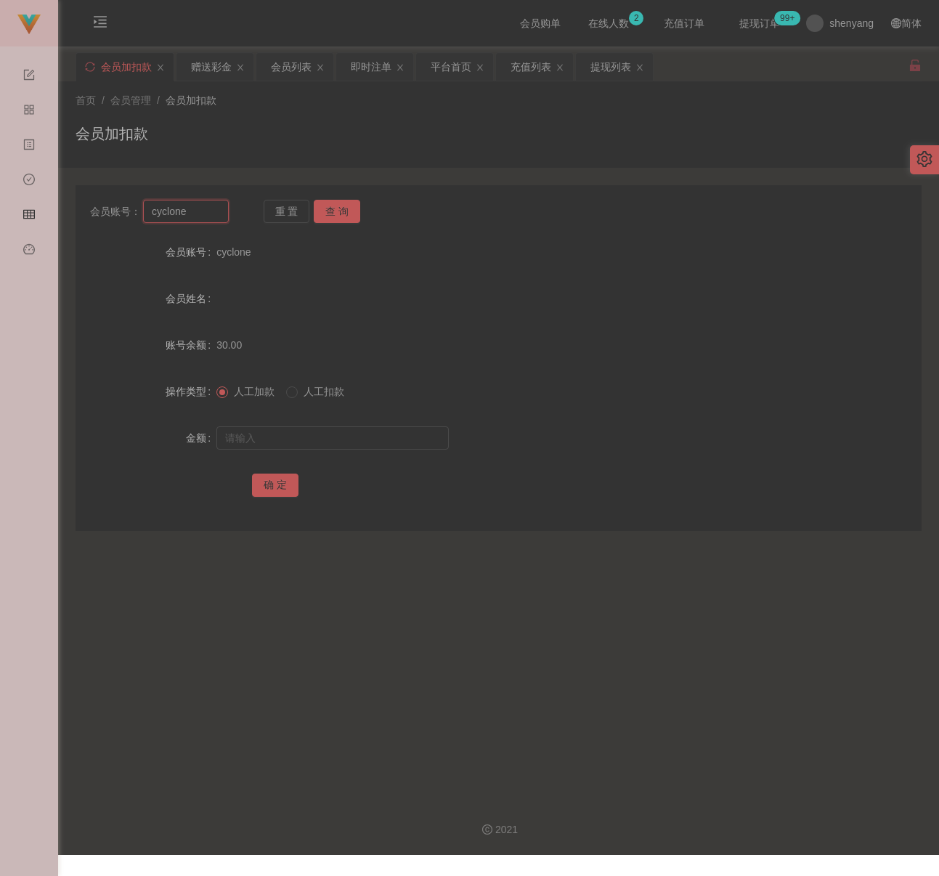
click at [190, 211] on input "cyclone" at bounding box center [186, 211] width 86 height 23
paste input "Kelvin7878"
type input "Kelvin7878"
click at [330, 206] on button "查 询" at bounding box center [337, 211] width 47 height 23
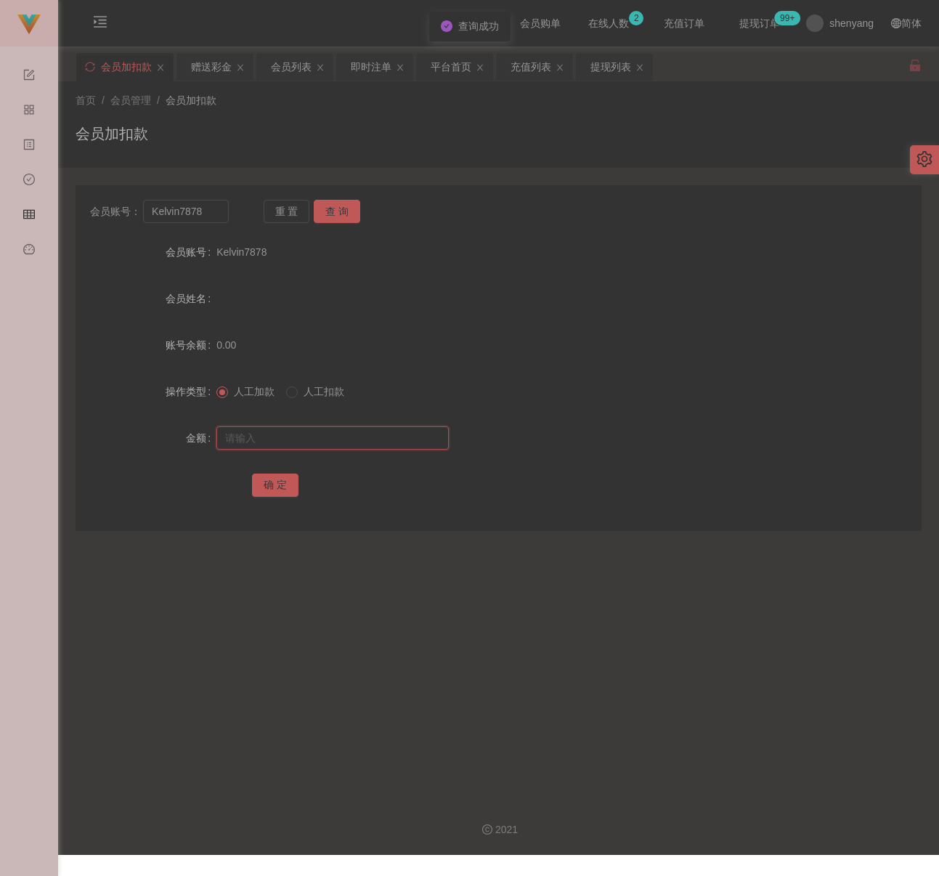
click at [341, 428] on input "text" at bounding box center [333, 437] width 233 height 23
click at [305, 438] on input "text" at bounding box center [333, 437] width 233 height 23
type input "30"
click at [280, 482] on button "确 定" at bounding box center [275, 485] width 47 height 23
click at [206, 216] on input "Kelvin7878" at bounding box center [186, 211] width 86 height 23
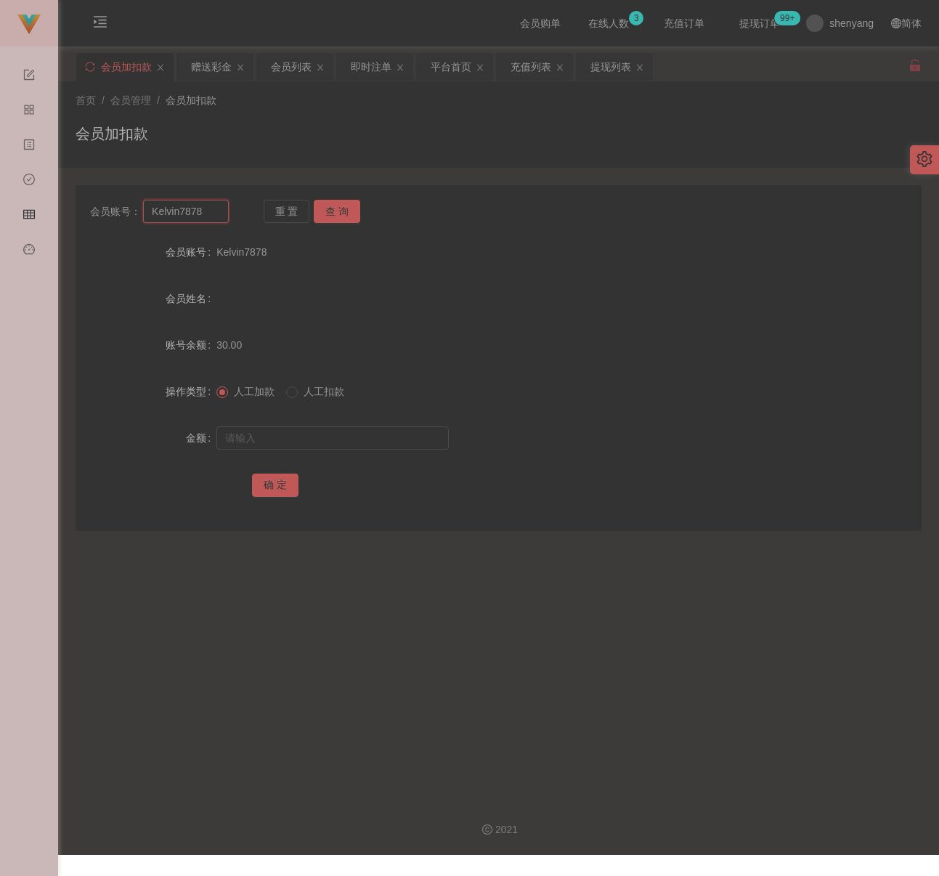
click at [206, 216] on input "Kelvin7878" at bounding box center [186, 211] width 86 height 23
paste input "WW123"
type input "WW123"
click at [345, 210] on button "查 询" at bounding box center [337, 211] width 47 height 23
click at [323, 436] on input "text" at bounding box center [333, 437] width 233 height 23
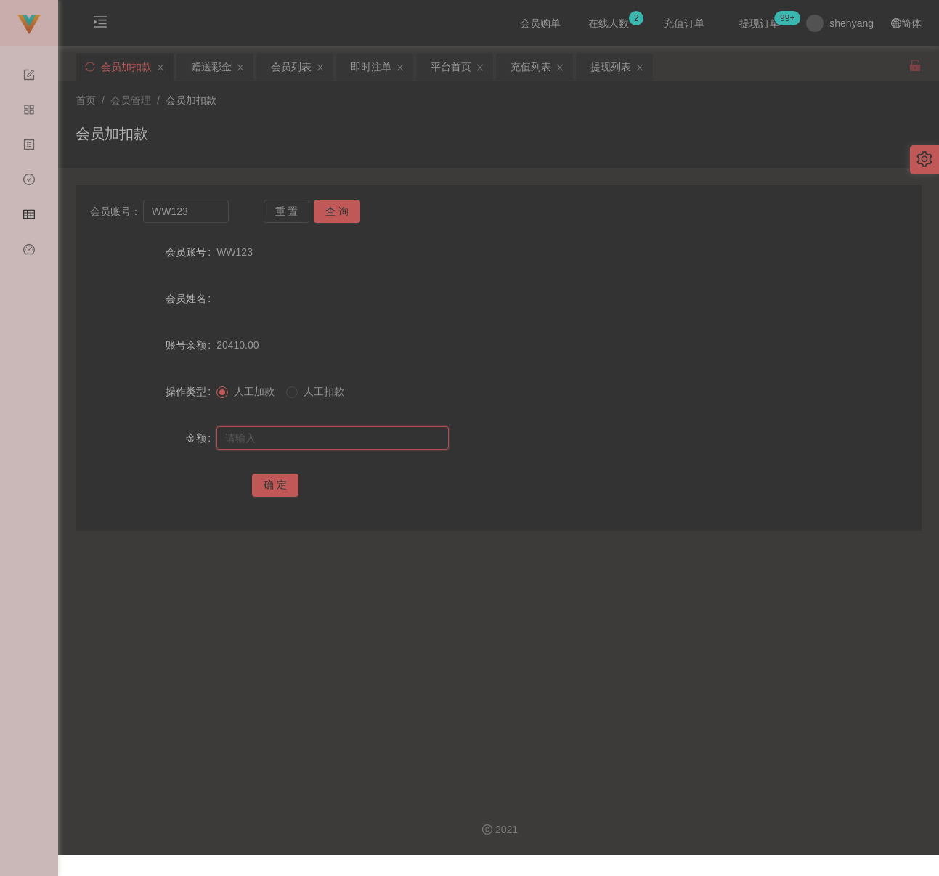
click at [308, 442] on input "text" at bounding box center [333, 437] width 233 height 23
paste input "30"
type input "30"
click at [284, 486] on button "确 定" at bounding box center [275, 485] width 47 height 23
click at [301, 64] on div "会员列表" at bounding box center [291, 67] width 41 height 28
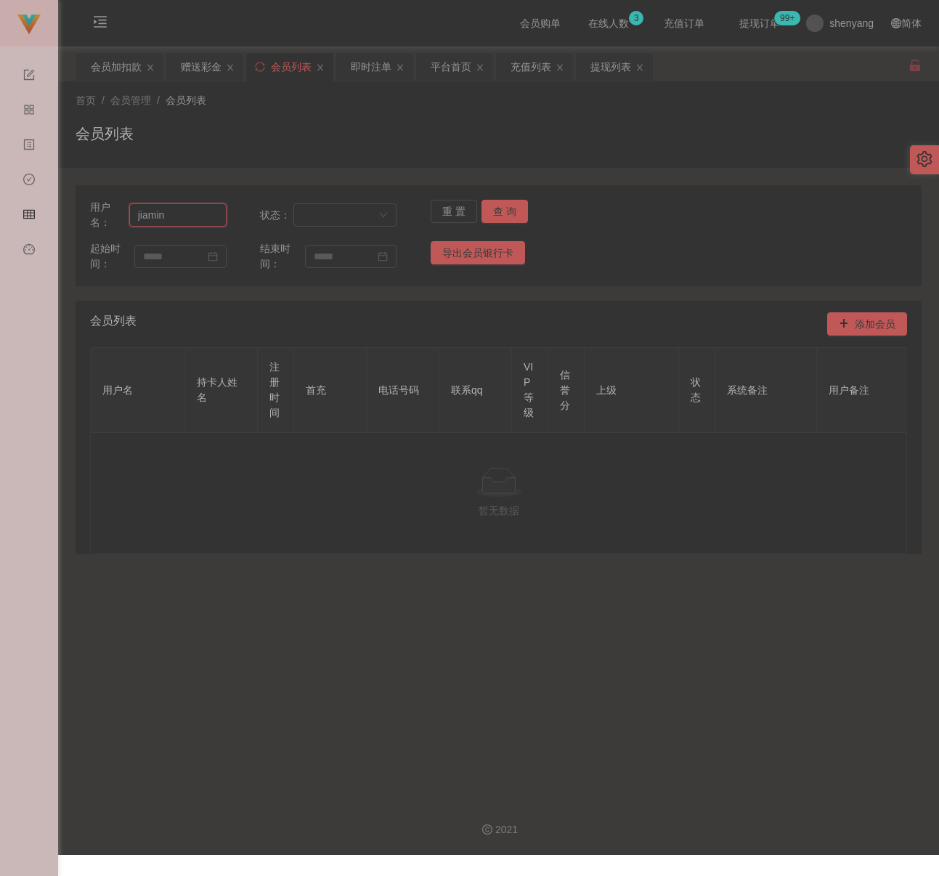
click at [211, 216] on input "jiamin" at bounding box center [177, 214] width 97 height 23
paste input "0149104159"
type input "0149104159"
drag, startPoint x: 546, startPoint y: 73, endPoint x: 537, endPoint y: 73, distance: 8.7
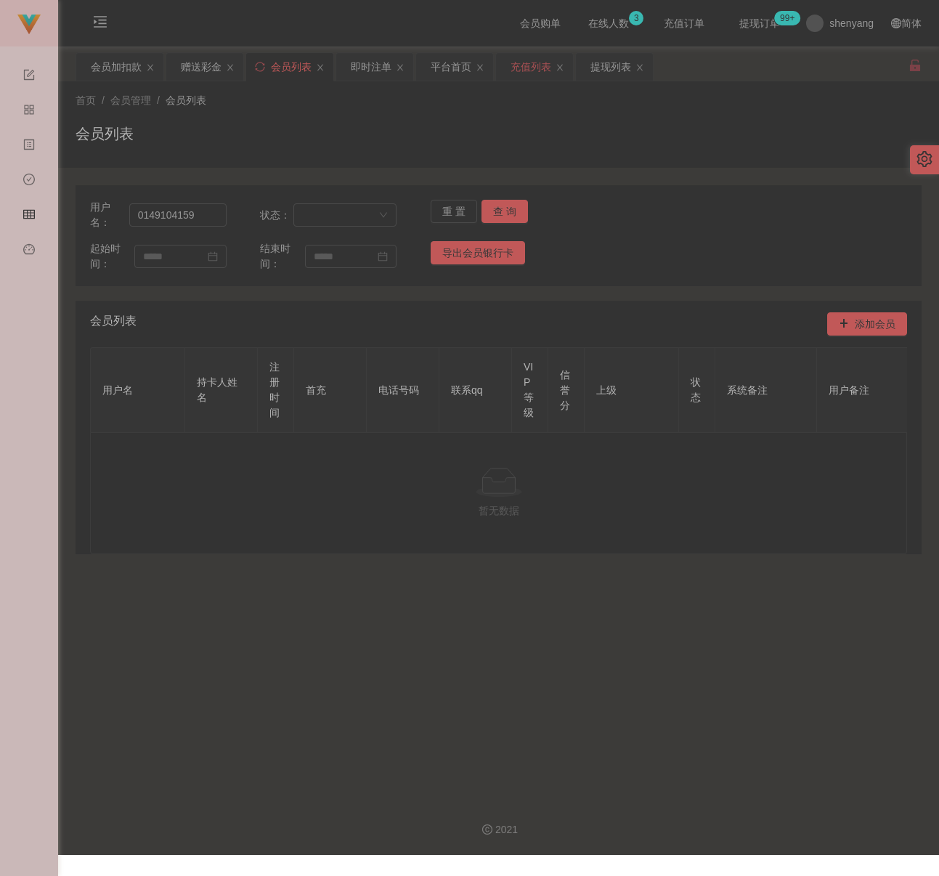
click at [546, 73] on div "充值列表" at bounding box center [531, 67] width 41 height 28
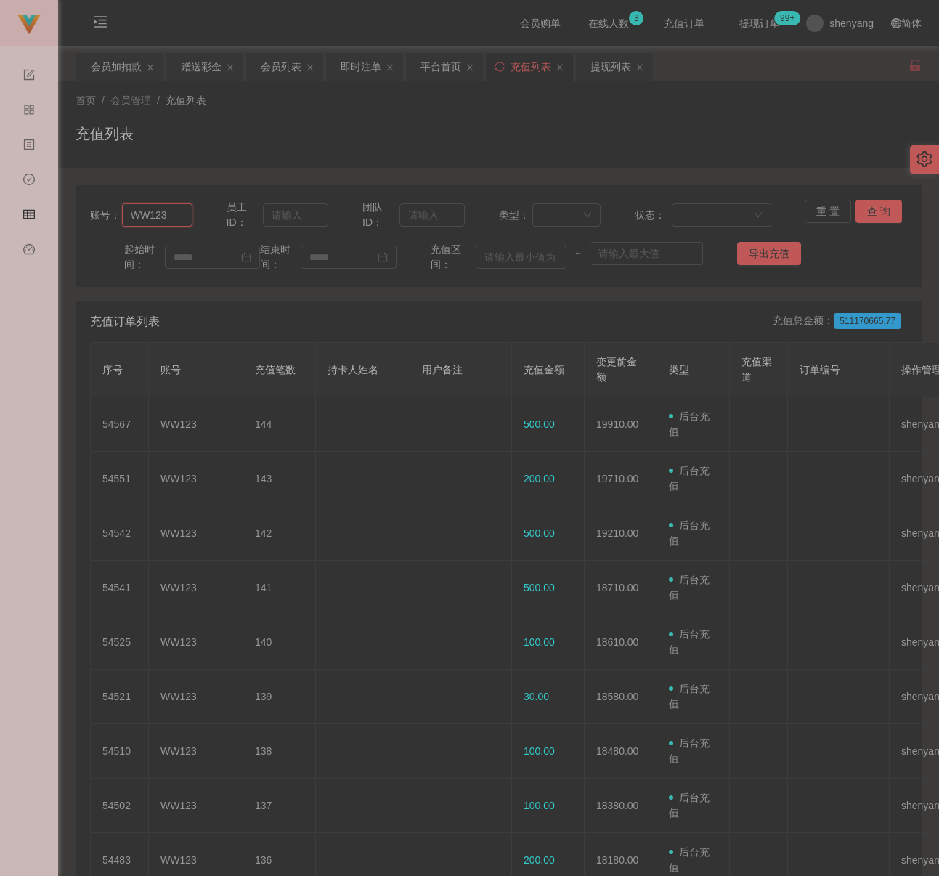
click at [183, 217] on input "WW123" at bounding box center [157, 214] width 70 height 23
paste input "0149104159"
type input "0149104159"
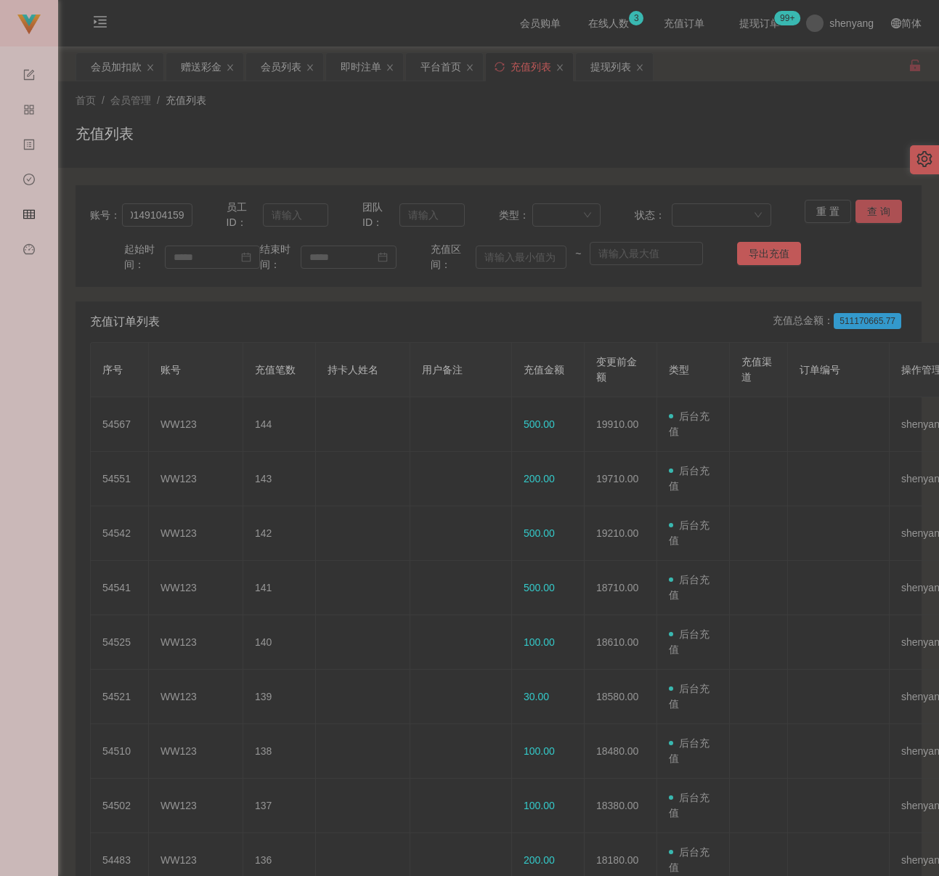
click at [861, 211] on button "查 询" at bounding box center [879, 211] width 47 height 23
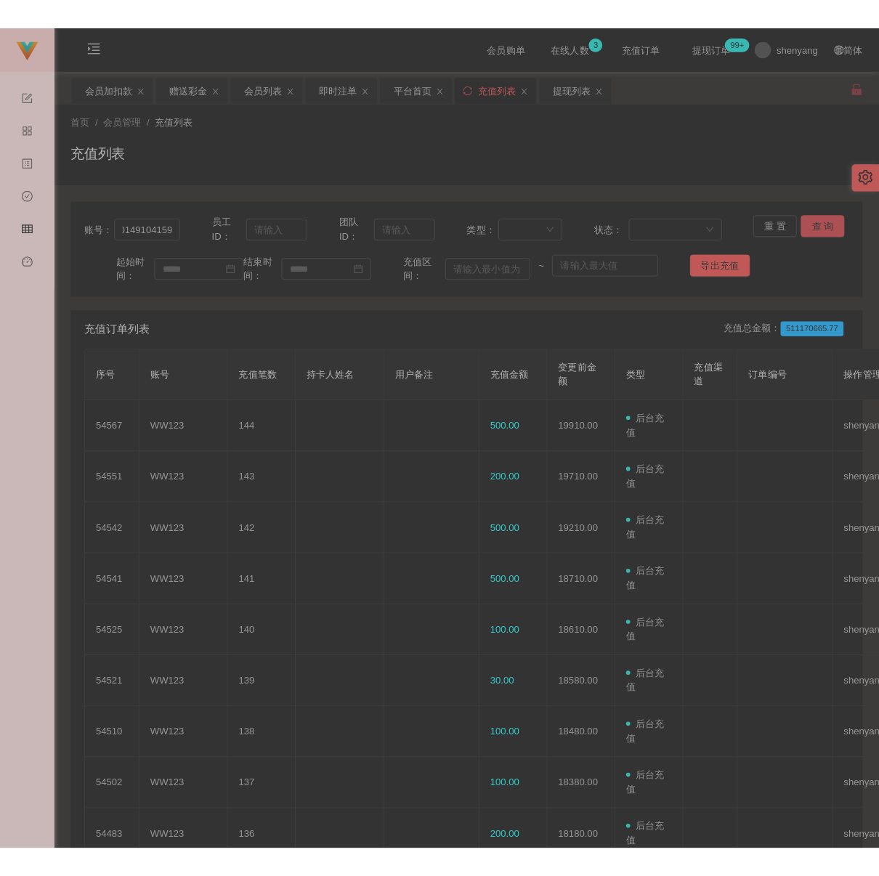
scroll to position [0, 0]
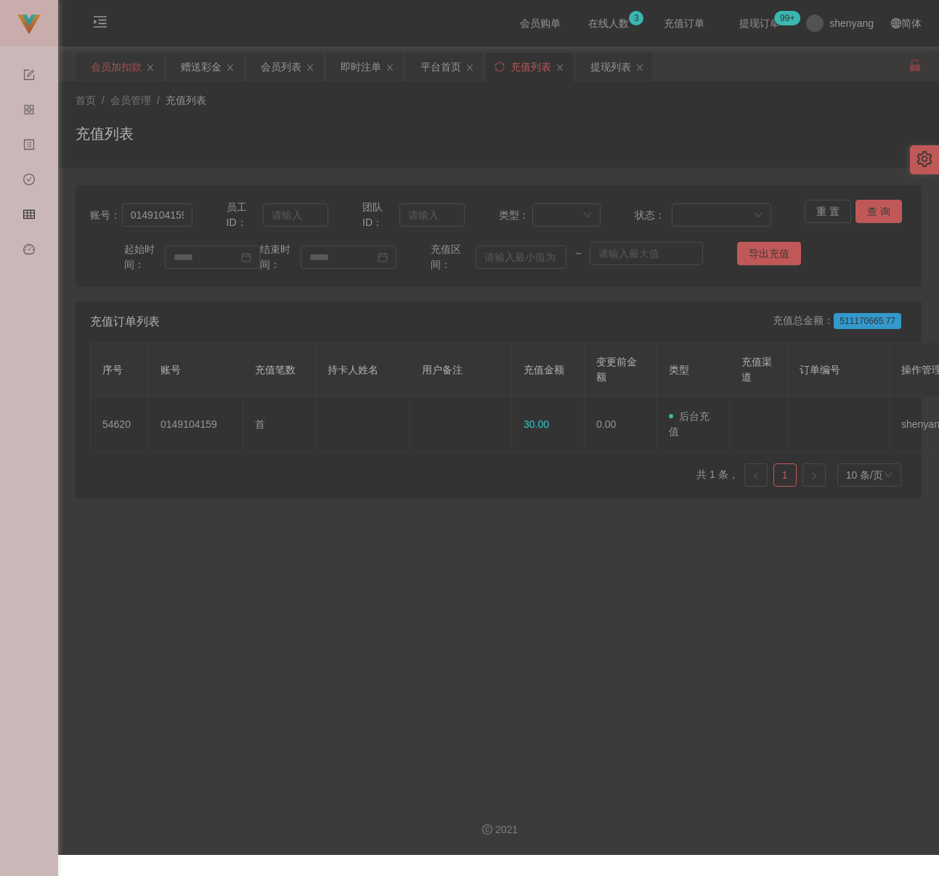
click at [122, 74] on div "会员加扣款" at bounding box center [116, 67] width 51 height 28
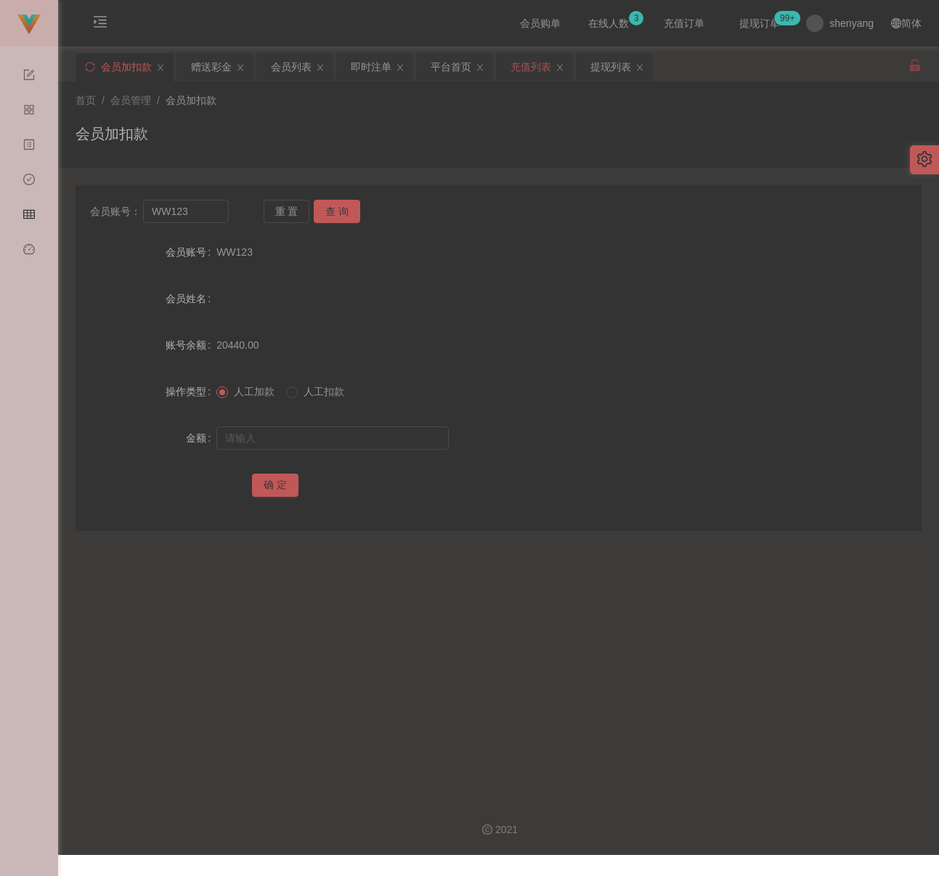
click at [543, 68] on div "充值列表" at bounding box center [531, 67] width 41 height 28
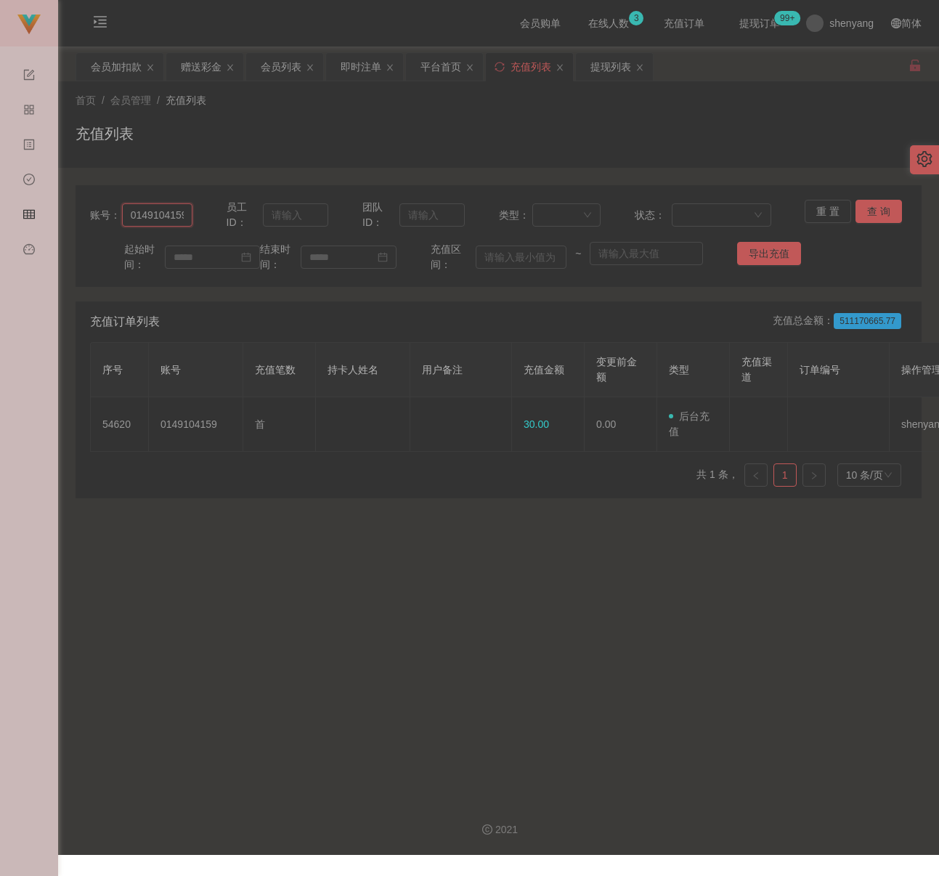
click at [171, 214] on input "0149104159" at bounding box center [157, 214] width 70 height 23
paste input "Min2012"
type input "Min2012"
click at [870, 208] on button "查 询" at bounding box center [879, 211] width 47 height 23
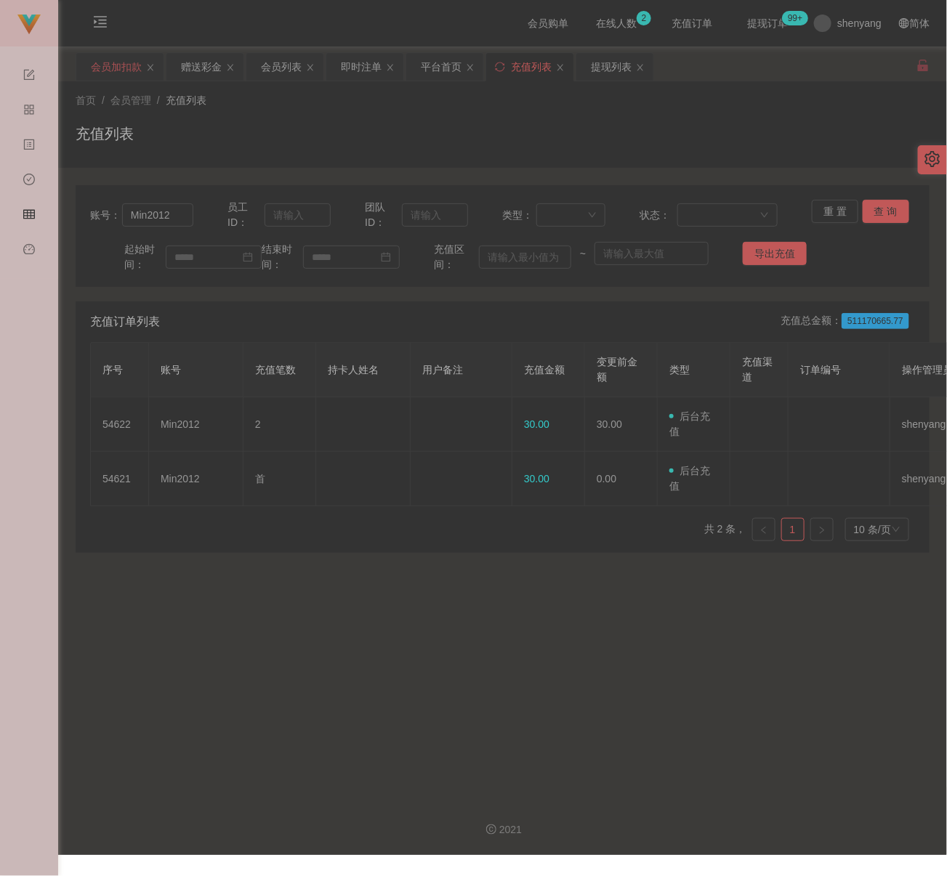
click at [97, 72] on div "会员加扣款" at bounding box center [116, 67] width 51 height 28
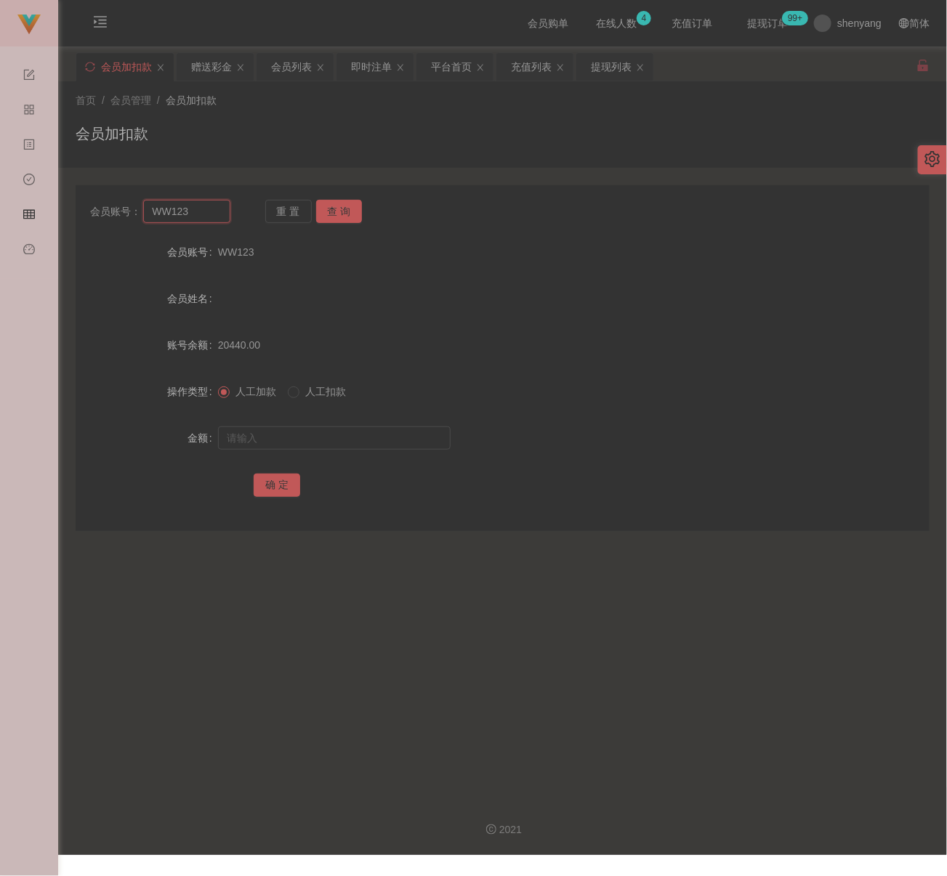
click at [207, 210] on input "WW123" at bounding box center [186, 211] width 86 height 23
paste input "Min2012"
type input "Min2012"
click at [344, 209] on button "查 询" at bounding box center [339, 211] width 47 height 23
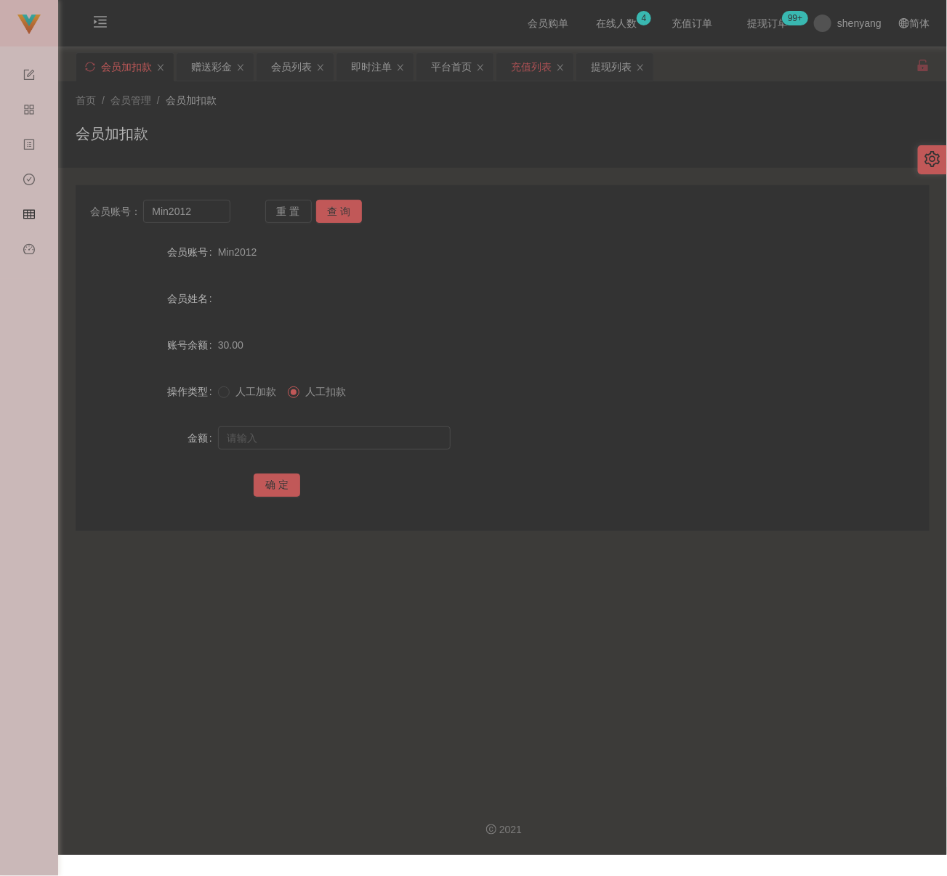
click at [536, 70] on div "充值列表" at bounding box center [531, 67] width 41 height 28
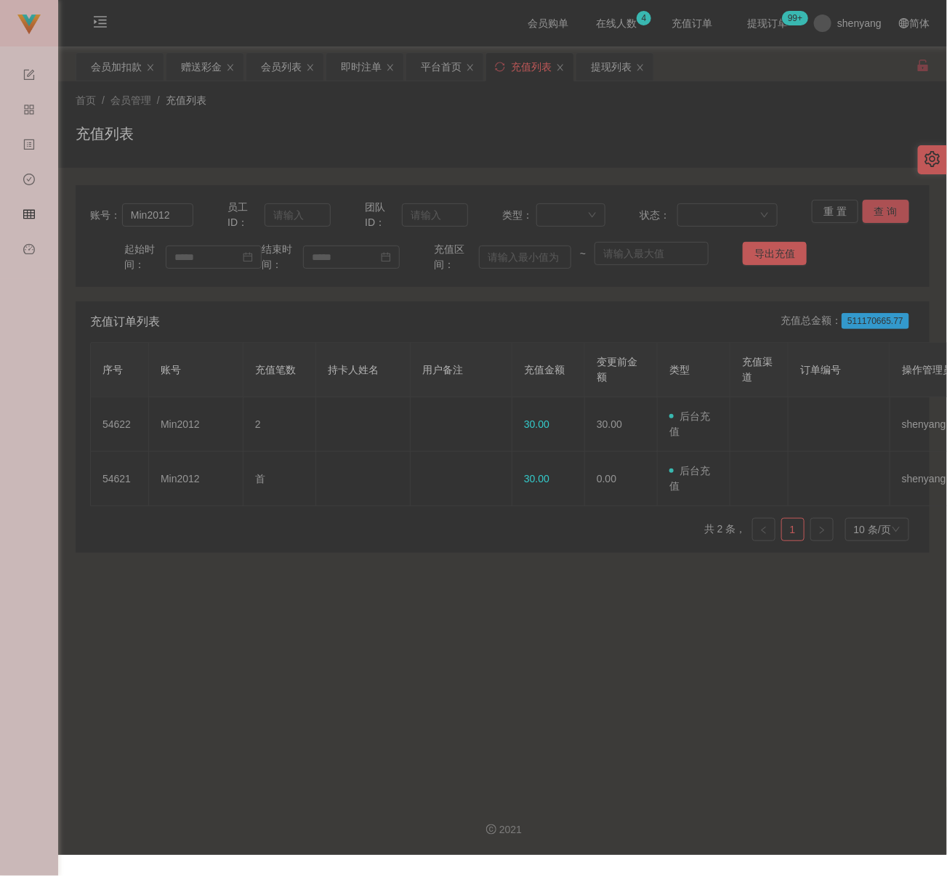
click at [872, 210] on button "查 询" at bounding box center [885, 211] width 47 height 23
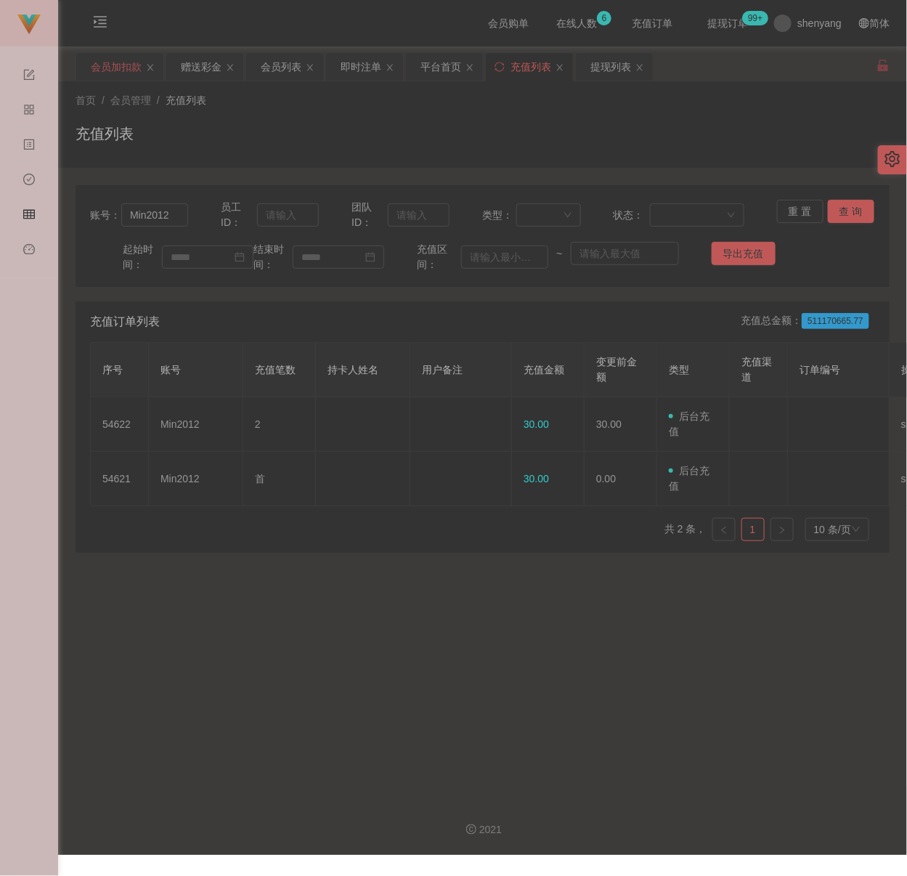
click at [116, 68] on div "会员加扣款" at bounding box center [116, 67] width 51 height 28
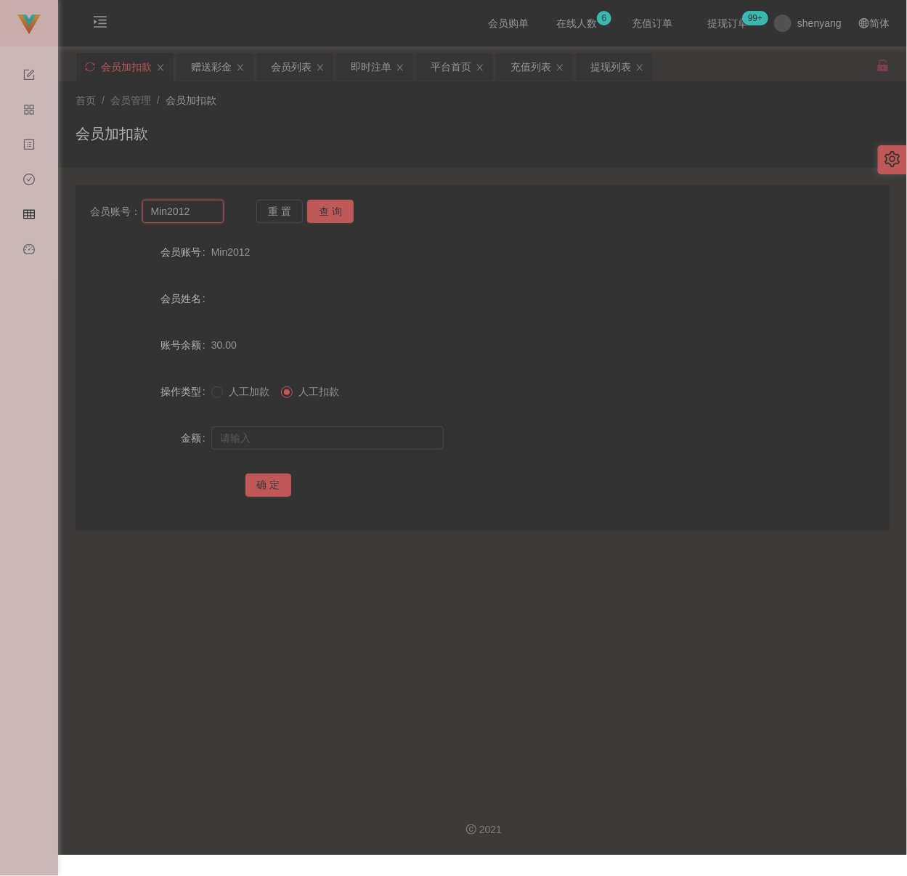
click at [211, 216] on input "Min2012" at bounding box center [182, 211] width 81 height 23
paste input "v"
click at [333, 203] on button "查 询" at bounding box center [330, 211] width 47 height 23
click at [333, 203] on div "重 置 查 询" at bounding box center [323, 211] width 134 height 23
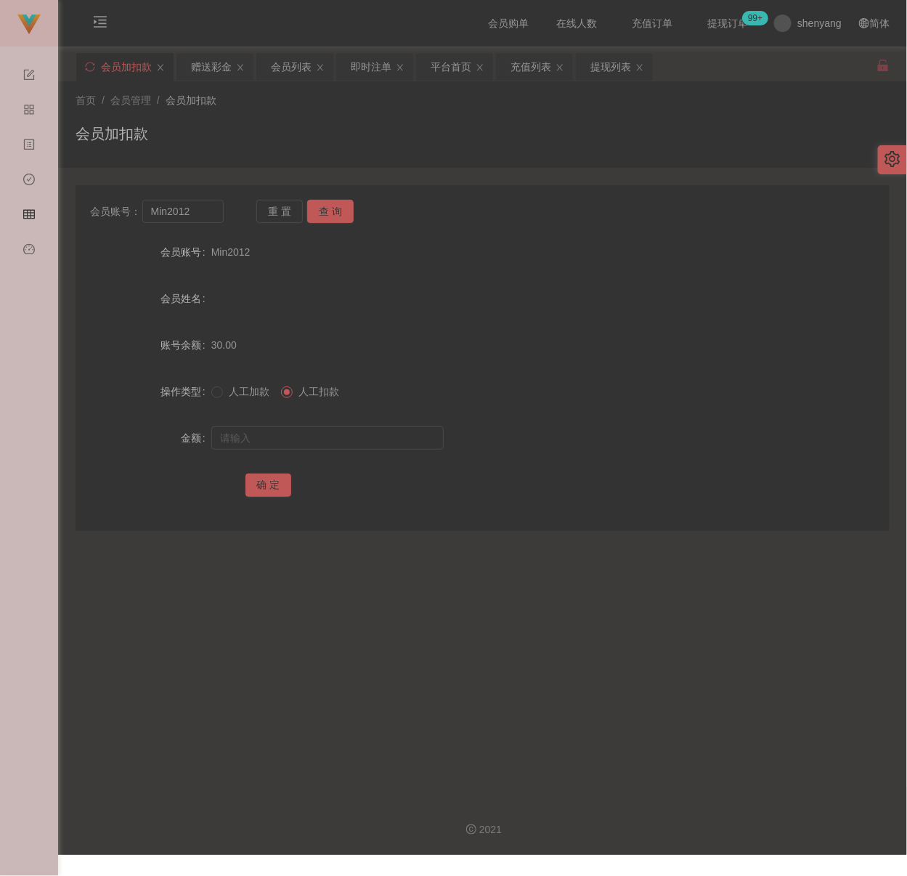
click at [349, 140] on div "会员加扣款" at bounding box center [483, 139] width 814 height 33
click at [199, 219] on input "Min2012" at bounding box center [182, 211] width 81 height 23
paste input "Natelie"
type input "Natelie"
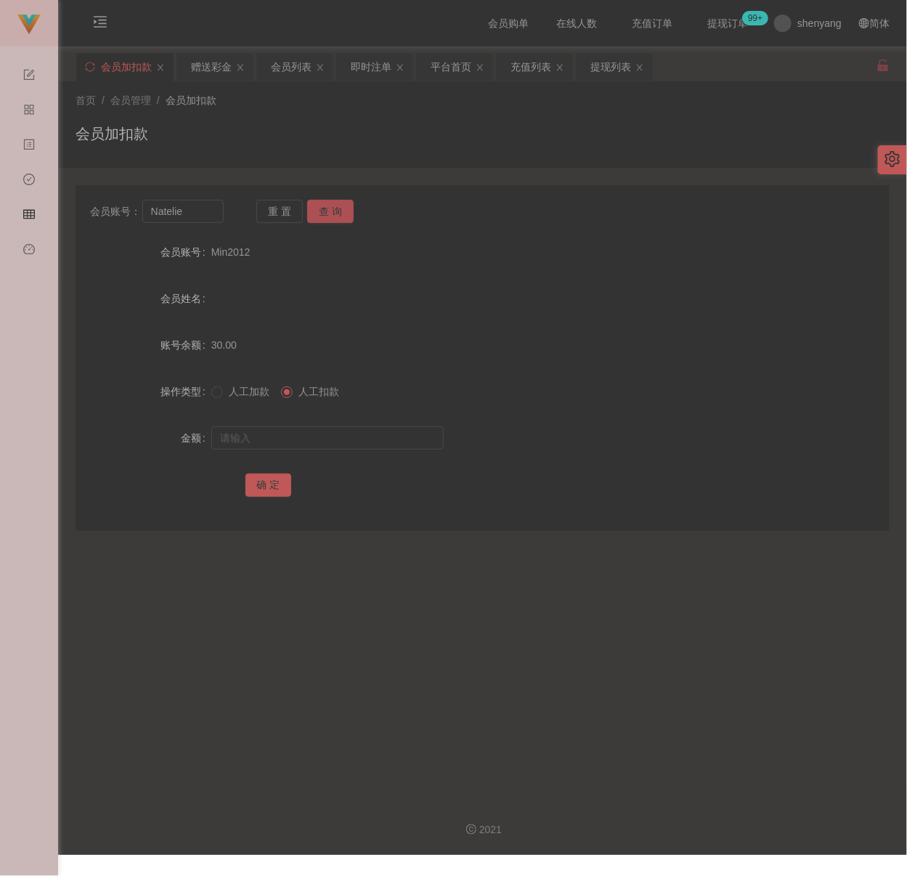
click at [341, 212] on button "查 询" at bounding box center [330, 211] width 47 height 23
click at [316, 434] on input "text" at bounding box center [327, 437] width 233 height 23
click at [240, 437] on input "text" at bounding box center [327, 437] width 233 height 23
type input "5000"
click at [255, 480] on button "确 定" at bounding box center [269, 485] width 47 height 23
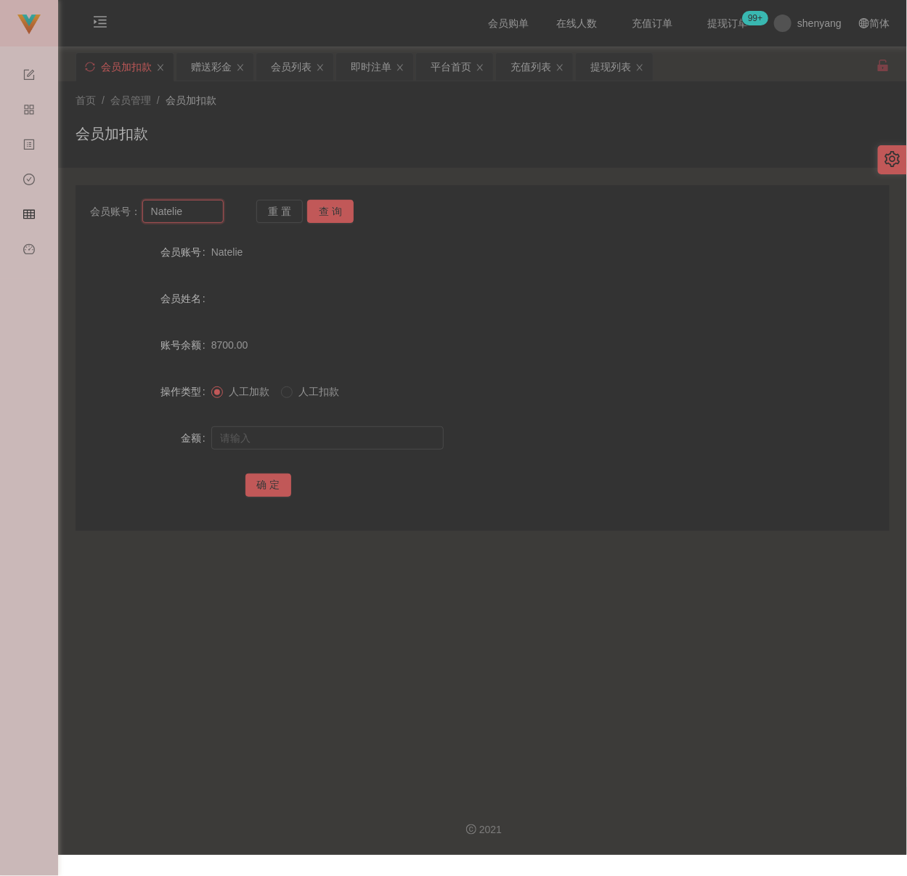
click at [201, 216] on input "Natelie" at bounding box center [182, 211] width 81 height 23
paste input "Con1234567"
type input "Con1234567"
click at [334, 206] on button "查 询" at bounding box center [330, 211] width 47 height 23
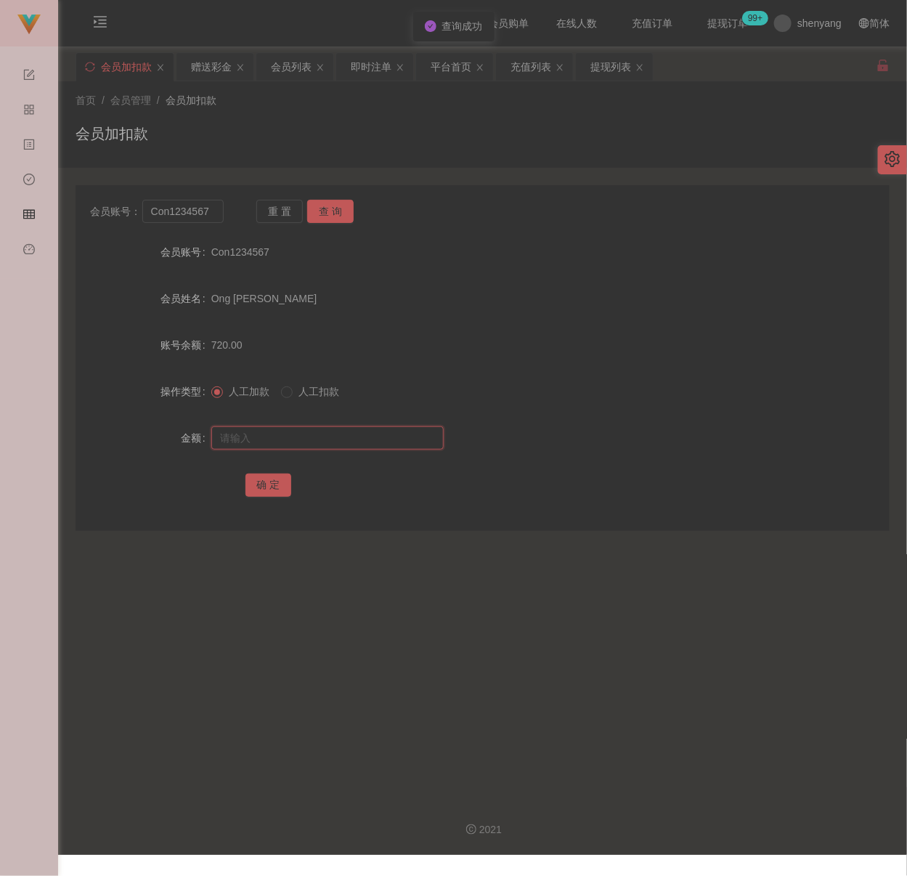
click at [301, 434] on input "text" at bounding box center [327, 437] width 233 height 23
type input "1500"
click at [269, 485] on button "确 定" at bounding box center [269, 485] width 47 height 23
click at [296, 64] on div "会员列表" at bounding box center [291, 67] width 41 height 28
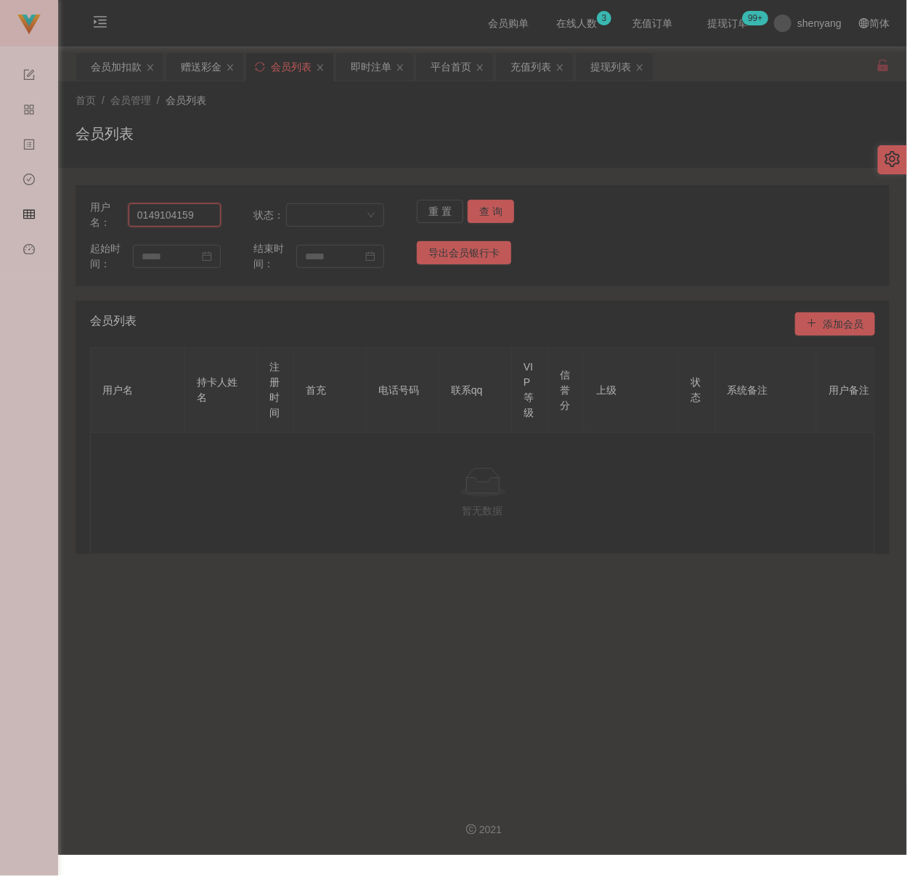
click at [209, 206] on input "0149104159" at bounding box center [175, 214] width 92 height 23
paste input "Xin2288"
type input "Xin2288"
click at [489, 209] on button "查 询" at bounding box center [491, 211] width 47 height 23
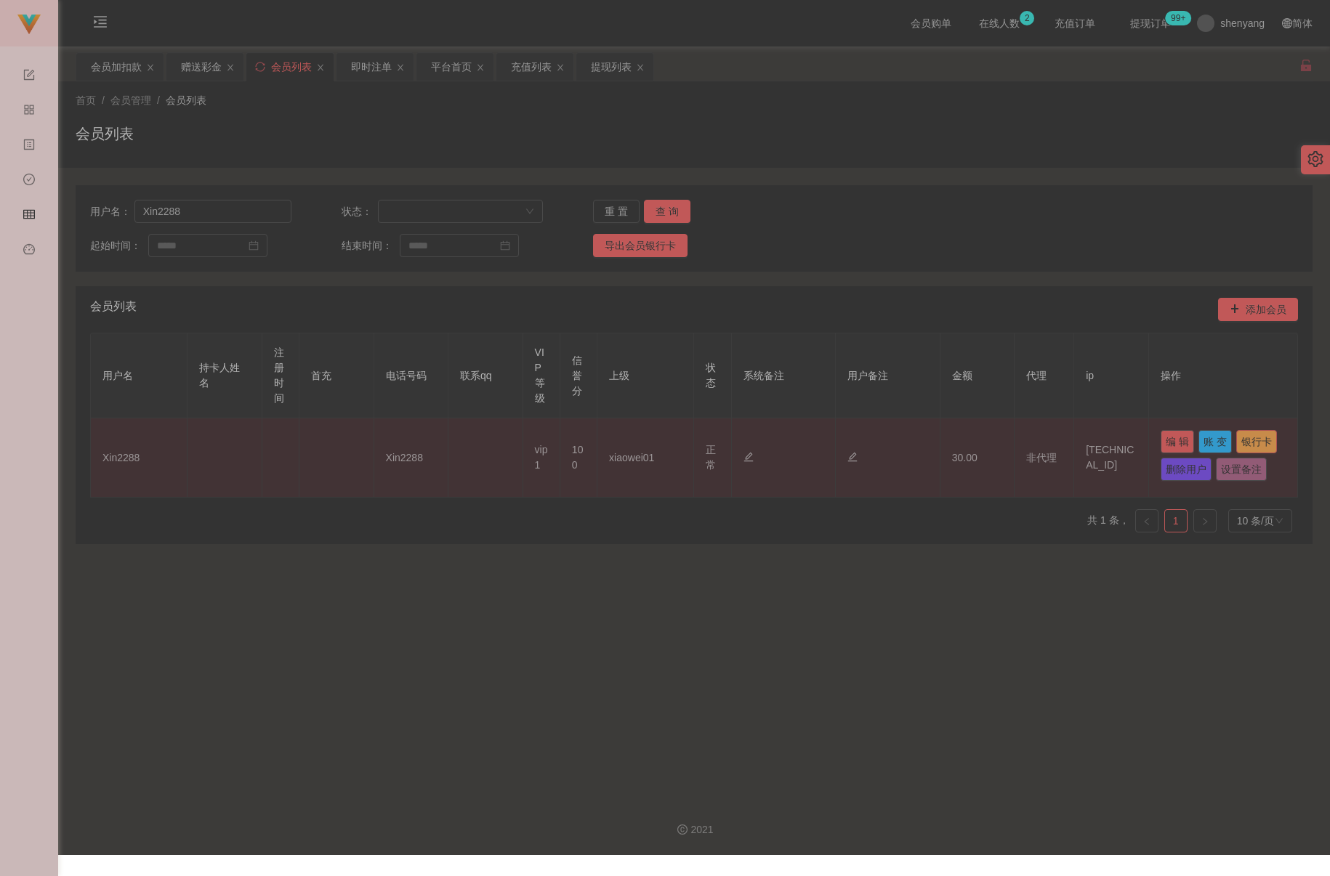
click at [892, 434] on button "银行卡" at bounding box center [1256, 441] width 41 height 23
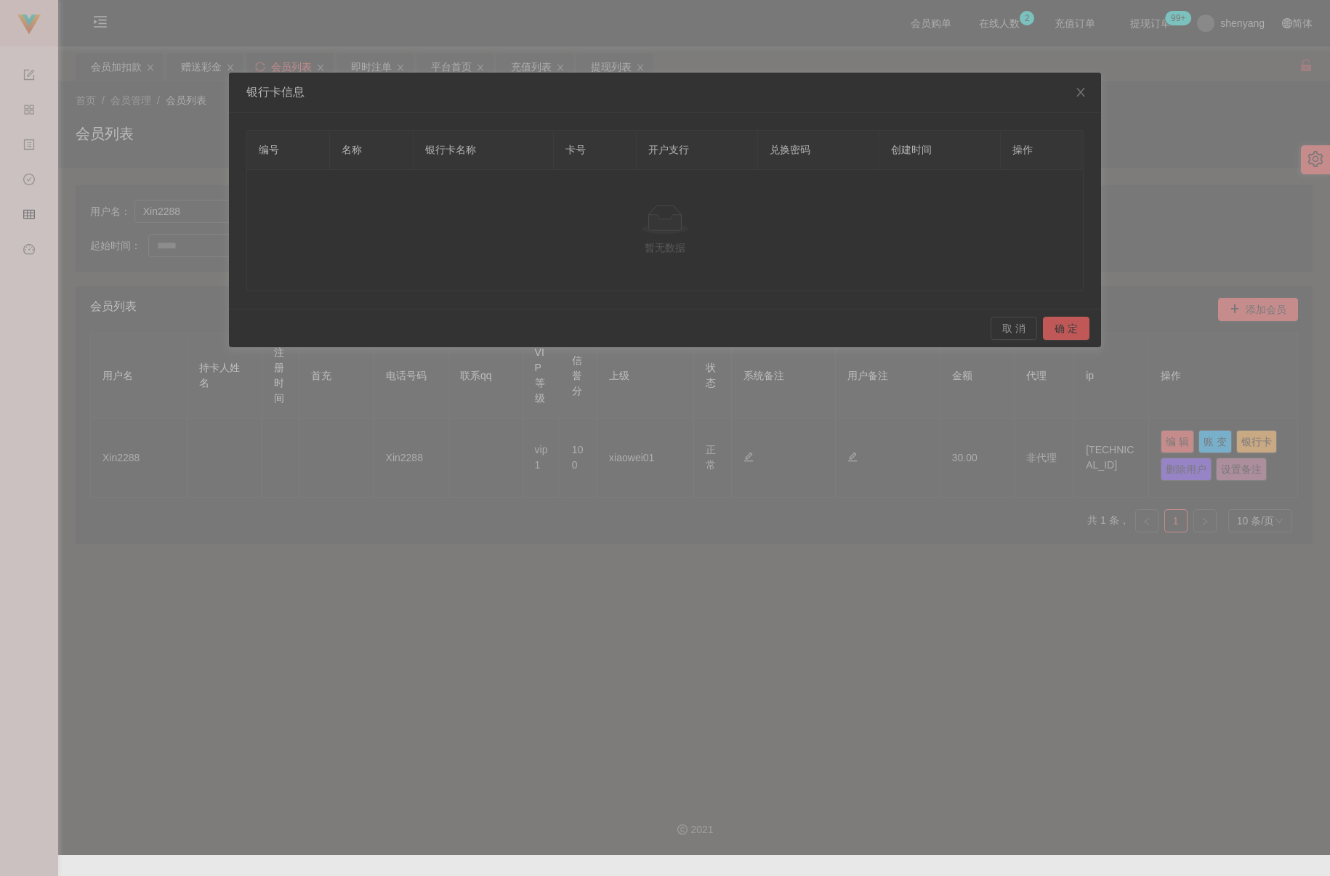
click at [892, 194] on div "银行卡信息 编号 名称 银行卡名称 卡号 开户支行 兑换密码 创建时间 操作 暂无数据 取 消 确 定" at bounding box center [665, 438] width 1330 height 876
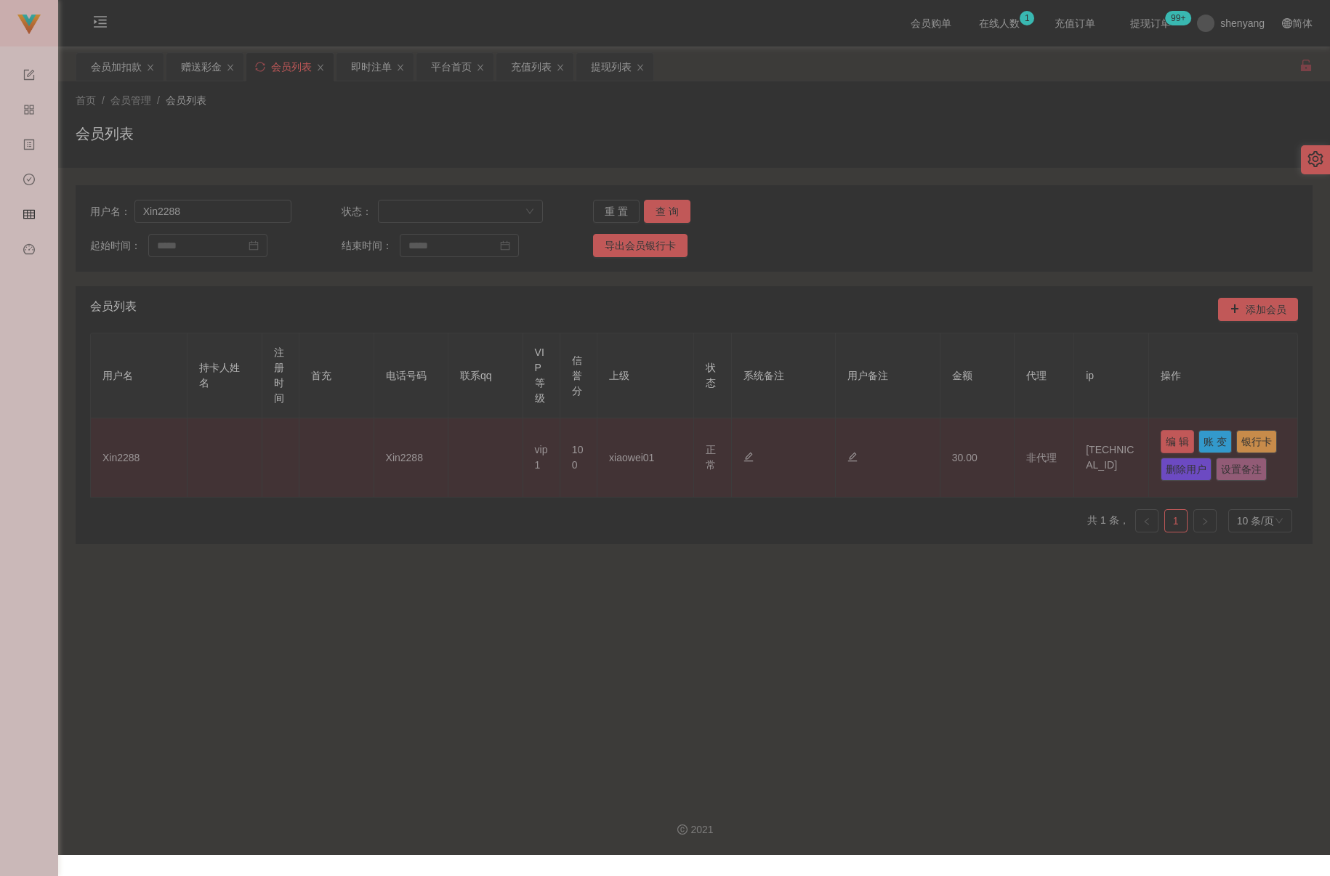
click at [892, 442] on button "编 辑" at bounding box center [1176, 441] width 33 height 23
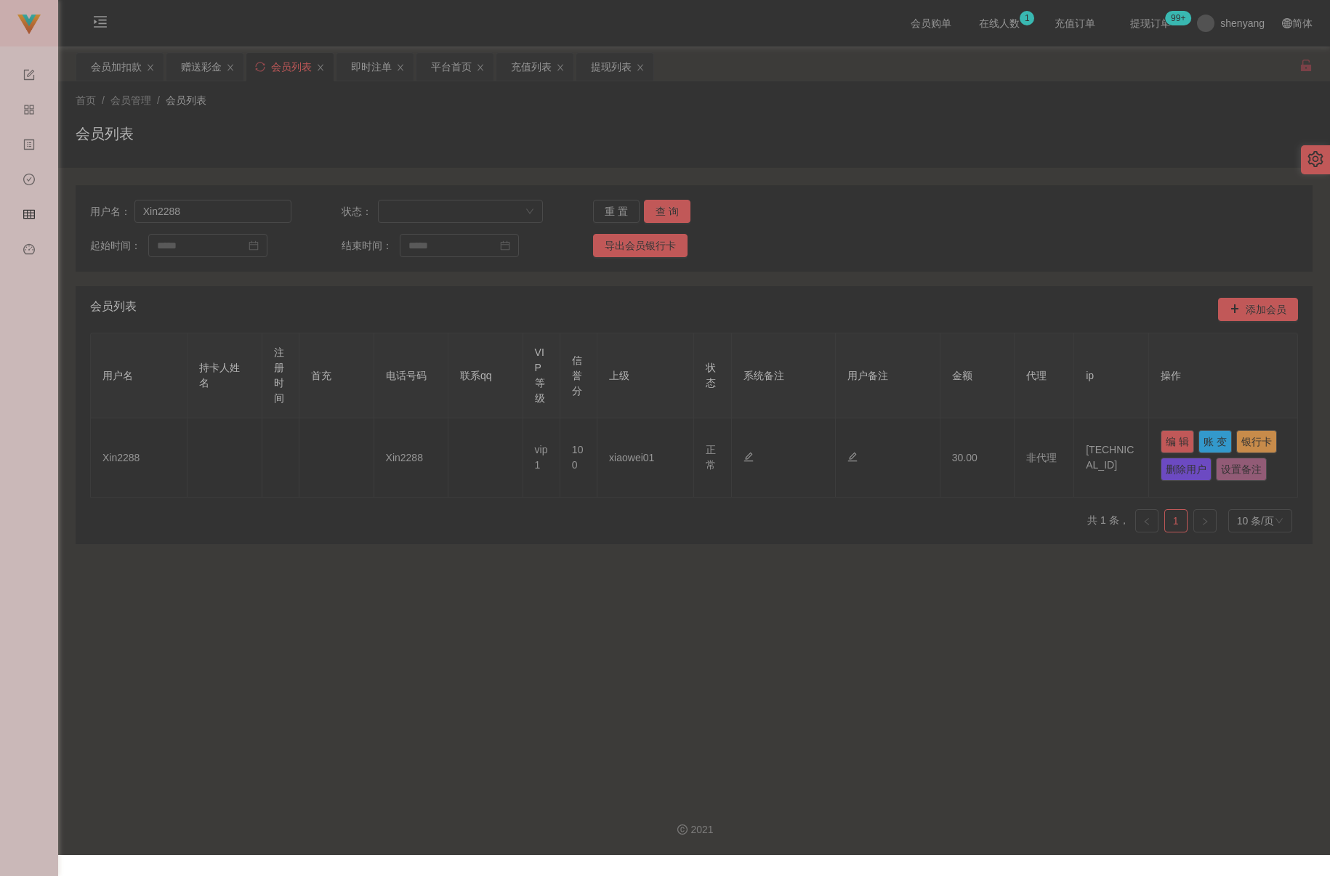
type input "Xin2288"
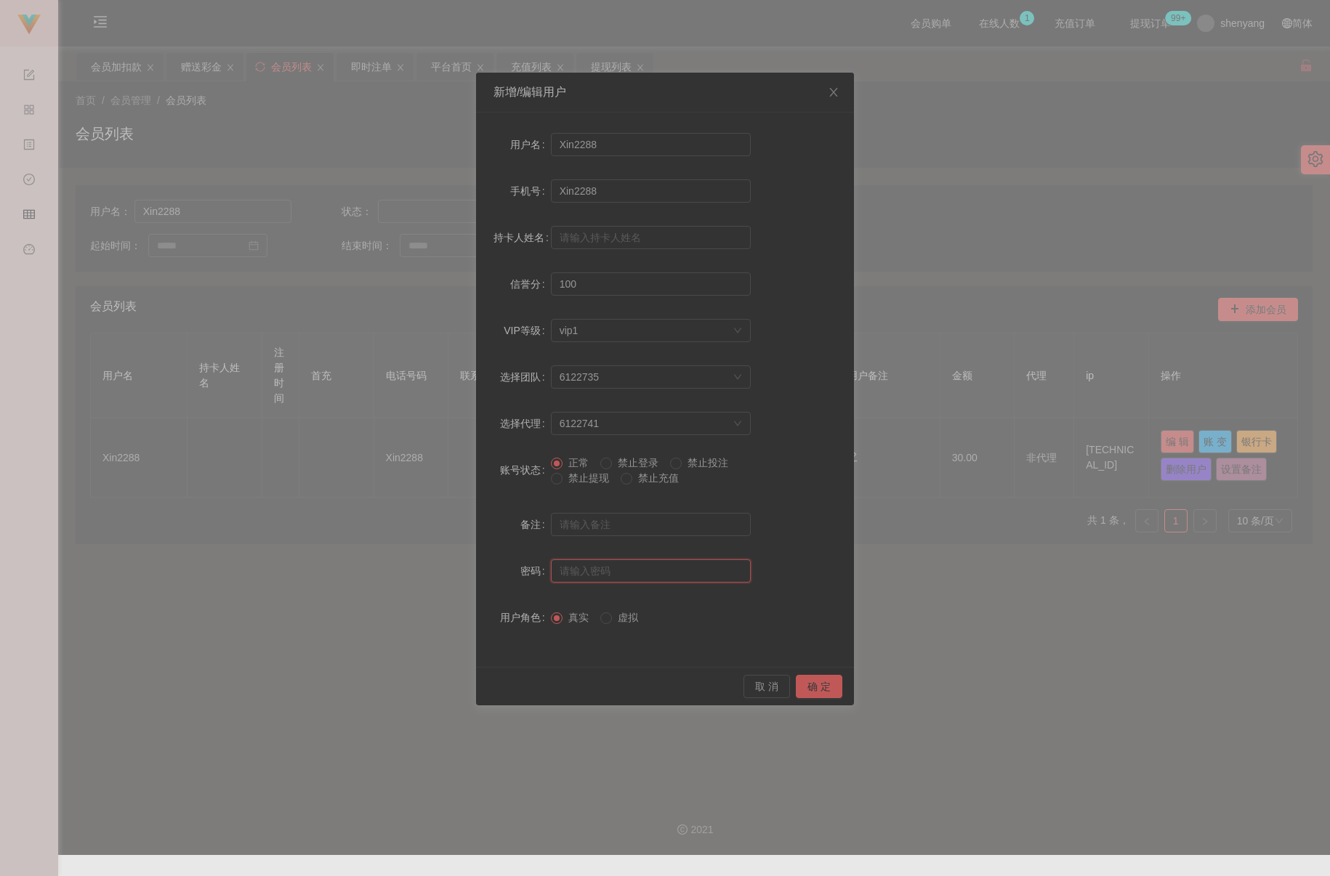
click at [618, 570] on input "text" at bounding box center [651, 570] width 200 height 23
type input "123456"
click at [830, 690] on button "确 定" at bounding box center [819, 686] width 47 height 23
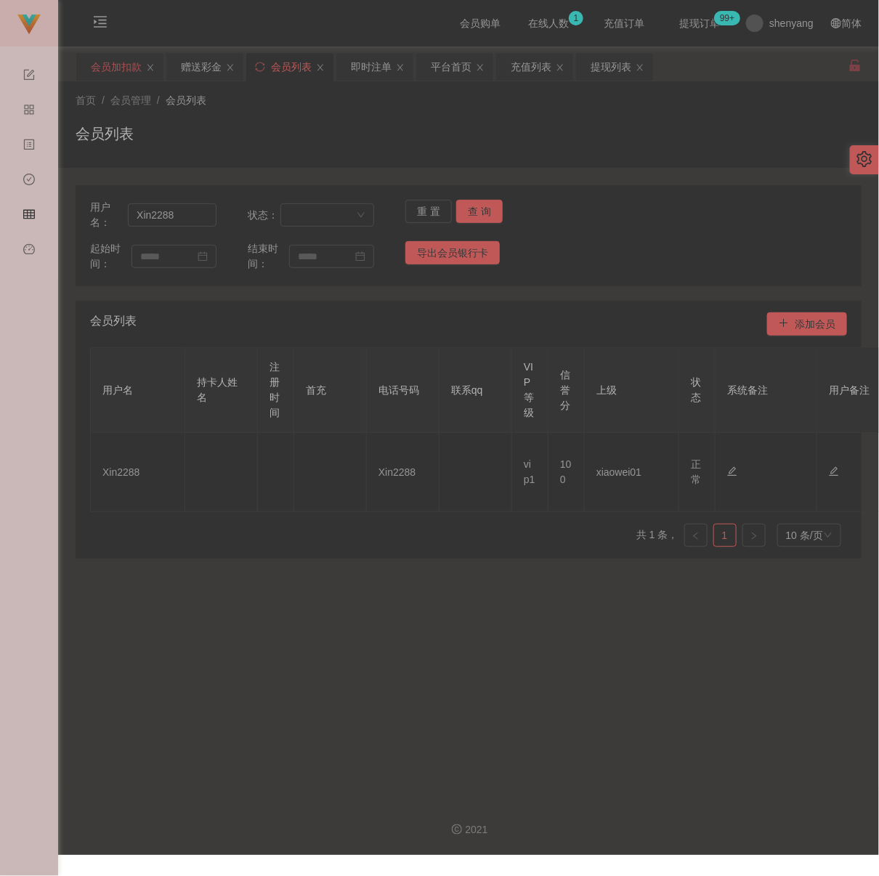
click at [133, 62] on div "会员加扣款" at bounding box center [116, 67] width 51 height 28
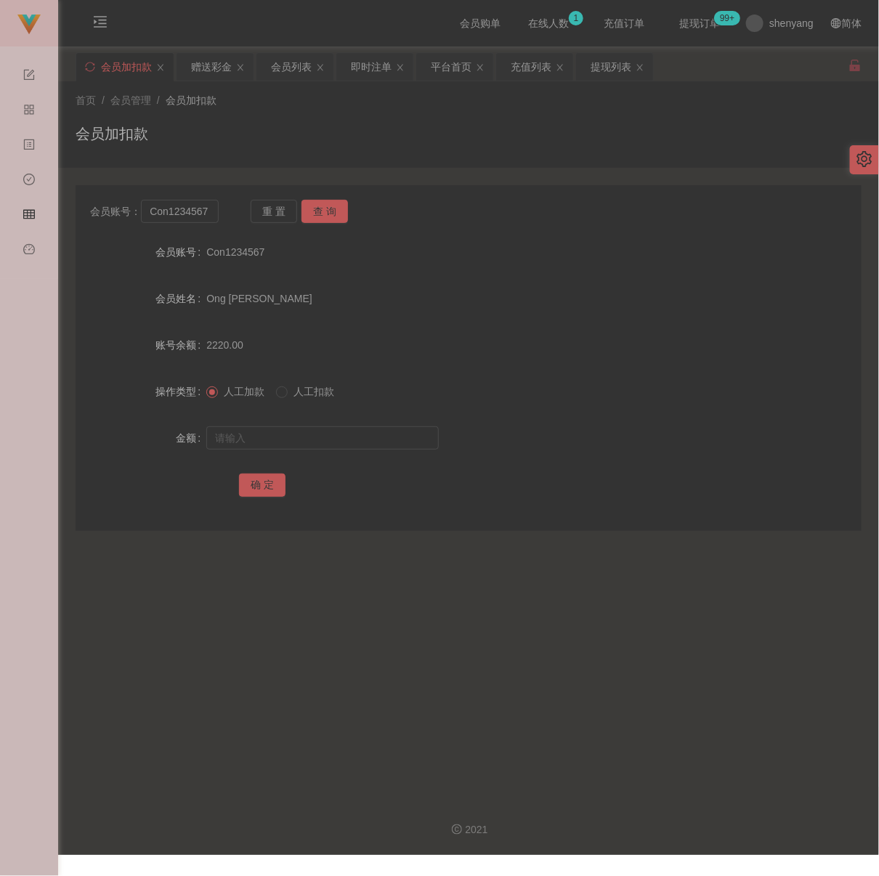
click at [381, 133] on div "会员加扣款" at bounding box center [469, 139] width 786 height 33
click at [210, 214] on input "Con1234567" at bounding box center [180, 211] width 78 height 23
paste input "ailawawa"
type input "ailawawa"
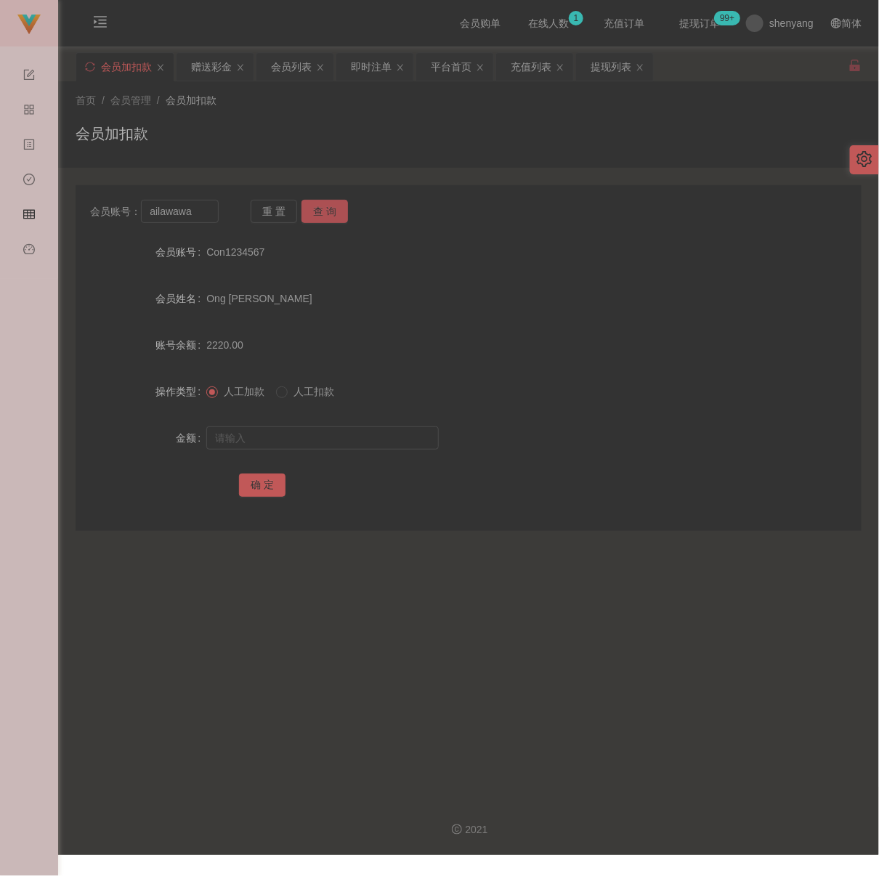
click at [317, 205] on button "查 询" at bounding box center [325, 211] width 47 height 23
click at [340, 442] on input "text" at bounding box center [322, 437] width 233 height 23
click at [354, 445] on input "text" at bounding box center [322, 437] width 233 height 23
paste input "30"
type input "30"
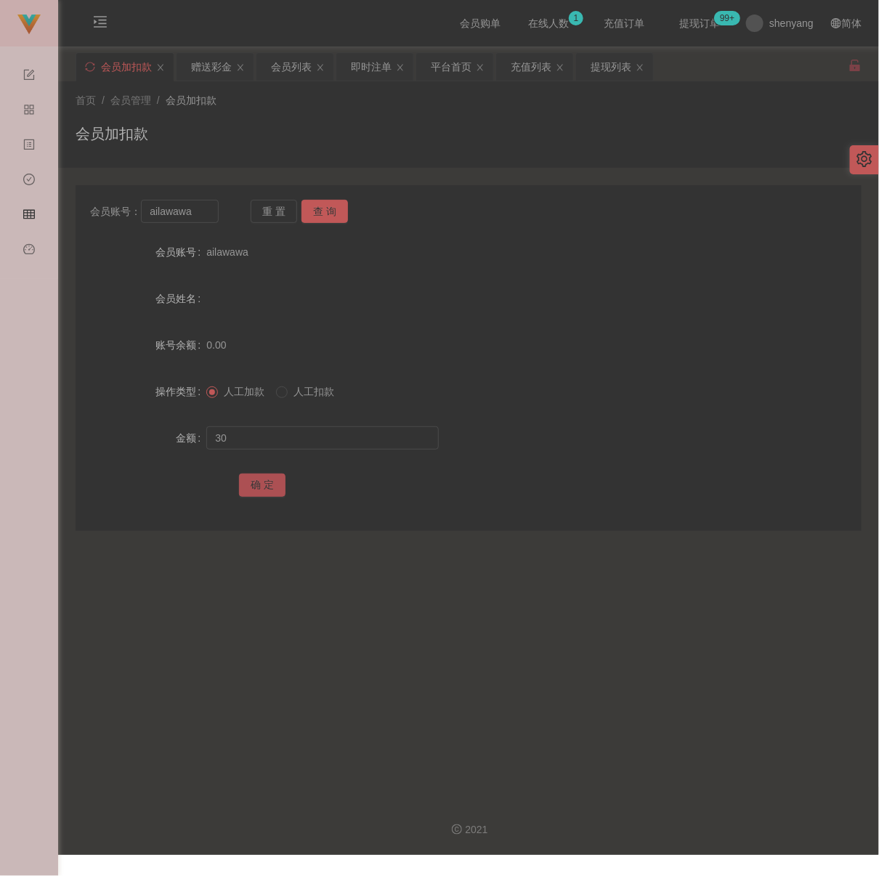
drag, startPoint x: 262, startPoint y: 490, endPoint x: 272, endPoint y: 491, distance: 10.9
click at [262, 490] on button "确 定" at bounding box center [262, 485] width 47 height 23
click at [536, 68] on div "充值列表" at bounding box center [531, 67] width 41 height 28
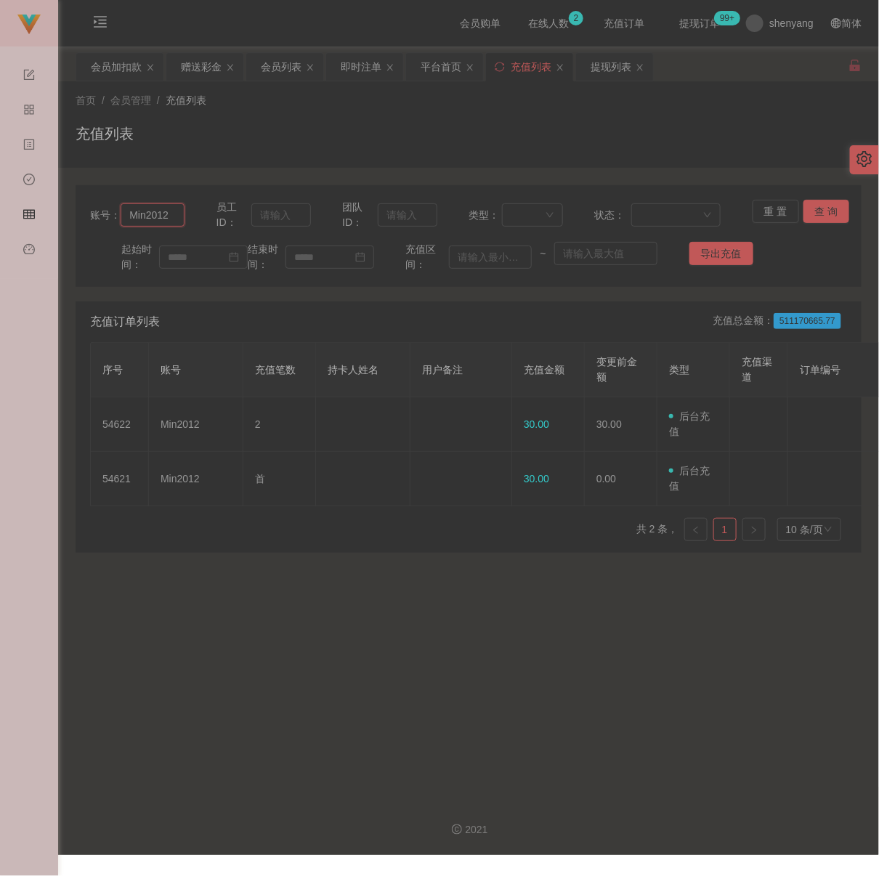
click at [168, 220] on input "Min2012" at bounding box center [153, 214] width 64 height 23
paste input "chiynn"
type input "chiynn"
click at [830, 212] on button "查 询" at bounding box center [827, 211] width 47 height 23
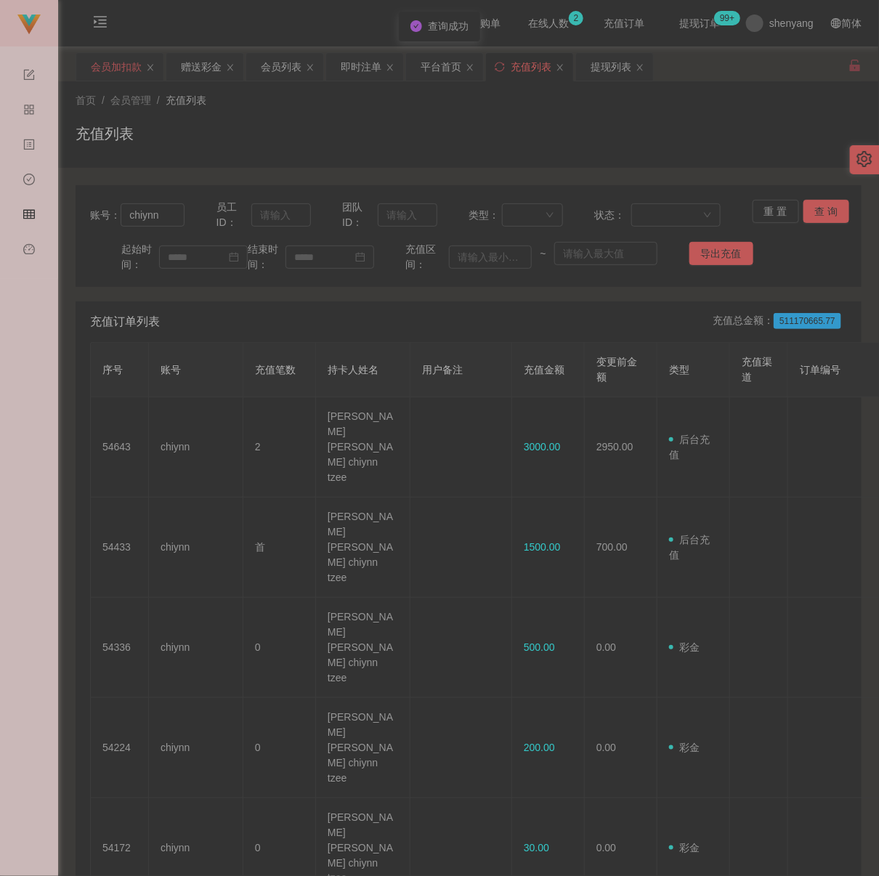
click at [118, 68] on div "会员加扣款" at bounding box center [116, 67] width 51 height 28
